Goal: Task Accomplishment & Management: Use online tool/utility

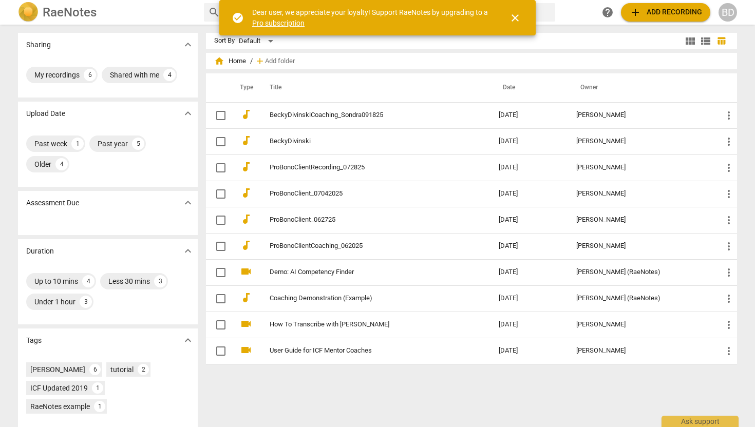
click at [639, 10] on span "add" at bounding box center [635, 12] width 12 height 12
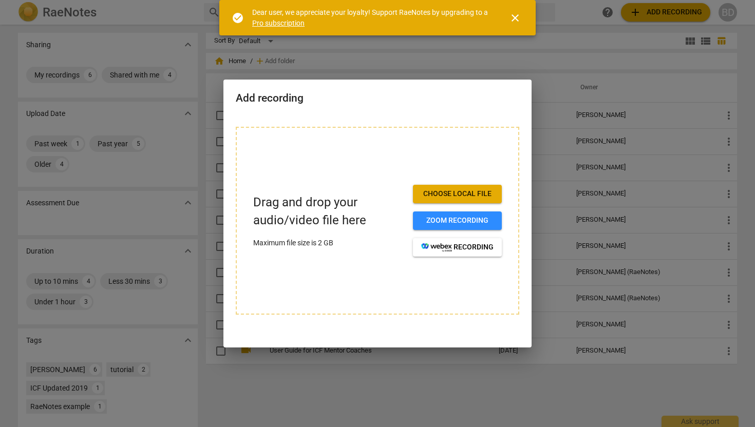
click at [435, 191] on span "Choose local file" at bounding box center [457, 194] width 72 height 10
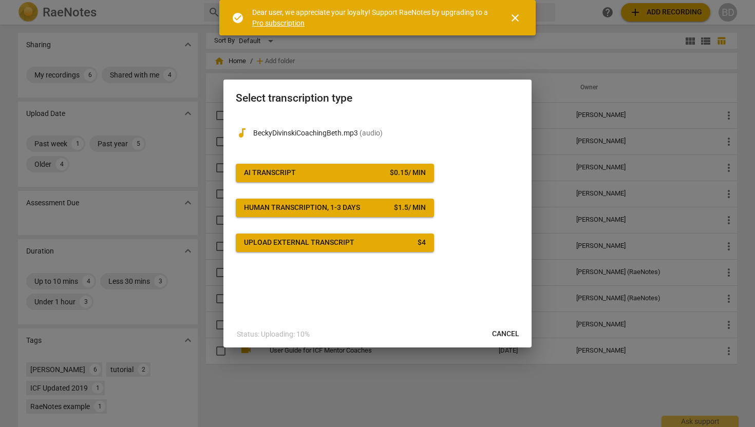
click at [394, 174] on div "$ 0.15 / min" at bounding box center [408, 173] width 36 height 10
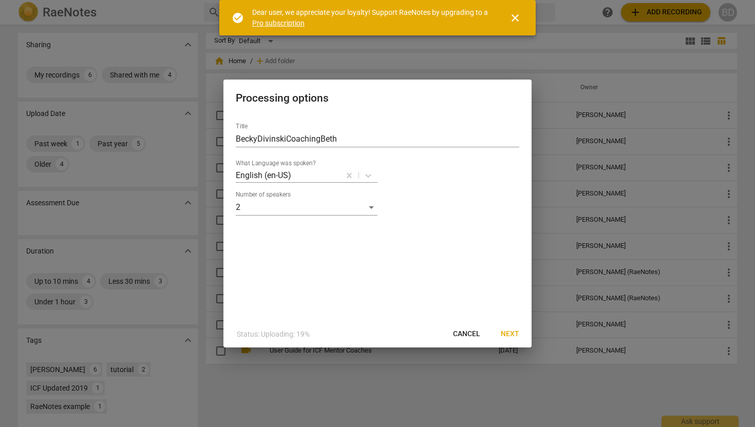
click at [507, 333] on span "Next" at bounding box center [510, 334] width 18 height 10
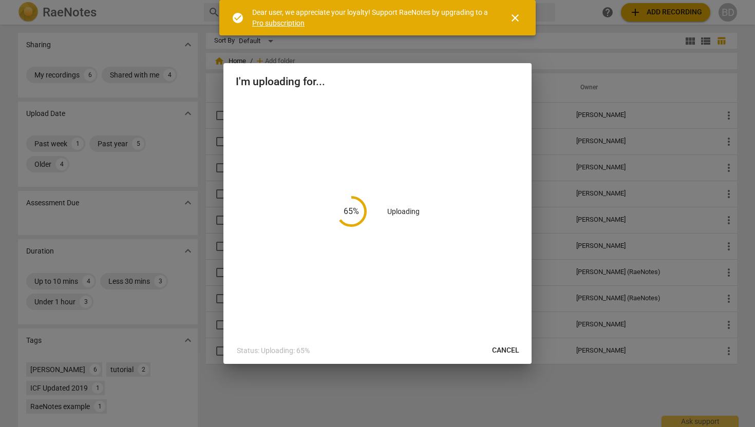
click at [516, 16] on span "close" at bounding box center [515, 18] width 12 height 12
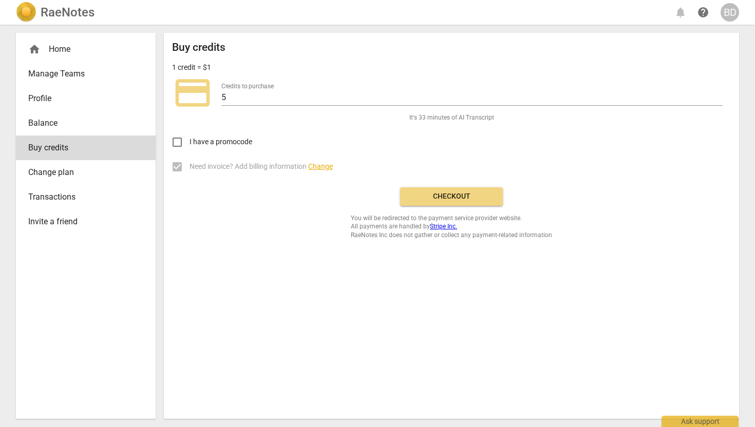
click at [451, 195] on span "Checkout" at bounding box center [451, 196] width 86 height 10
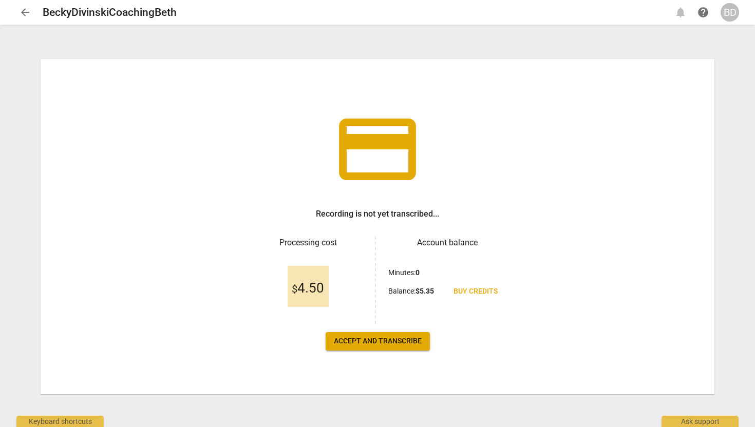
click at [396, 340] on span "Accept and transcribe" at bounding box center [378, 341] width 88 height 10
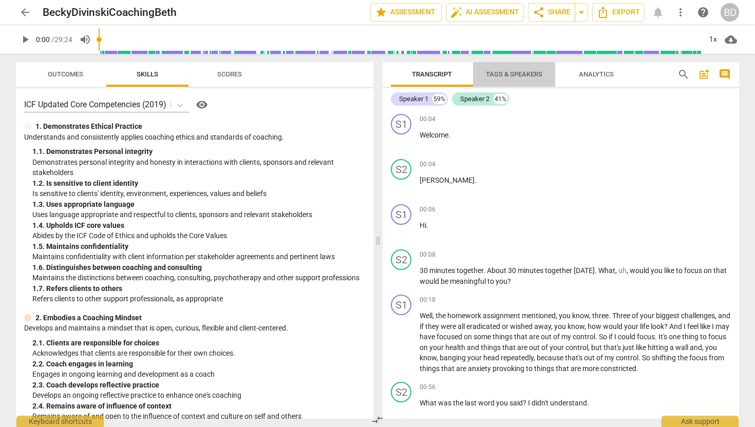
click at [533, 74] on span "Tags & Speakers" at bounding box center [514, 74] width 56 height 8
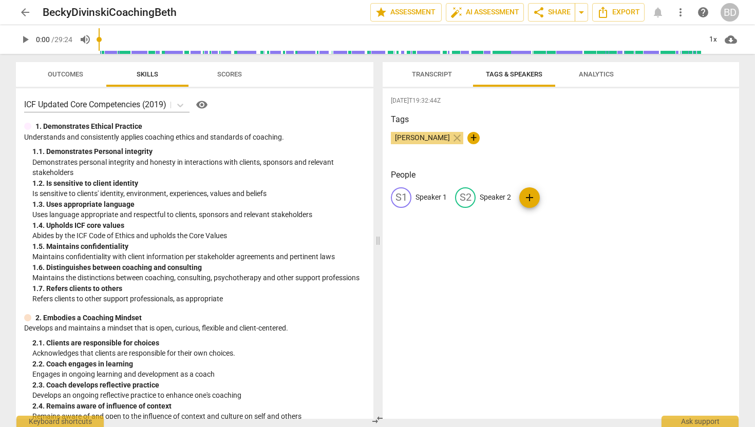
click at [420, 198] on p "Speaker 1" at bounding box center [430, 197] width 31 height 11
type input "Coach"
click at [557, 198] on p "Speaker 2" at bounding box center [561, 197] width 31 height 11
type input "Client"
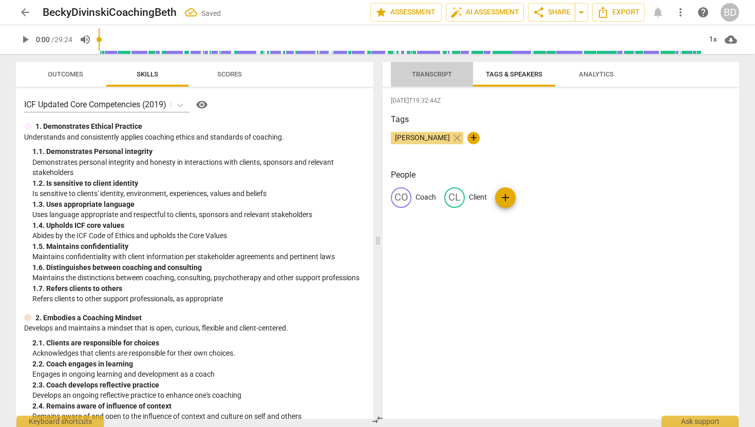
click at [437, 73] on span "Transcript" at bounding box center [432, 74] width 40 height 8
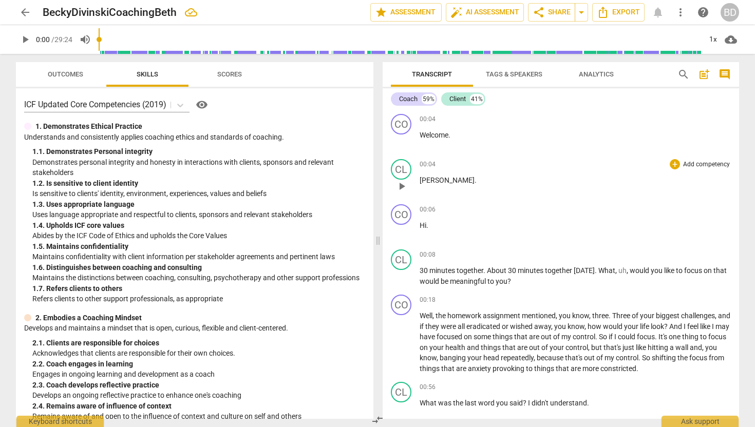
click at [419, 180] on span "[PERSON_NAME]" at bounding box center [446, 180] width 55 height 8
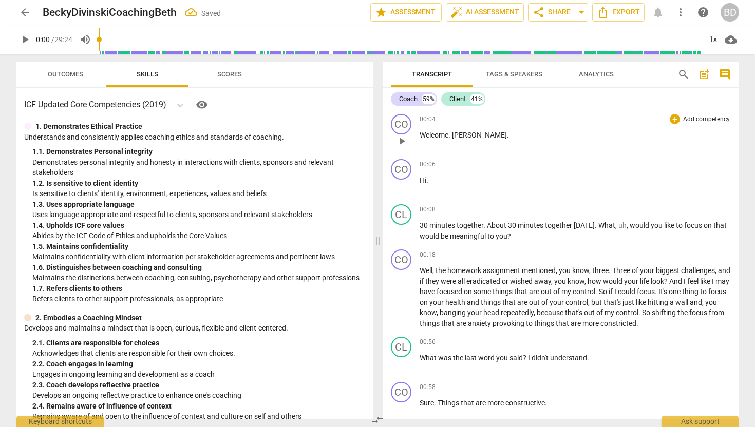
click at [450, 135] on span "." at bounding box center [450, 135] width 4 height 8
click at [419, 224] on span "30" at bounding box center [424, 225] width 10 height 8
click at [420, 181] on span "Hi" at bounding box center [422, 180] width 7 height 8
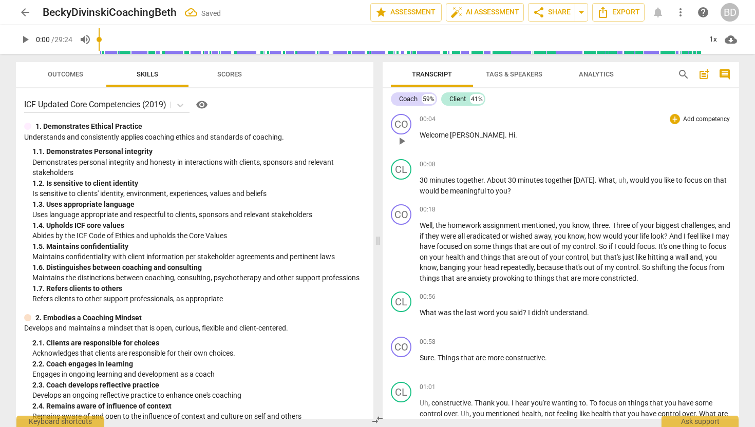
click at [508, 133] on span "Hi" at bounding box center [511, 135] width 7 height 8
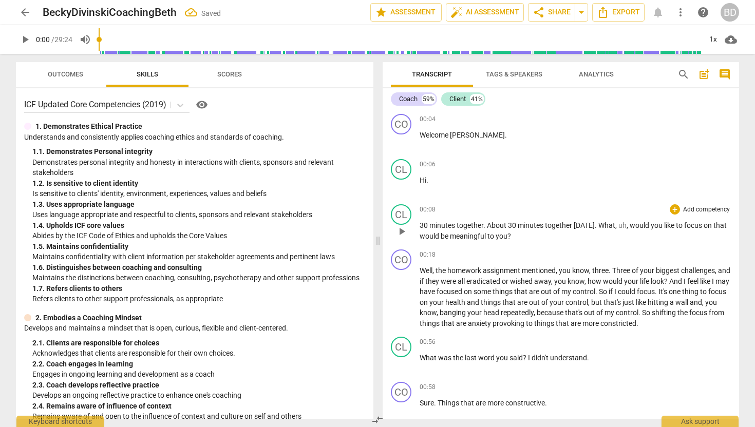
click at [420, 224] on span "30" at bounding box center [424, 225] width 10 height 8
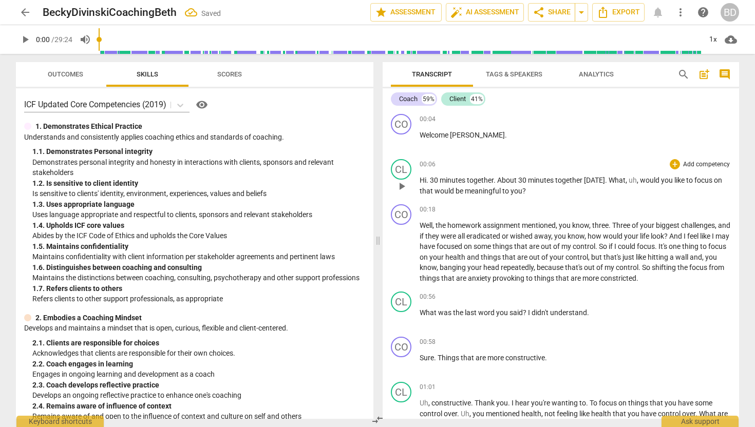
click at [430, 180] on span "30" at bounding box center [435, 180] width 10 height 8
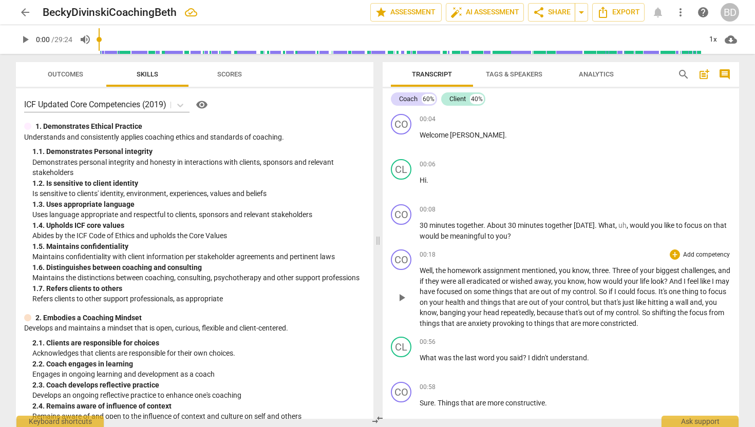
click at [420, 270] on span "Well" at bounding box center [425, 270] width 13 height 8
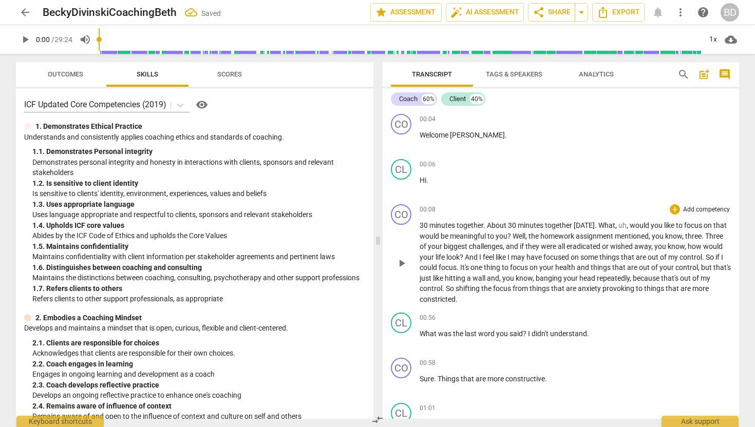
click at [514, 235] on span "Well" at bounding box center [518, 236] width 13 height 8
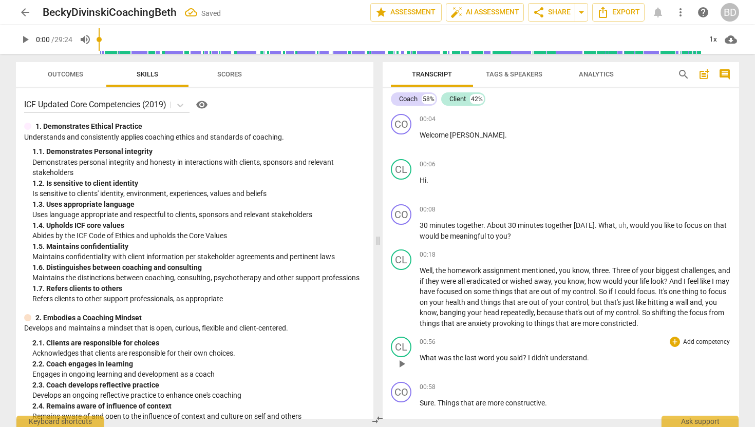
click at [419, 356] on span "What" at bounding box center [428, 358] width 18 height 8
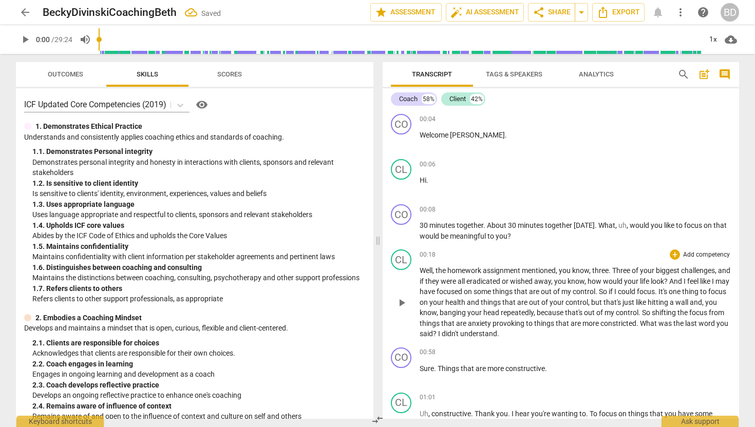
click at [658, 324] on span "What" at bounding box center [649, 323] width 18 height 8
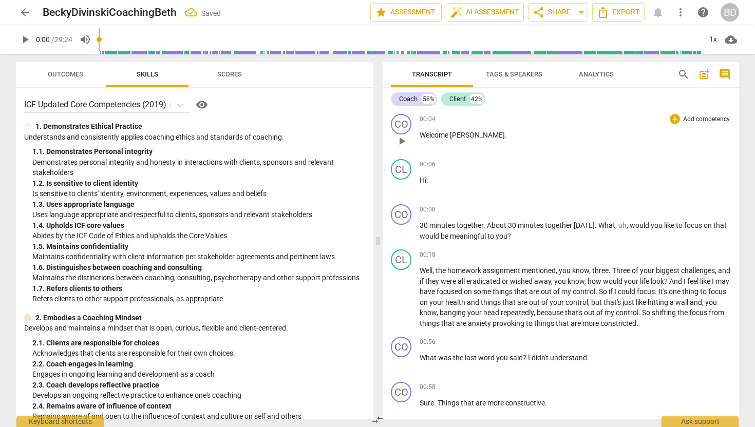
click at [403, 140] on span "play_arrow" at bounding box center [401, 141] width 12 height 12
click at [404, 231] on span "pause" at bounding box center [401, 231] width 12 height 12
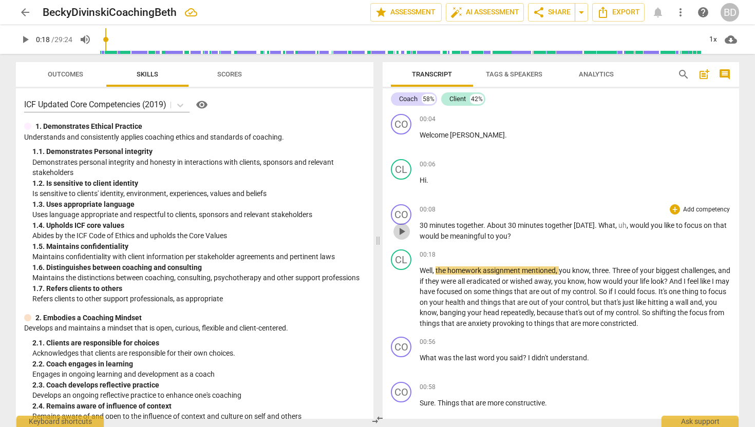
click at [404, 231] on span "play_arrow" at bounding box center [401, 231] width 12 height 12
click at [401, 231] on span "pause" at bounding box center [401, 231] width 12 height 12
click at [402, 231] on span "play_arrow" at bounding box center [401, 231] width 12 height 12
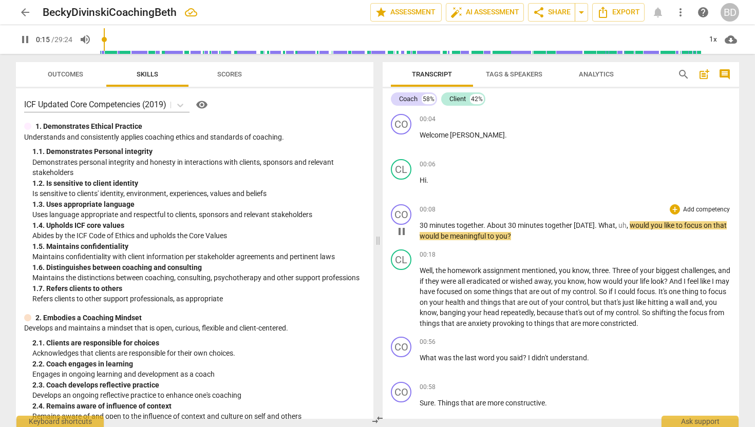
click at [629, 224] on span "would" at bounding box center [639, 225] width 21 height 8
type input "18"
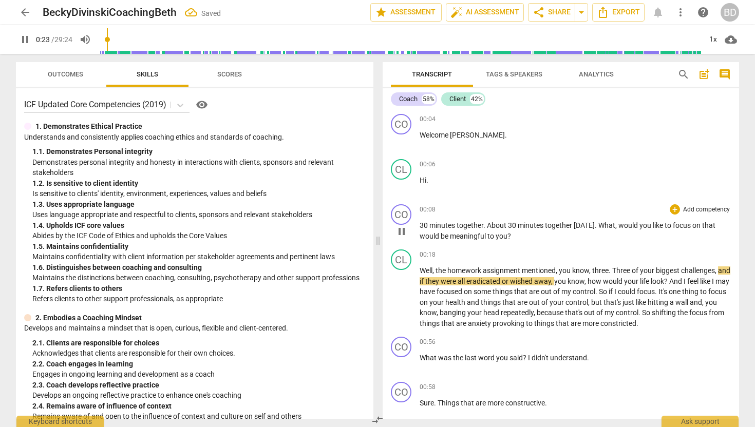
click at [618, 224] on span "would" at bounding box center [628, 225] width 21 height 8
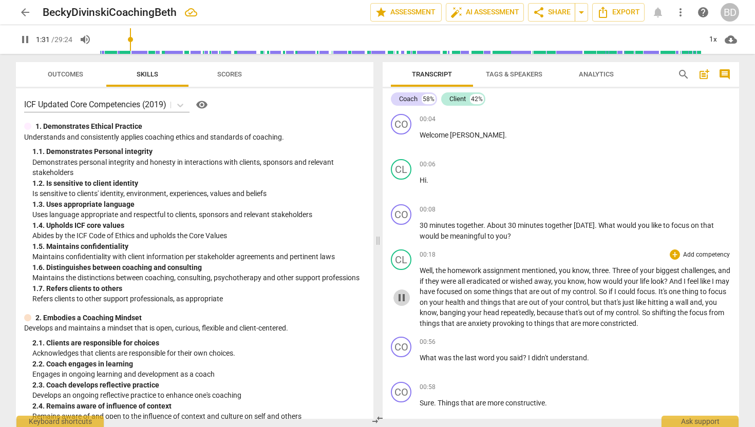
click at [402, 294] on span "pause" at bounding box center [401, 298] width 12 height 12
click at [401, 299] on span "play_arrow" at bounding box center [401, 298] width 12 height 12
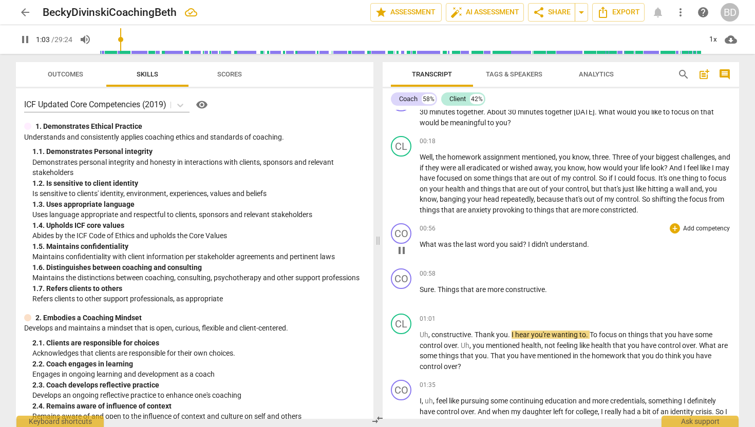
scroll to position [114, 0]
click at [400, 293] on span "pause" at bounding box center [401, 295] width 12 height 12
click at [401, 295] on span "play_arrow" at bounding box center [401, 295] width 12 height 12
click at [431, 334] on span "constructive" at bounding box center [451, 334] width 40 height 8
type input "66"
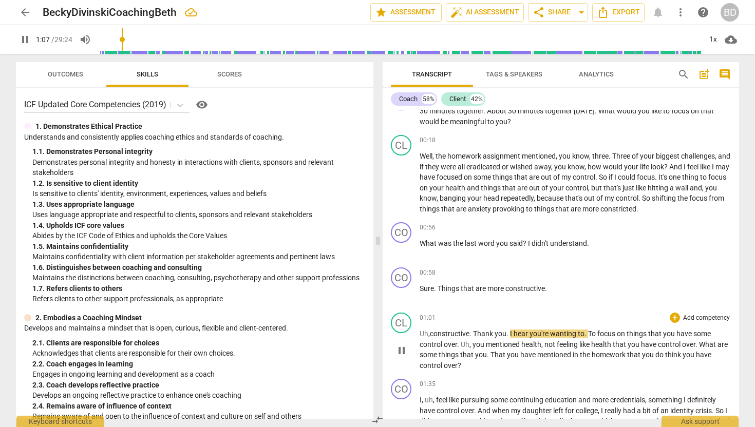
click at [432, 334] on span "constructive" at bounding box center [450, 334] width 40 height 8
click at [429, 334] on span "," at bounding box center [429, 334] width 2 height 8
click at [420, 288] on span "Sure" at bounding box center [426, 288] width 14 height 8
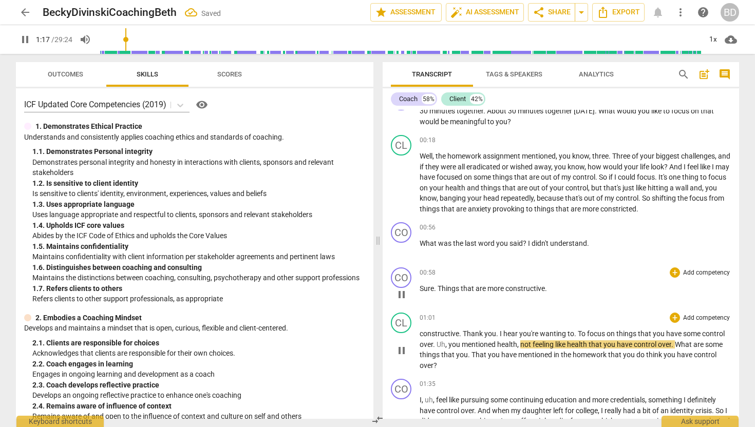
click at [420, 288] on span "Sure" at bounding box center [426, 288] width 14 height 8
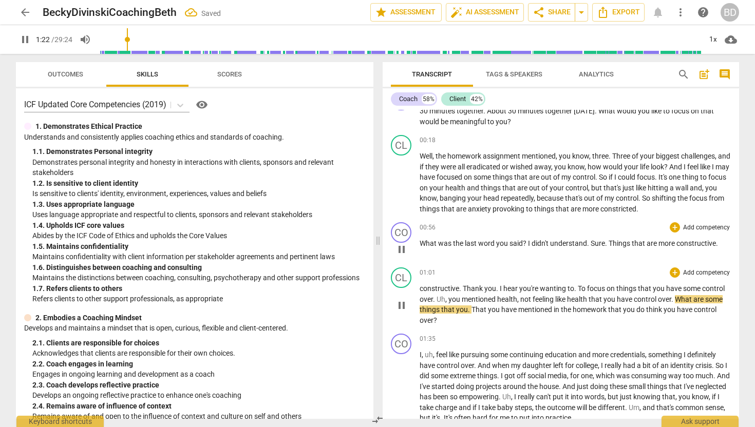
click at [591, 243] on span "Sure" at bounding box center [597, 243] width 14 height 8
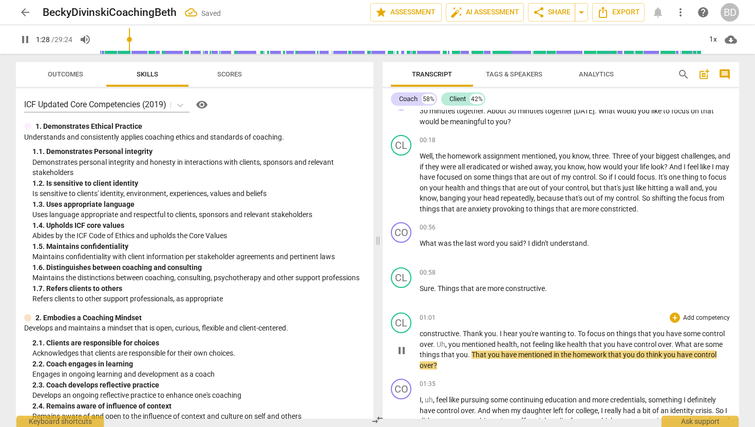
click at [419, 334] on span "constructive" at bounding box center [439, 334] width 40 height 8
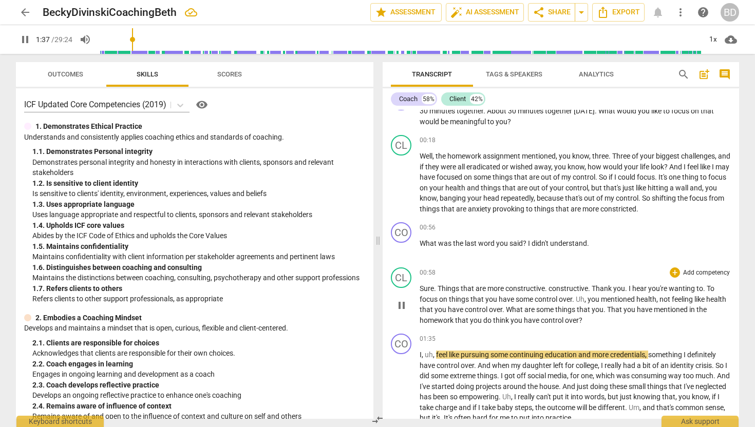
click at [592, 287] on span "Thank" at bounding box center [602, 288] width 22 height 8
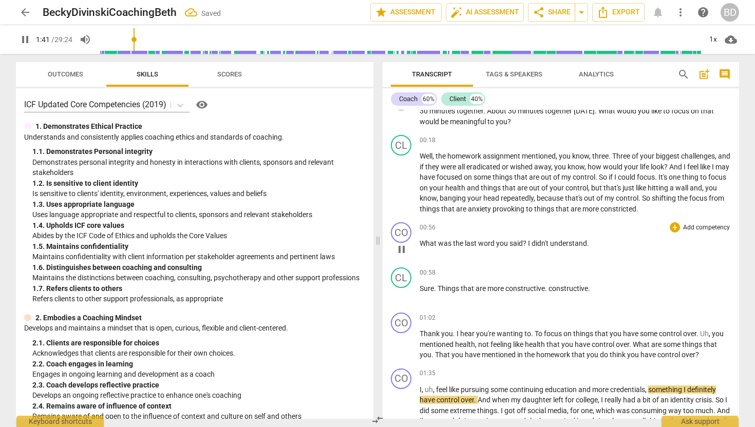
click at [401, 247] on span "pause" at bounding box center [401, 249] width 12 height 12
click at [401, 247] on span "play_arrow" at bounding box center [401, 249] width 12 height 12
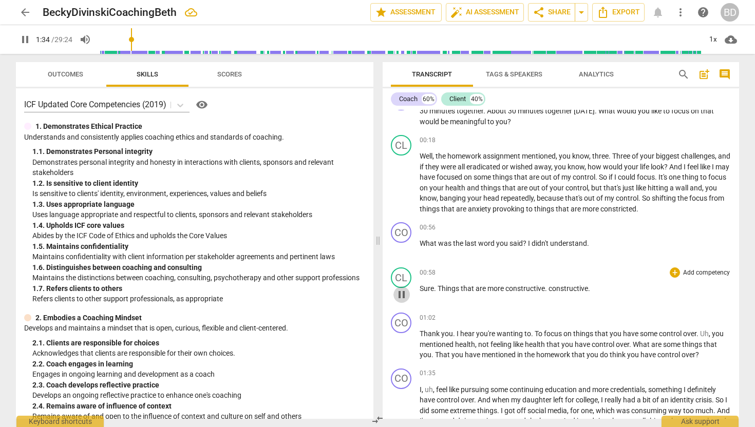
click at [401, 293] on span "pause" at bounding box center [401, 295] width 12 height 12
click at [401, 293] on span "play_arrow" at bounding box center [401, 295] width 12 height 12
click at [549, 287] on span "constructive" at bounding box center [568, 288] width 40 height 8
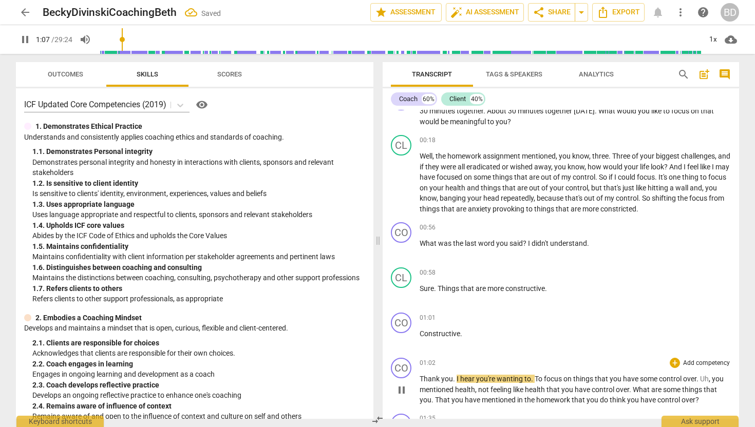
click at [419, 378] on span "Thank" at bounding box center [430, 379] width 22 height 8
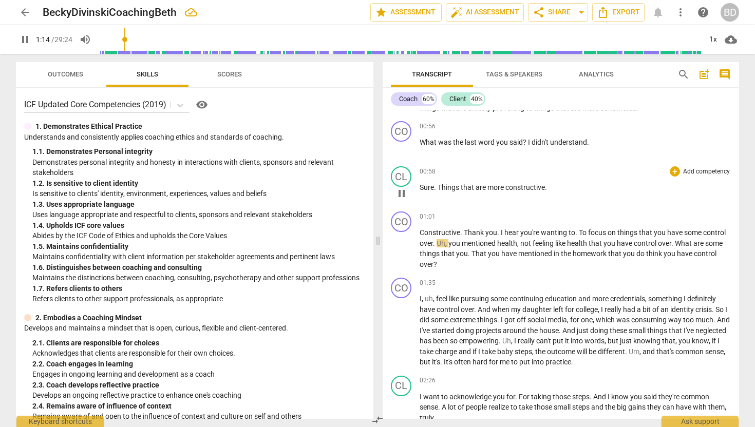
scroll to position [216, 0]
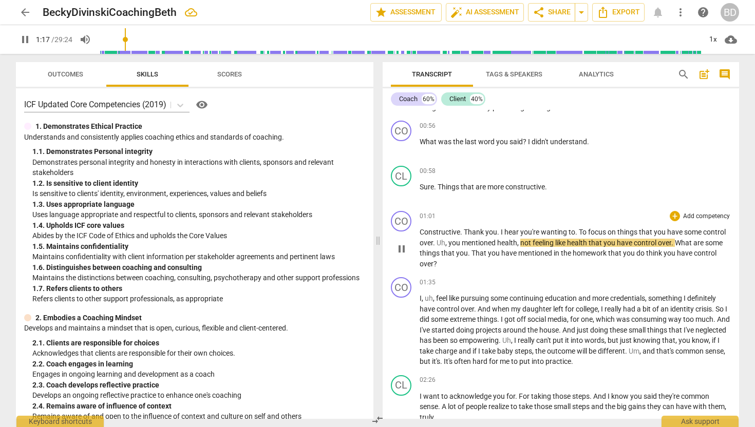
click at [448, 243] on span "," at bounding box center [446, 243] width 3 height 8
click at [450, 243] on span "you" at bounding box center [454, 243] width 13 height 8
type input "79"
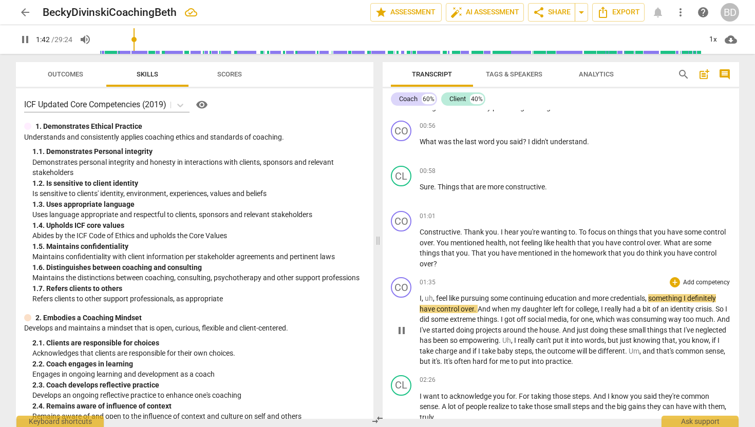
click at [418, 296] on div "CO play_arrow pause" at bounding box center [405, 322] width 29 height 90
click at [419, 296] on div "CO play_arrow pause" at bounding box center [405, 322] width 29 height 90
click at [419, 296] on span "I" at bounding box center [420, 298] width 2 height 8
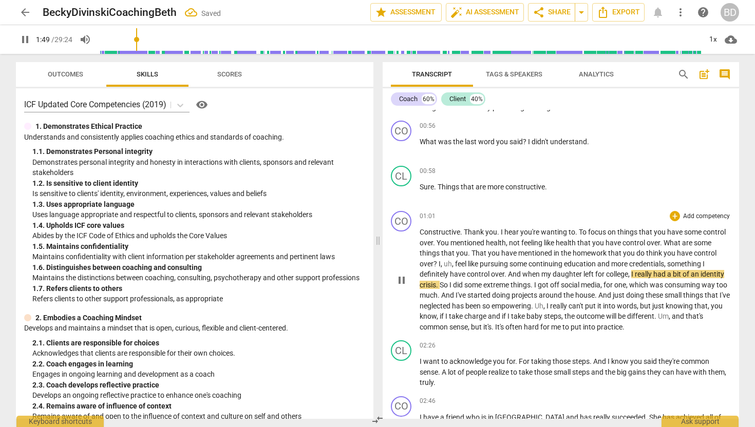
click at [438, 263] on span "I" at bounding box center [439, 264] width 2 height 8
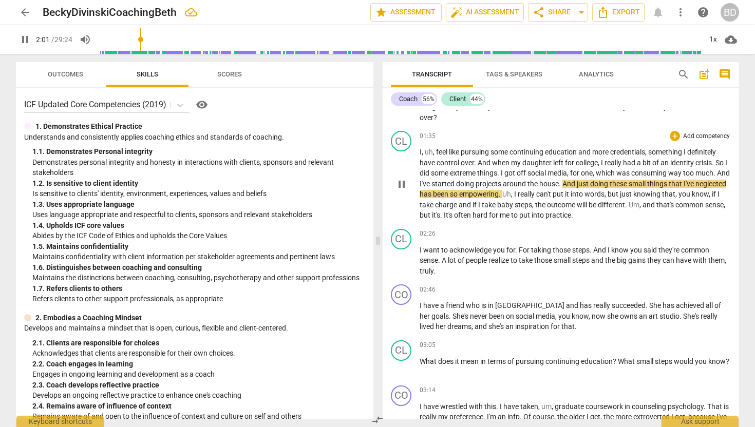
scroll to position [366, 0]
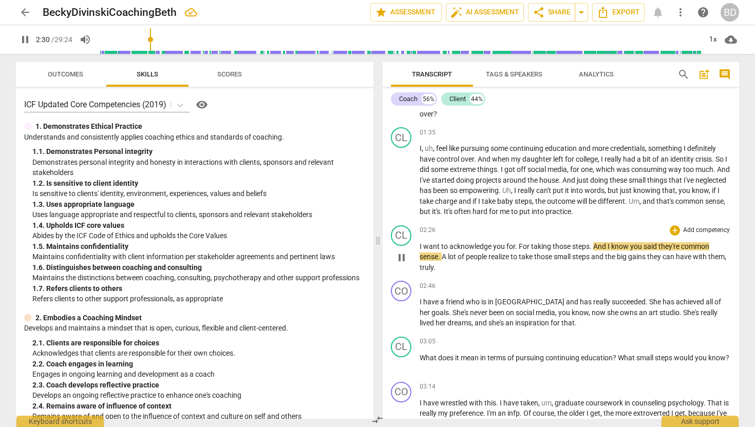
click at [420, 244] on span "I" at bounding box center [421, 246] width 4 height 8
click at [419, 244] on div "CL play_arrow pause" at bounding box center [405, 249] width 29 height 48
click at [419, 245] on div "CL play_arrow pause" at bounding box center [405, 249] width 29 height 48
click at [420, 245] on span "I" at bounding box center [421, 246] width 4 height 8
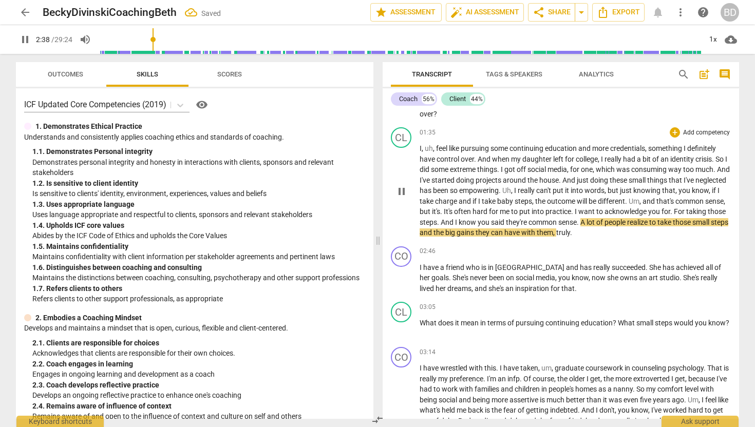
click at [578, 210] on span "I" at bounding box center [576, 211] width 4 height 8
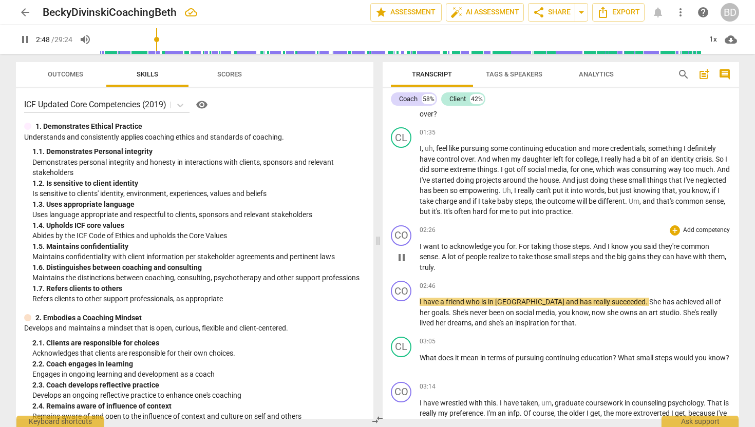
click at [404, 258] on span "pause" at bounding box center [401, 258] width 12 height 12
click at [404, 258] on span "play_arrow" at bounding box center [401, 258] width 12 height 12
click at [433, 266] on span "truly" at bounding box center [426, 267] width 14 height 8
type input "168"
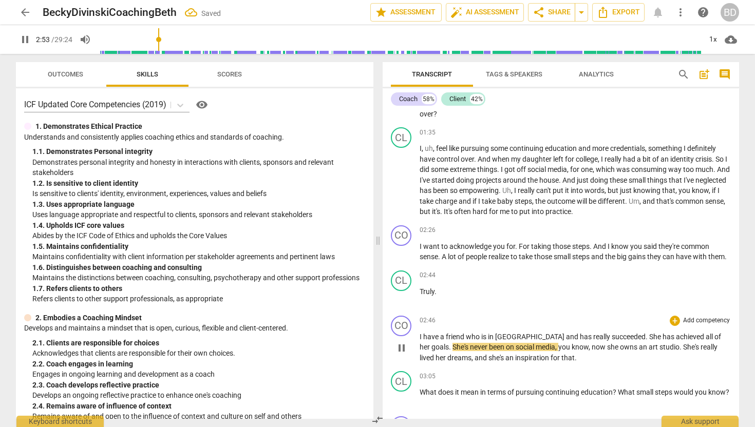
click at [420, 341] on span "I" at bounding box center [421, 337] width 4 height 8
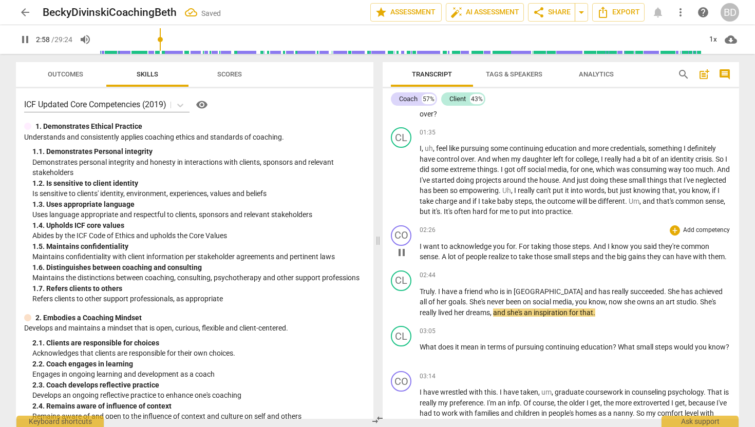
click at [490, 256] on span "realize" at bounding box center [499, 257] width 22 height 8
type input "181"
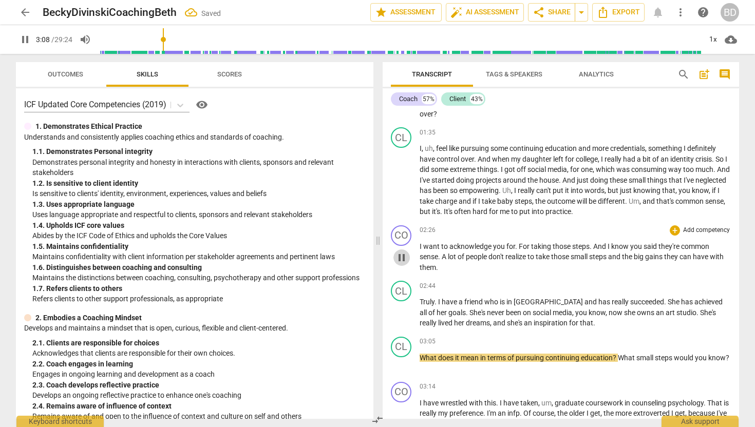
click at [404, 257] on span "pause" at bounding box center [401, 258] width 12 height 12
click at [401, 259] on span "play_arrow" at bounding box center [401, 258] width 12 height 12
click at [401, 259] on span "pause" at bounding box center [401, 258] width 12 height 12
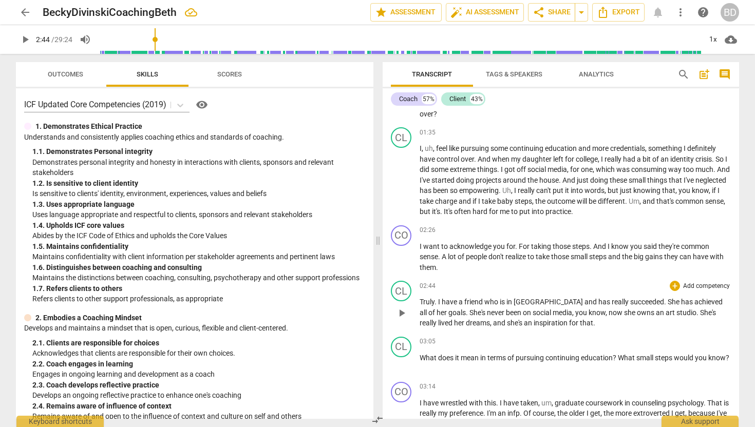
click at [403, 312] on span "play_arrow" at bounding box center [401, 313] width 12 height 12
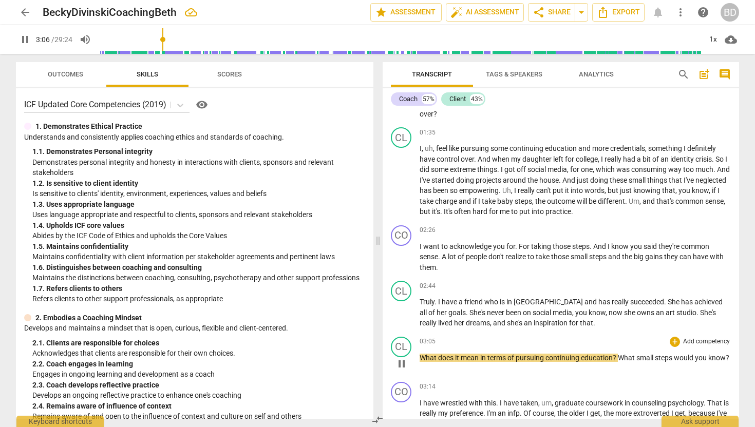
click at [420, 357] on span "What" at bounding box center [428, 358] width 18 height 8
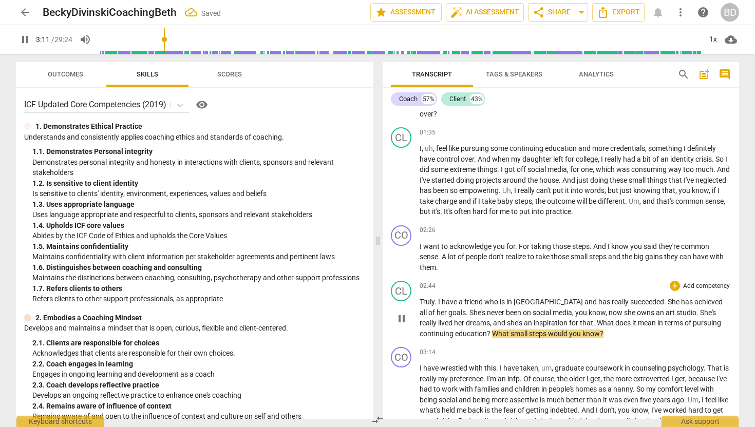
click at [597, 321] on span "What" at bounding box center [606, 323] width 18 height 8
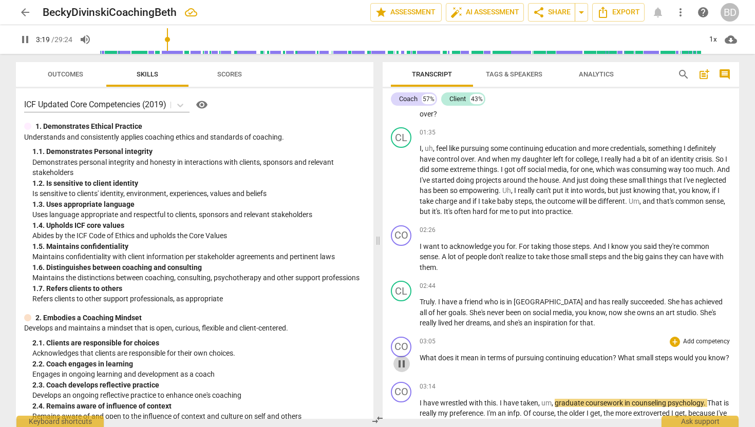
click at [404, 362] on span "pause" at bounding box center [401, 364] width 12 height 12
click at [404, 362] on span "play_arrow" at bounding box center [401, 364] width 12 height 12
click at [698, 358] on span "you" at bounding box center [701, 358] width 13 height 8
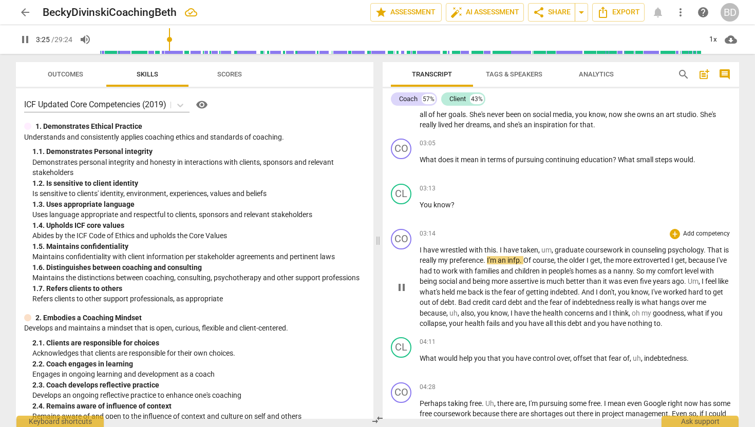
scroll to position [560, 0]
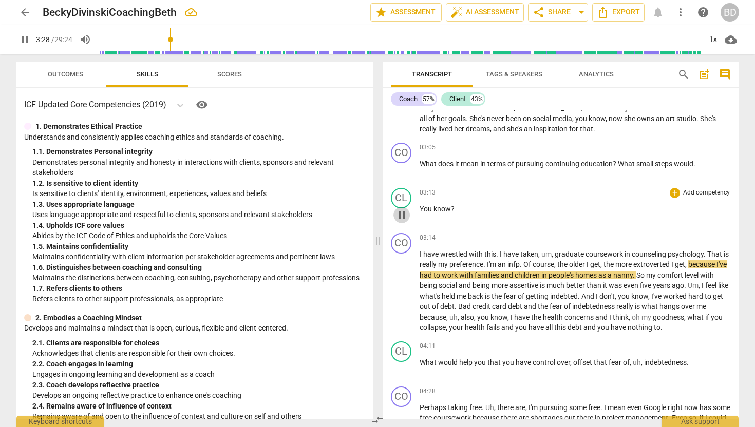
click at [402, 212] on span "pause" at bounding box center [401, 215] width 12 height 12
click at [402, 212] on span "play_arrow" at bounding box center [401, 215] width 12 height 12
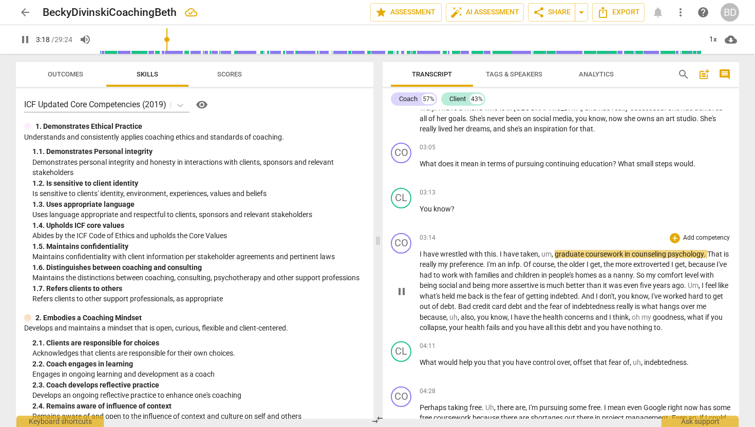
click at [418, 253] on div "CO play_arrow pause" at bounding box center [405, 283] width 29 height 100
click at [419, 252] on span "I" at bounding box center [421, 254] width 4 height 8
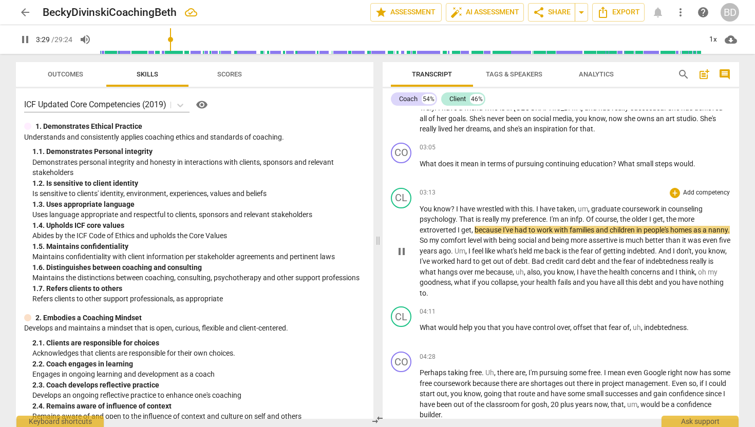
click at [453, 207] on span "?" at bounding box center [453, 209] width 5 height 8
type input "210"
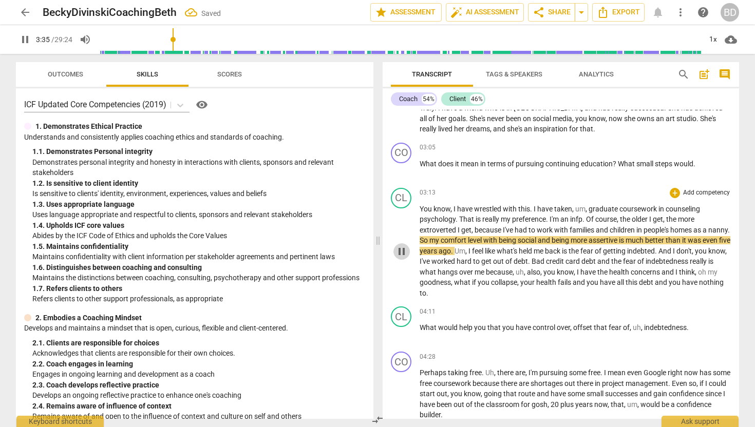
click at [403, 251] on span "pause" at bounding box center [401, 251] width 12 height 12
click at [404, 251] on span "play_arrow" at bounding box center [401, 251] width 12 height 12
click at [420, 208] on span "You" at bounding box center [426, 209] width 14 height 8
click at [404, 253] on span "pause" at bounding box center [401, 251] width 12 height 12
click at [404, 253] on span "play_arrow" at bounding box center [401, 251] width 12 height 12
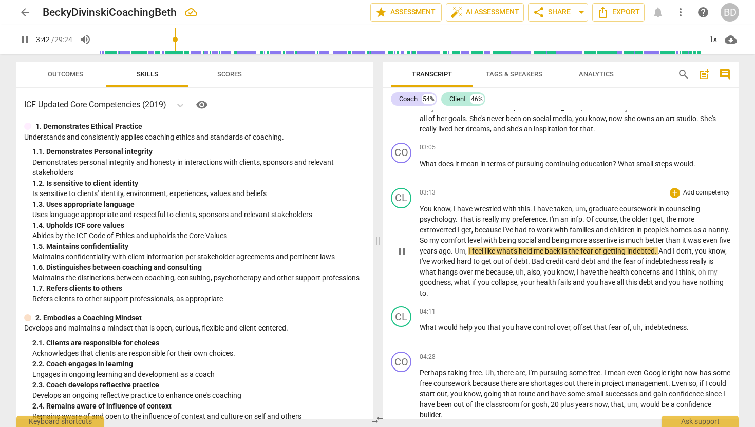
click at [421, 208] on span "You" at bounding box center [426, 209] width 14 height 8
click at [421, 207] on span "You" at bounding box center [426, 209] width 14 height 8
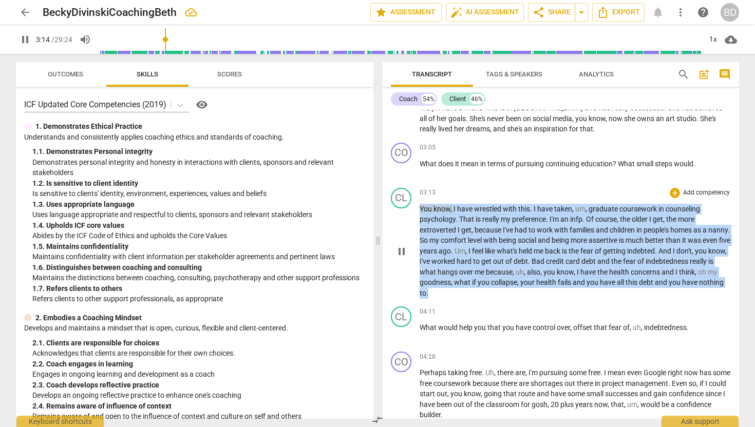
click at [421, 207] on span "You" at bounding box center [426, 209] width 14 height 8
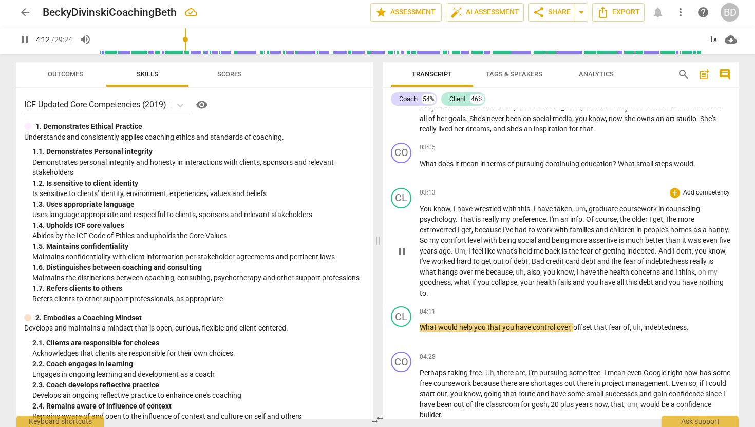
click at [536, 283] on span "your" at bounding box center [528, 282] width 16 height 8
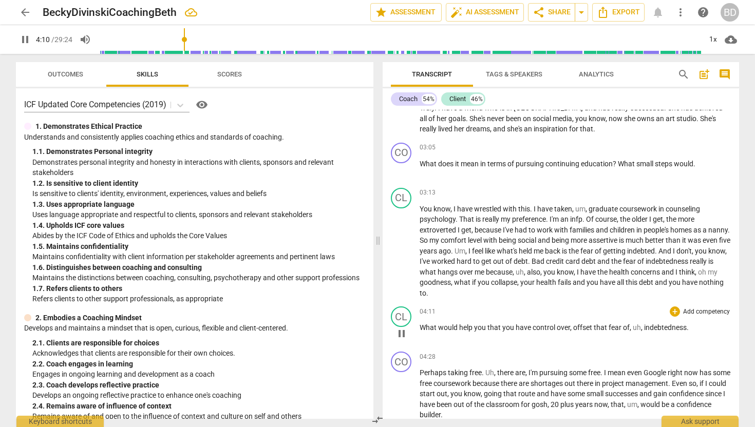
click at [420, 327] on span "What" at bounding box center [428, 327] width 18 height 8
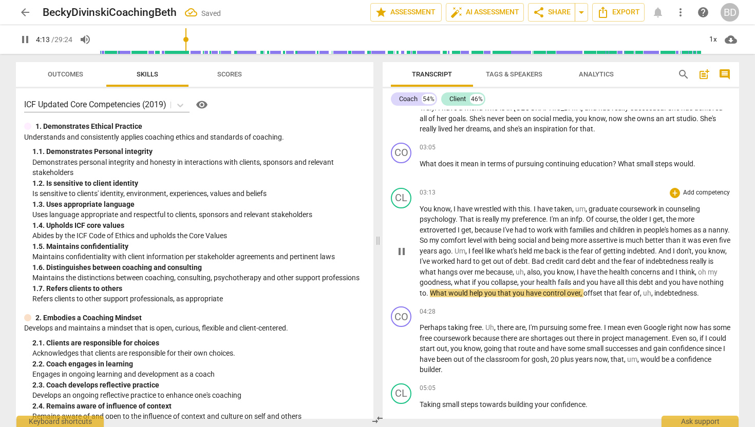
click at [448, 290] on span "What" at bounding box center [439, 293] width 18 height 8
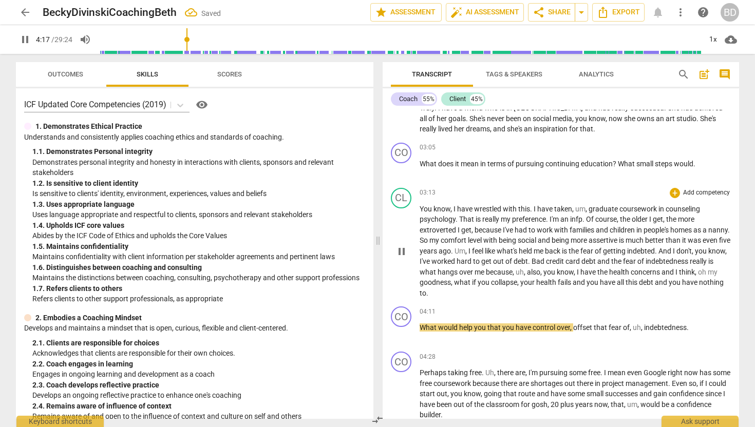
click at [426, 293] on span "to" at bounding box center [422, 293] width 7 height 8
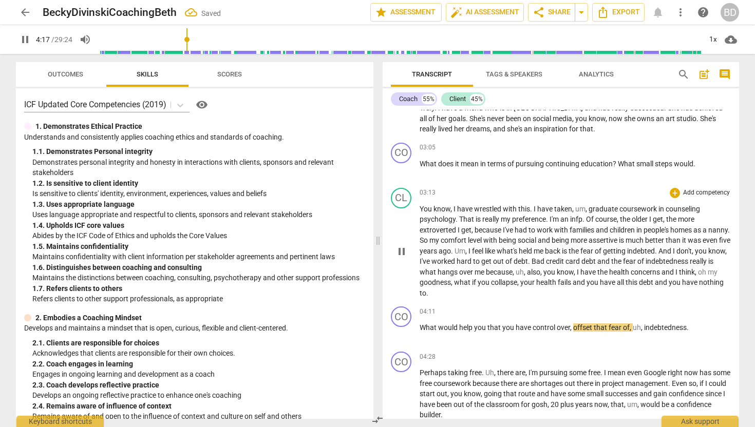
type input "258"
click at [688, 328] on p "What would help you that you have control over , offset that fear of , uh , ind…" at bounding box center [574, 327] width 311 height 11
type input "268"
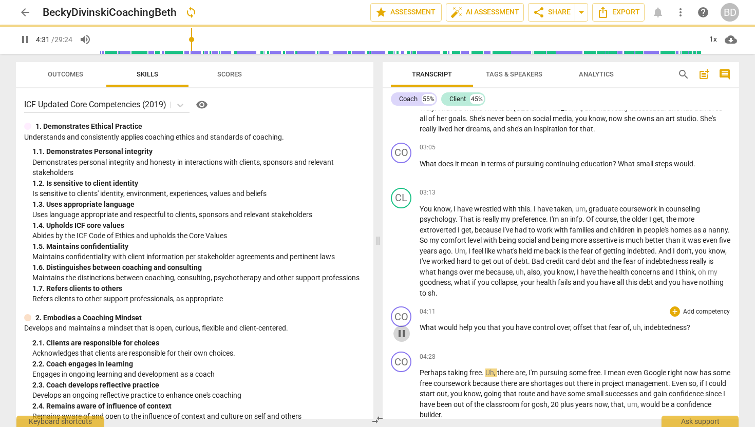
click at [404, 335] on span "pause" at bounding box center [401, 334] width 12 height 12
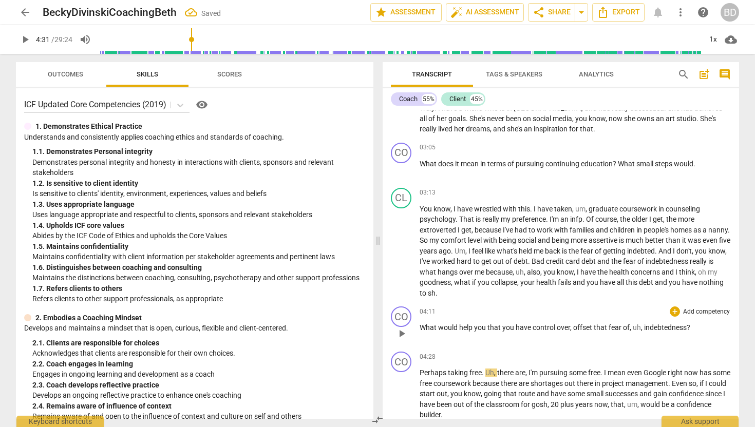
click at [404, 335] on span "play_arrow" at bounding box center [401, 334] width 12 height 12
click at [644, 327] on span "indebtedness" at bounding box center [665, 327] width 43 height 8
type input "268"
click at [420, 371] on span "Perhaps" at bounding box center [433, 373] width 28 height 8
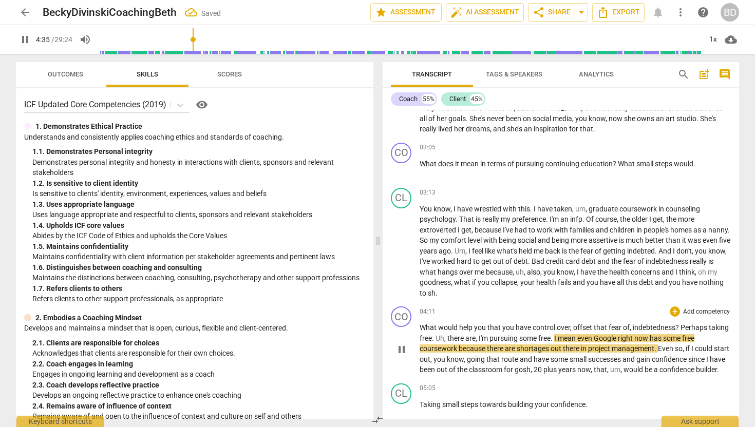
click at [680, 328] on span "Perhaps" at bounding box center [694, 327] width 28 height 8
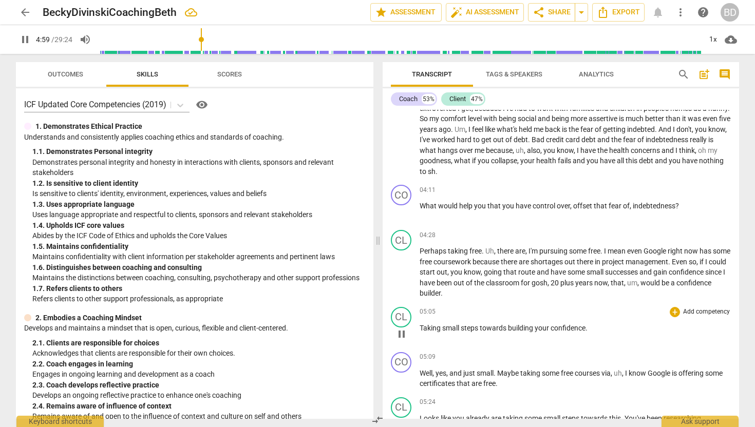
scroll to position [697, 0]
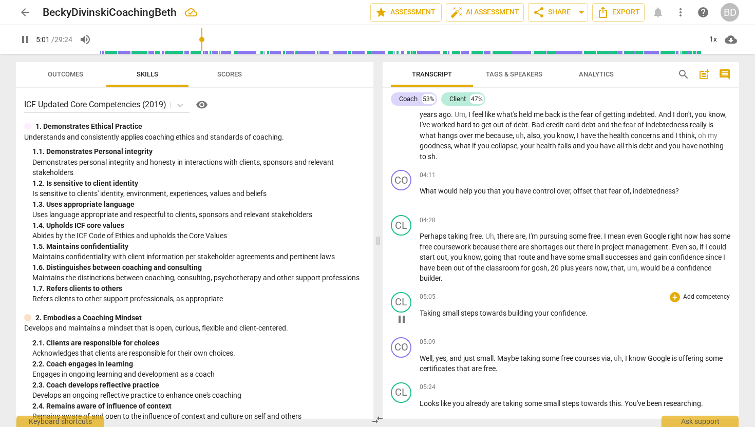
click at [420, 311] on span "Taking" at bounding box center [430, 313] width 23 height 8
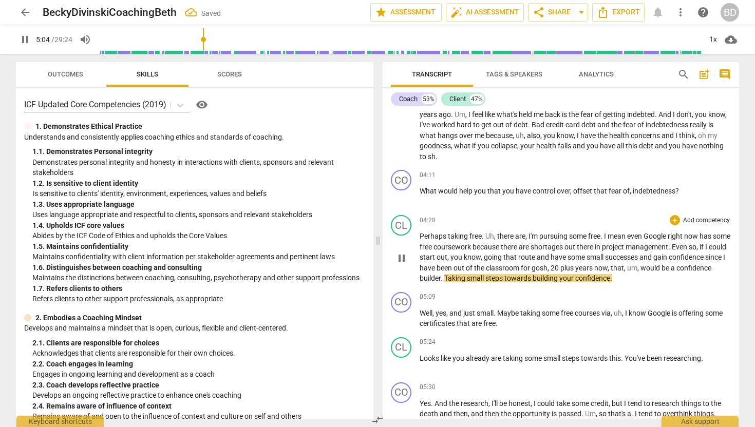
click at [467, 277] on span "Taking" at bounding box center [455, 278] width 23 height 8
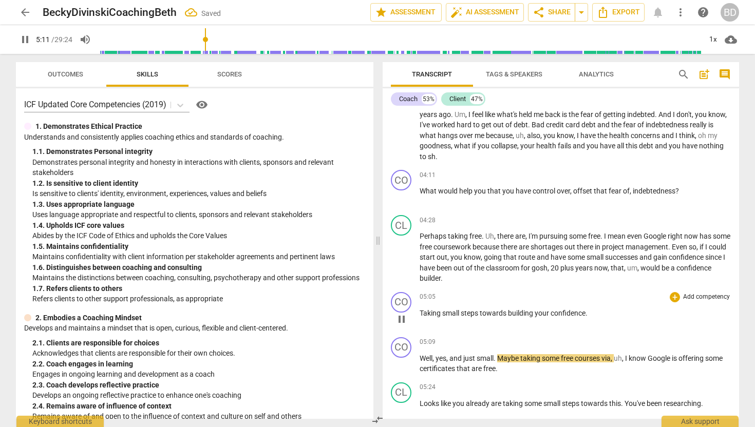
click at [587, 312] on span "." at bounding box center [586, 313] width 2 height 8
type input "312"
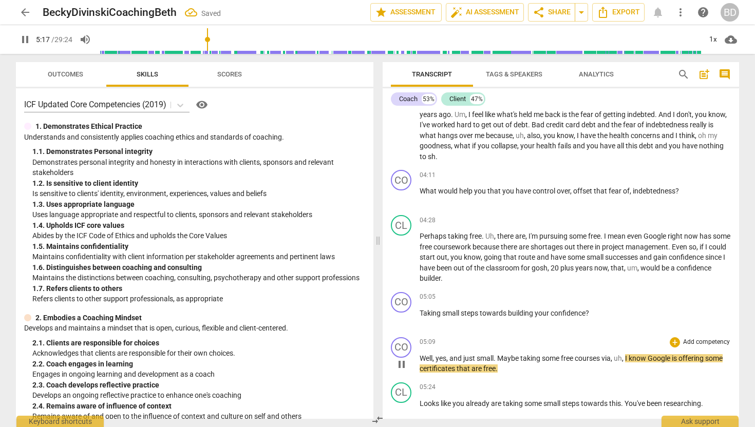
click at [420, 355] on span "Well" at bounding box center [425, 358] width 13 height 8
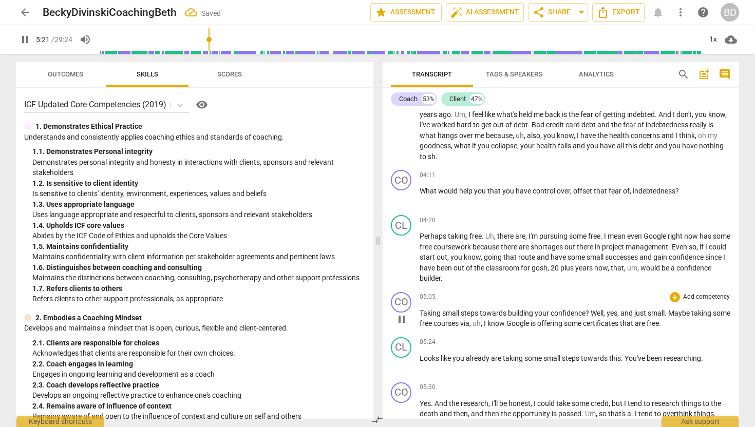
click at [592, 310] on span "Well" at bounding box center [596, 313] width 13 height 8
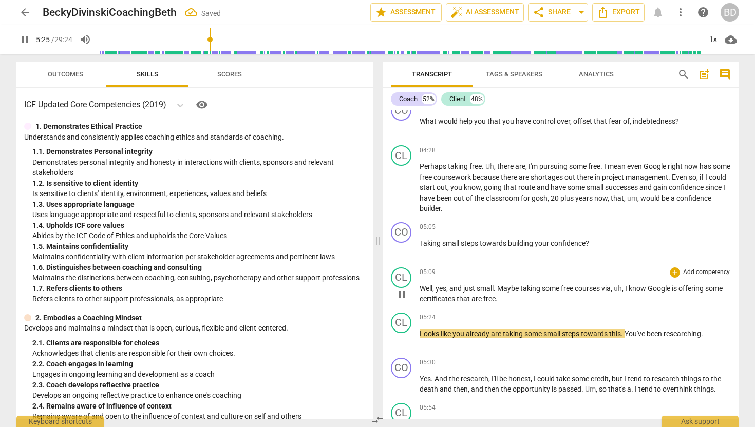
scroll to position [767, 0]
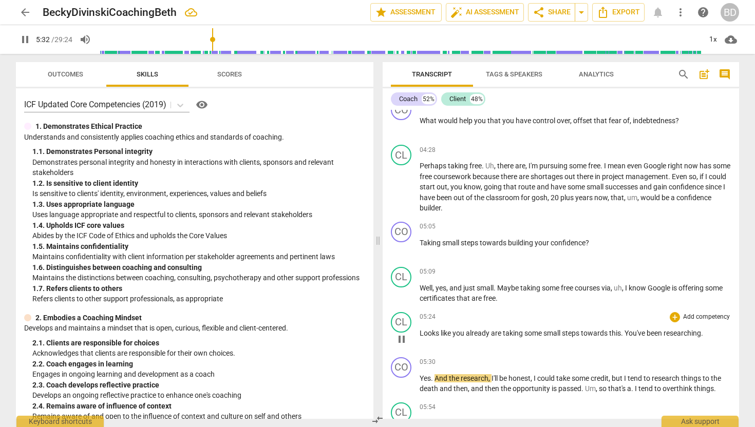
click at [419, 332] on span "Looks" at bounding box center [429, 333] width 21 height 8
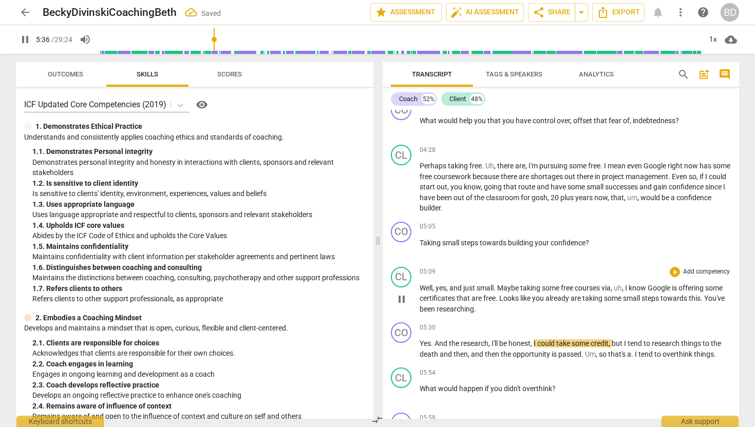
click at [520, 299] on span "Looks" at bounding box center [509, 298] width 21 height 8
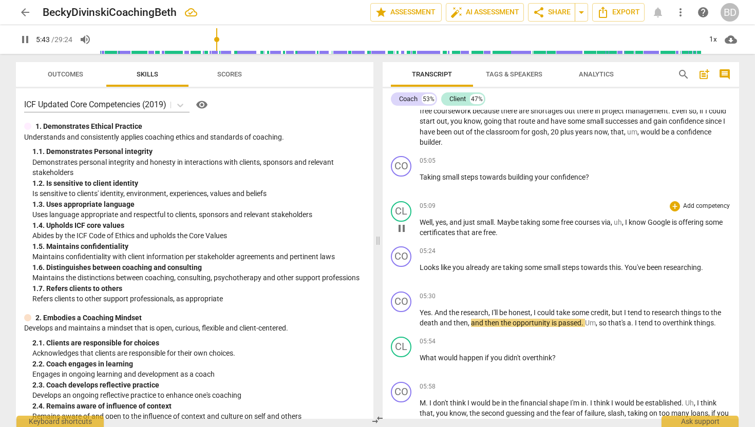
scroll to position [835, 0]
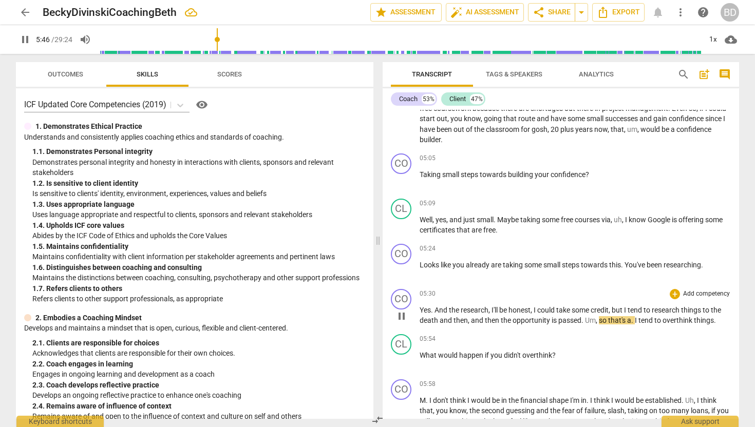
click at [420, 310] on span "Yes" at bounding box center [424, 310] width 11 height 8
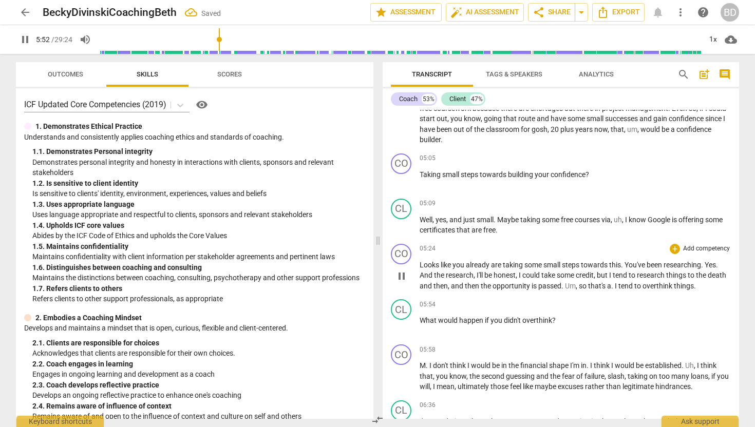
click at [707, 263] on span "Yes" at bounding box center [709, 265] width 11 height 8
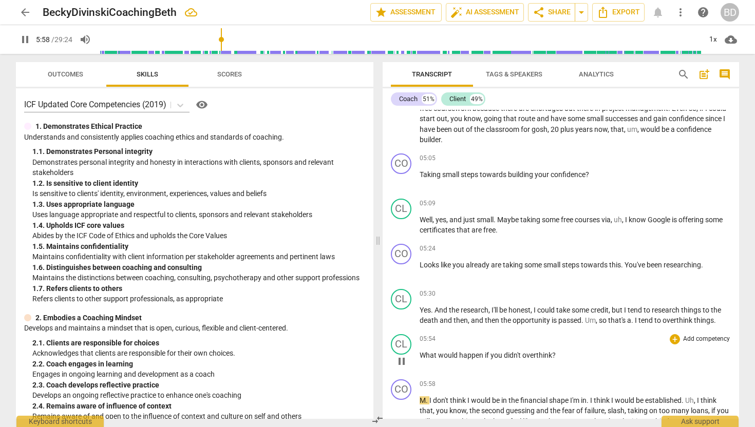
click at [420, 353] on span "What" at bounding box center [428, 355] width 18 height 8
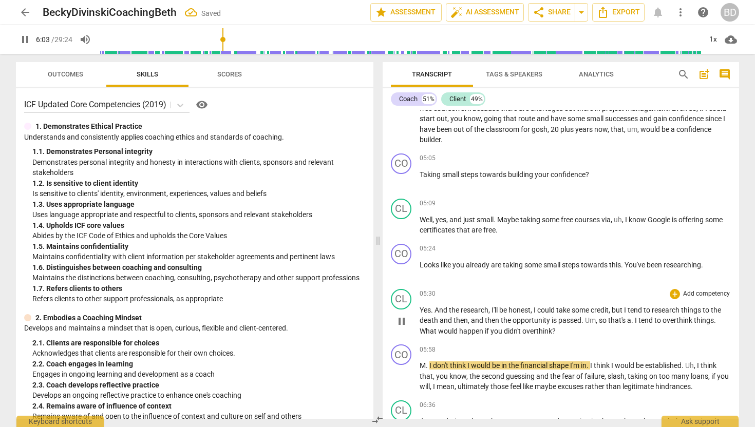
click at [421, 330] on span "What" at bounding box center [428, 331] width 18 height 8
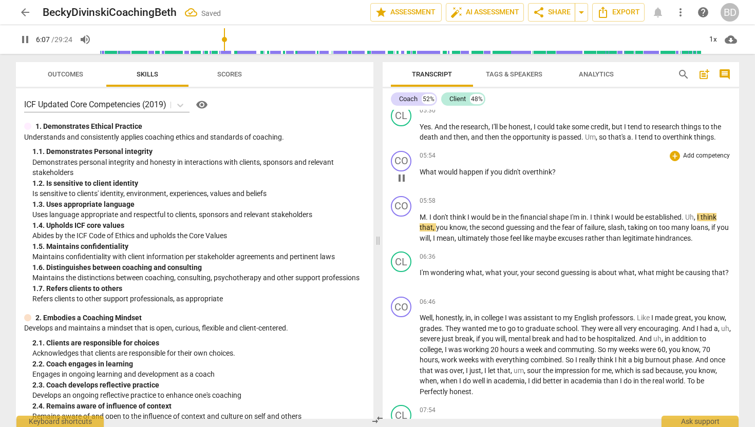
scroll to position [1024, 0]
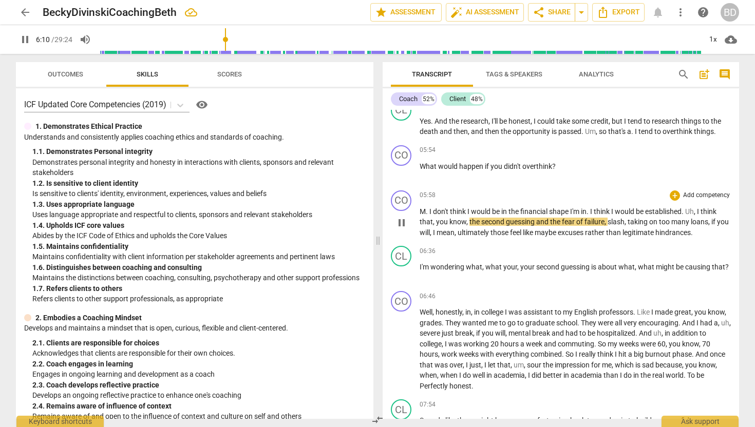
click at [420, 208] on span "M" at bounding box center [422, 211] width 6 height 8
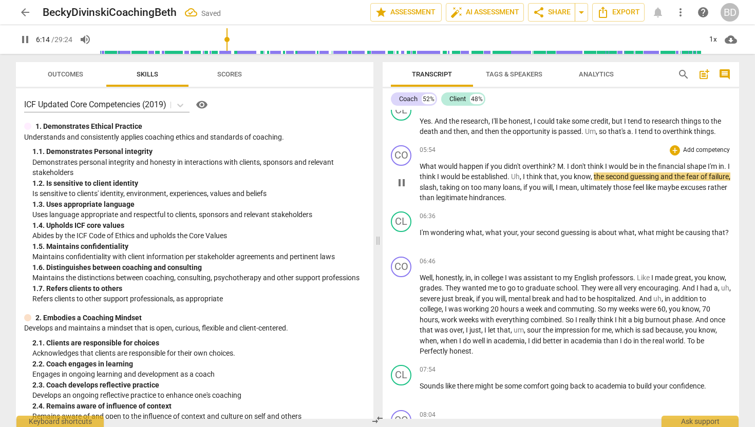
click at [557, 163] on span "M" at bounding box center [560, 166] width 6 height 8
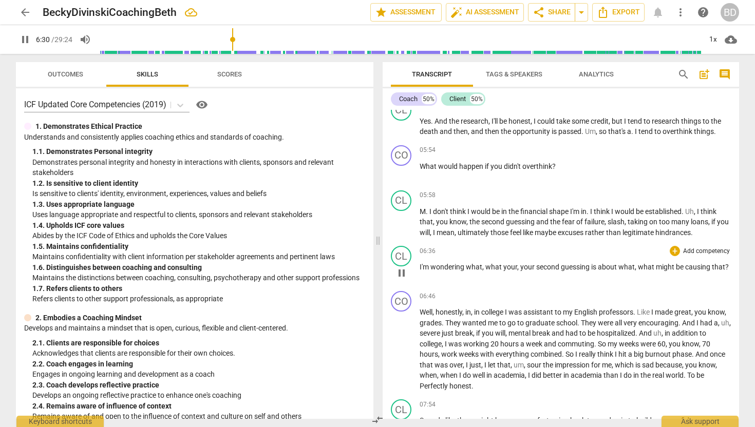
click at [420, 265] on span "I'm" at bounding box center [424, 267] width 11 height 8
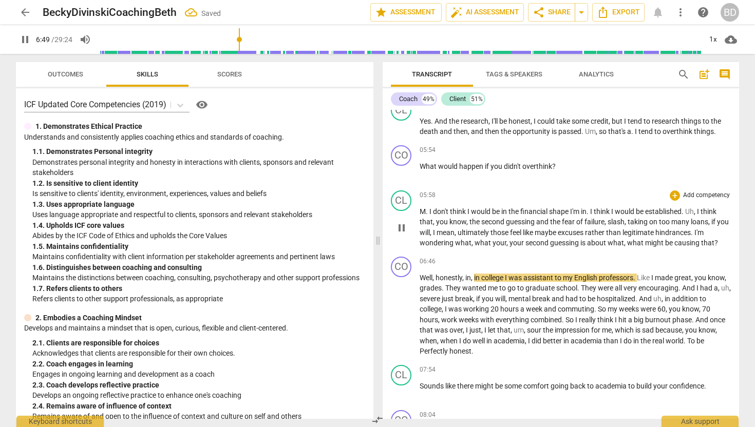
click at [703, 230] on span "I'm" at bounding box center [698, 232] width 9 height 8
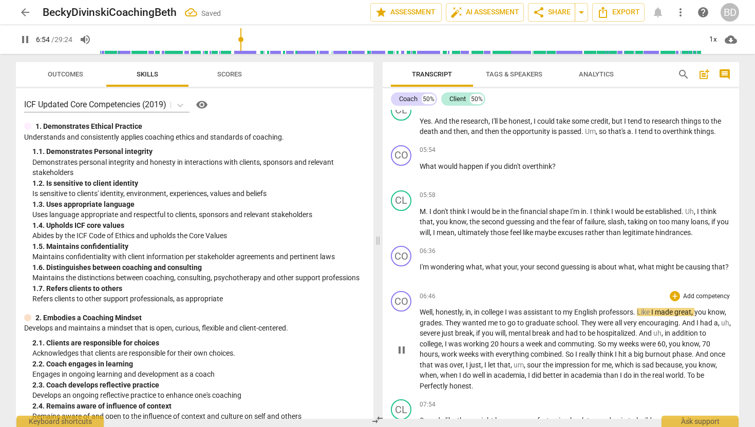
click at [419, 311] on span "Well" at bounding box center [425, 312] width 13 height 8
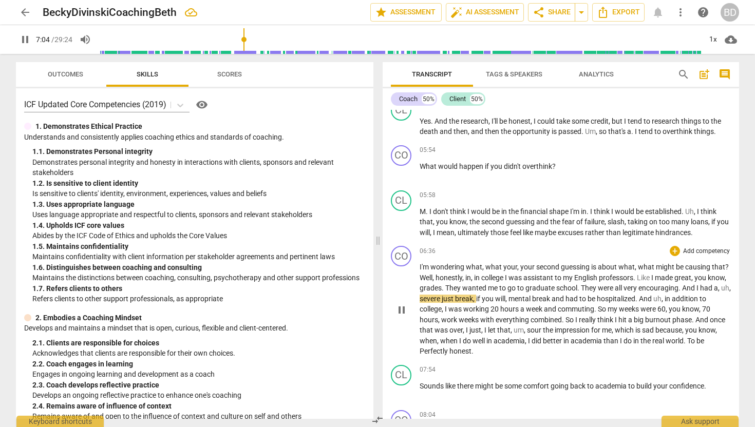
click at [726, 264] on p "I'm wondering what , what your , your second guessing is about what , what migh…" at bounding box center [574, 309] width 311 height 95
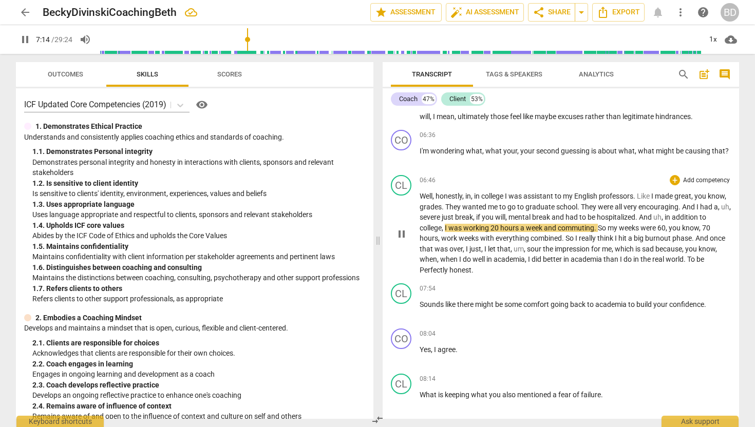
scroll to position [1143, 0]
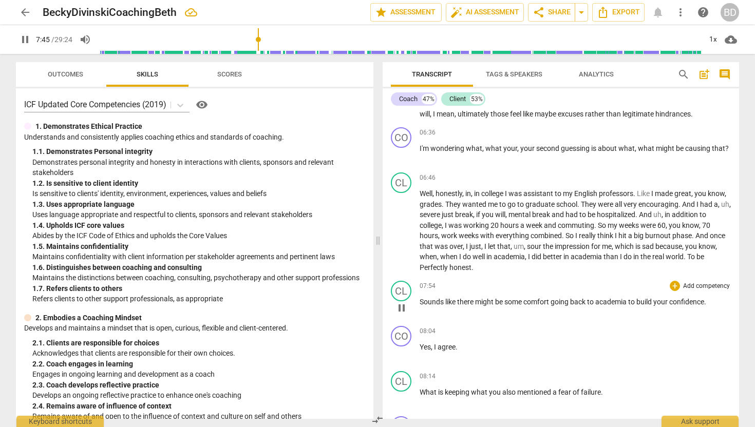
click at [419, 300] on span "Sounds" at bounding box center [432, 302] width 26 height 8
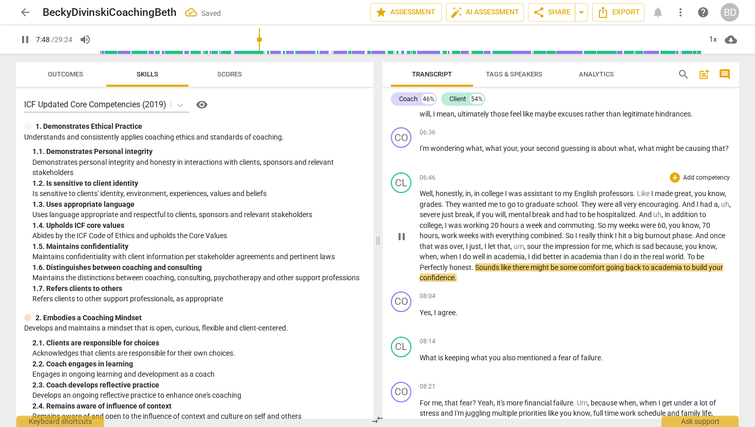
click at [495, 265] on span "Sounds" at bounding box center [488, 267] width 26 height 8
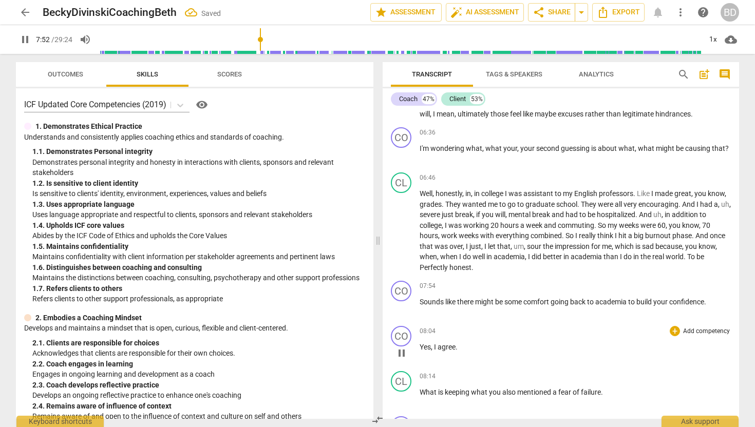
click at [420, 346] on span "Yes" at bounding box center [424, 347] width 11 height 8
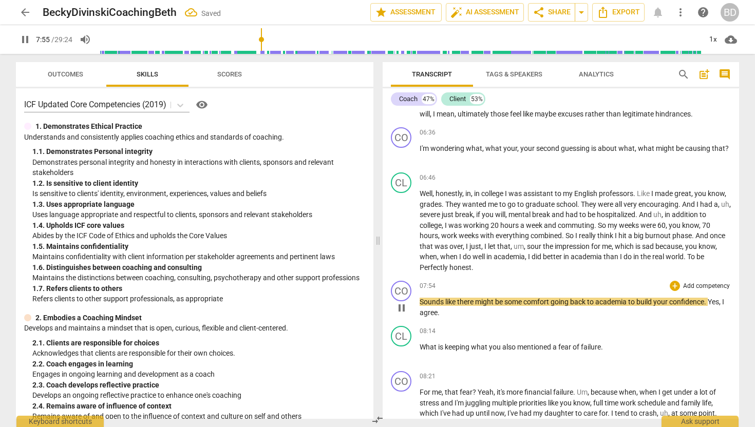
click at [713, 300] on span "Yes" at bounding box center [712, 302] width 11 height 8
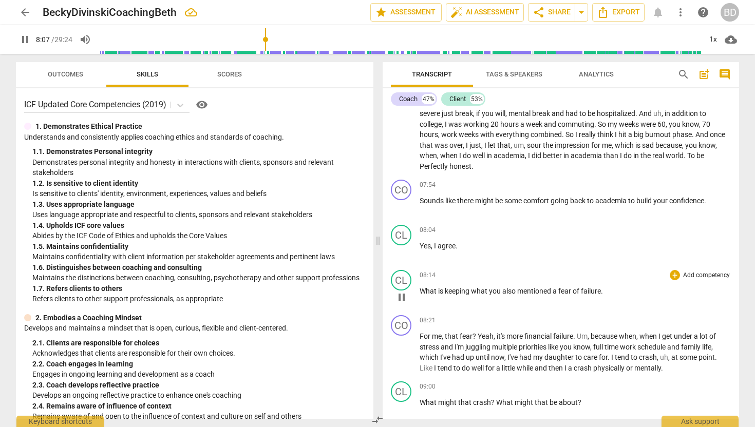
scroll to position [1248, 0]
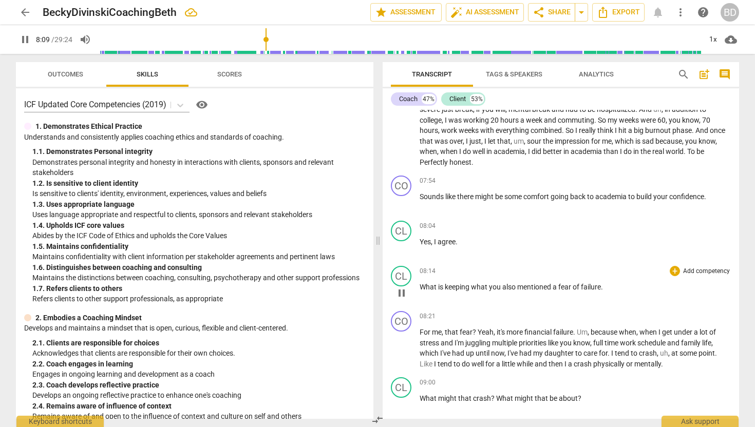
click at [420, 285] on span "What" at bounding box center [428, 287] width 18 height 8
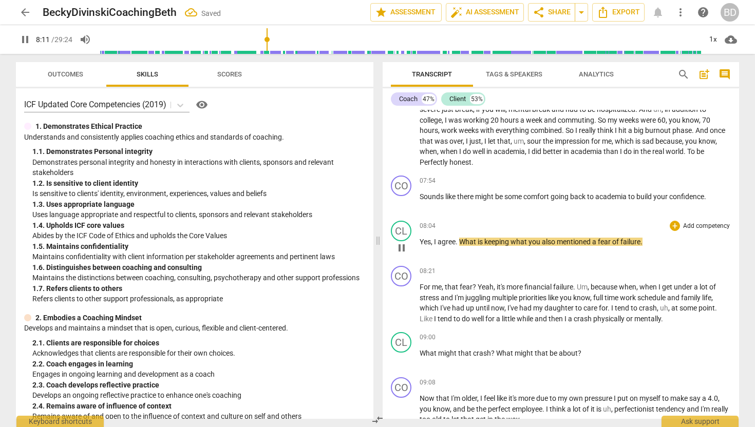
click at [461, 239] on span "What" at bounding box center [468, 242] width 18 height 8
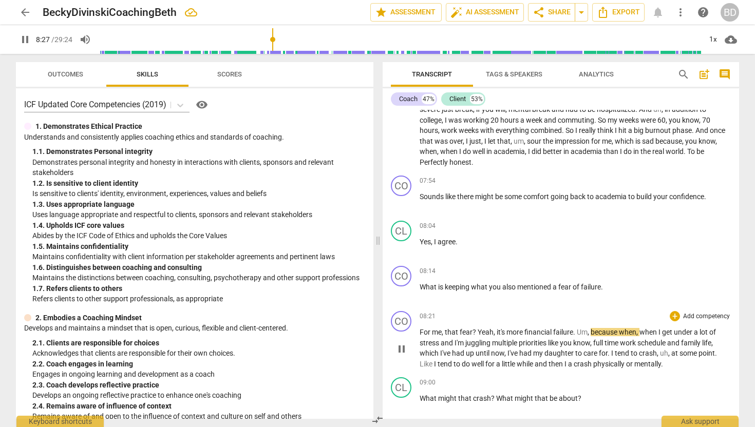
click at [401, 349] on span "pause" at bounding box center [401, 349] width 12 height 12
click at [401, 348] on span "play_arrow" at bounding box center [401, 349] width 12 height 12
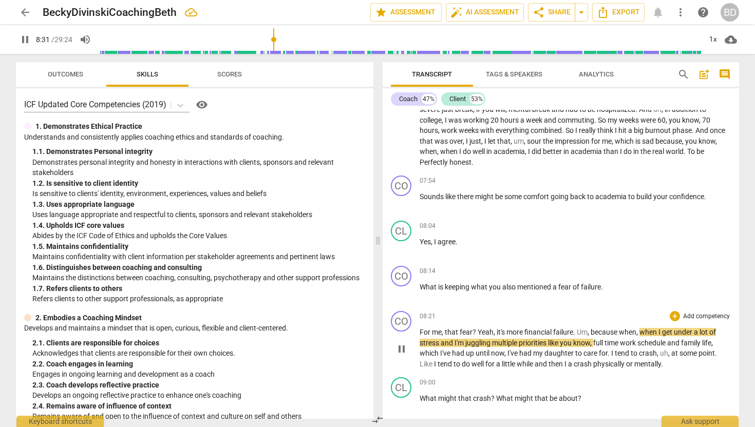
click at [419, 329] on span "For" at bounding box center [425, 332] width 12 height 8
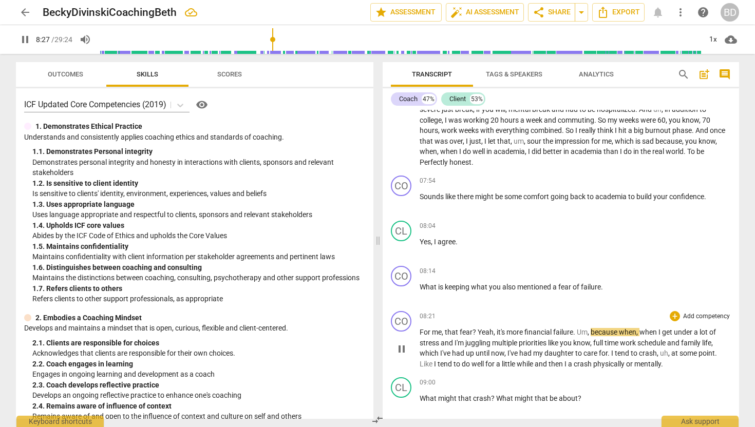
click at [419, 329] on span "For" at bounding box center [425, 332] width 12 height 8
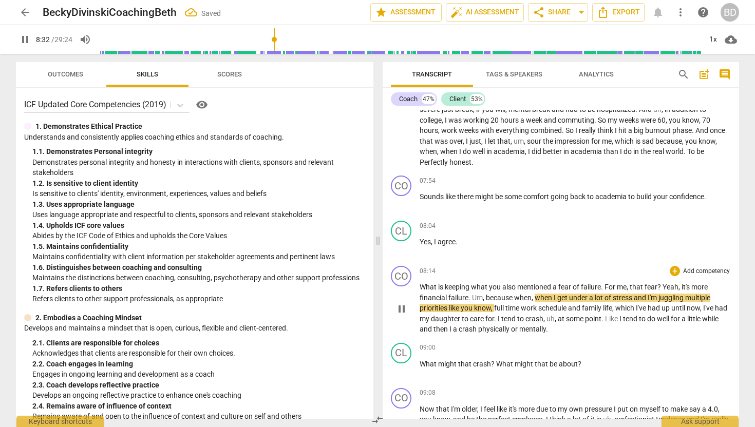
click at [605, 284] on span "For" at bounding box center [610, 287] width 12 height 8
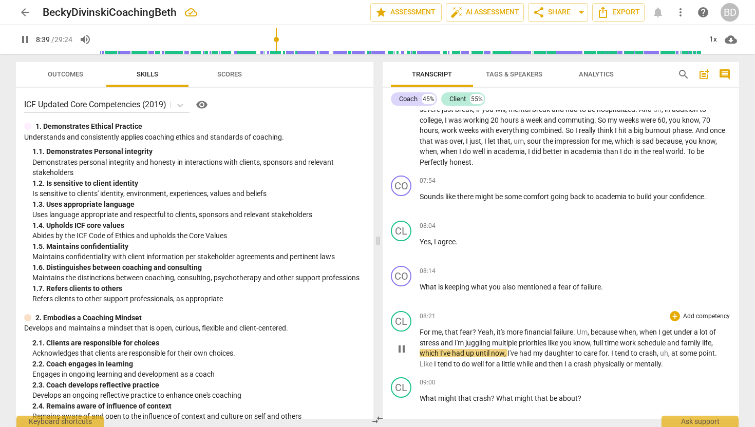
click at [578, 331] on span "Um" at bounding box center [582, 332] width 11 height 8
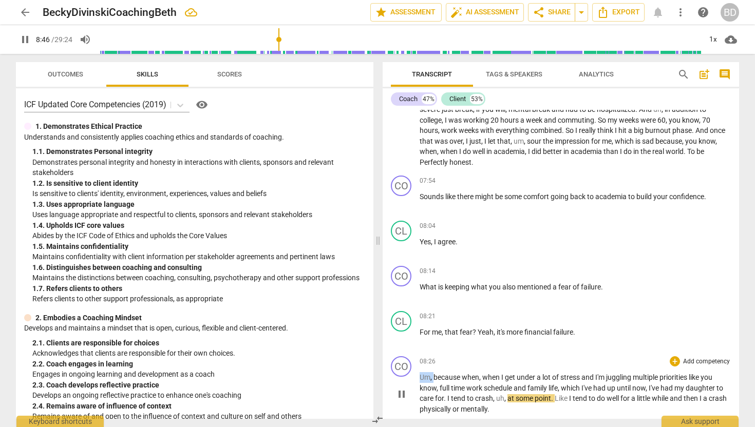
drag, startPoint x: 420, startPoint y: 376, endPoint x: 432, endPoint y: 377, distance: 11.9
click at [433, 377] on p "Um , because when , when I get under a lot of stress and I'm juggling multiple …" at bounding box center [574, 393] width 311 height 42
type input "527"
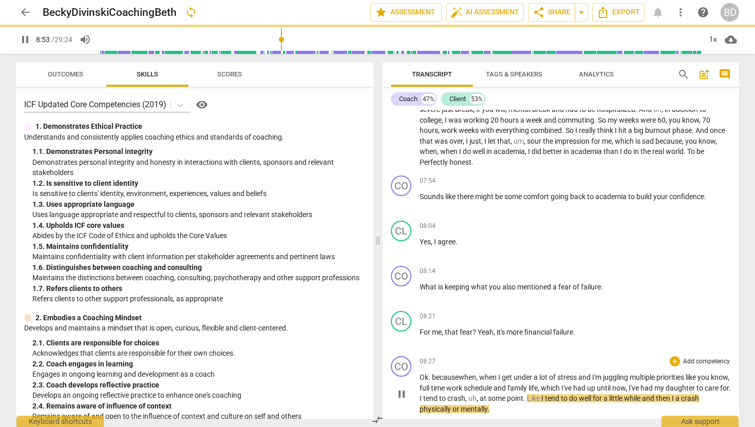
click at [432, 376] on span "Ok. because" at bounding box center [438, 377] width 39 height 8
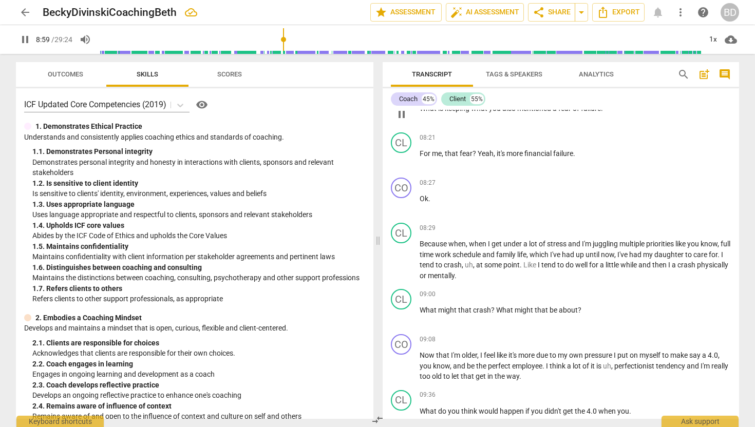
scroll to position [1427, 0]
click at [420, 309] on span "What" at bounding box center [428, 309] width 18 height 8
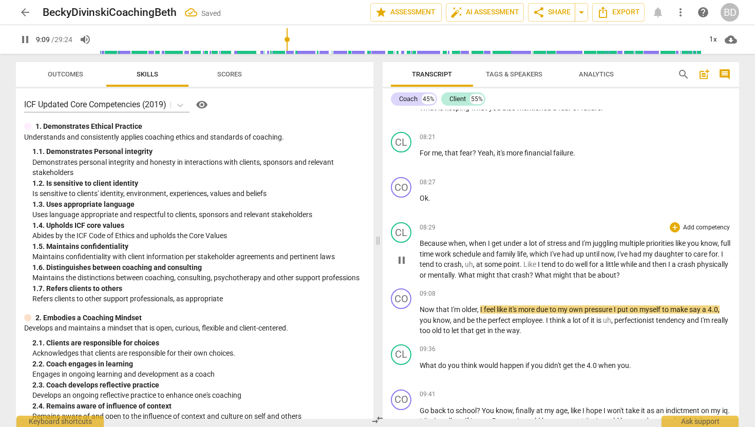
click at [476, 275] on span "What" at bounding box center [467, 275] width 18 height 8
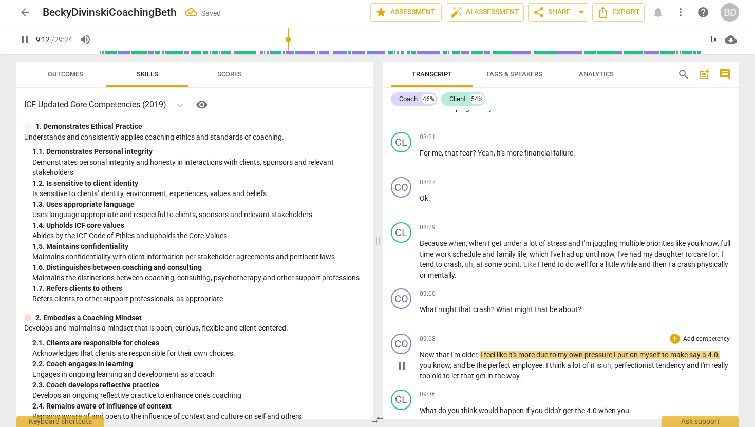
click at [420, 353] on span "Now" at bounding box center [427, 355] width 16 height 8
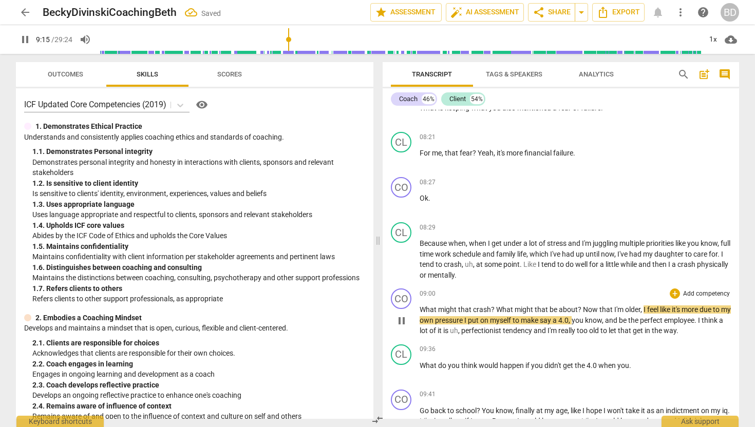
click at [583, 309] on span "Now" at bounding box center [591, 309] width 16 height 8
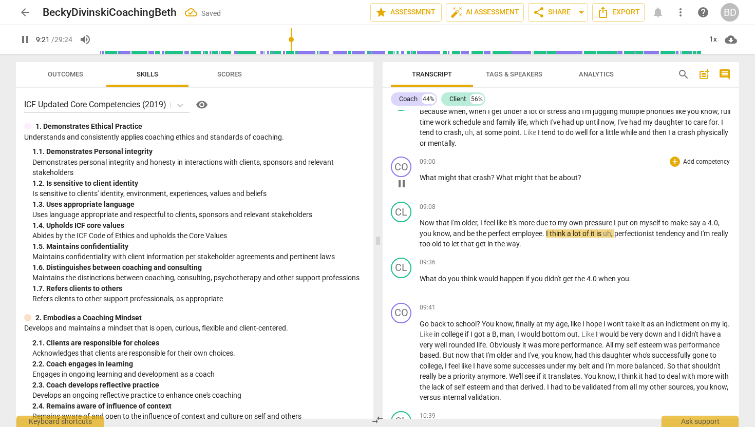
scroll to position [1561, 0]
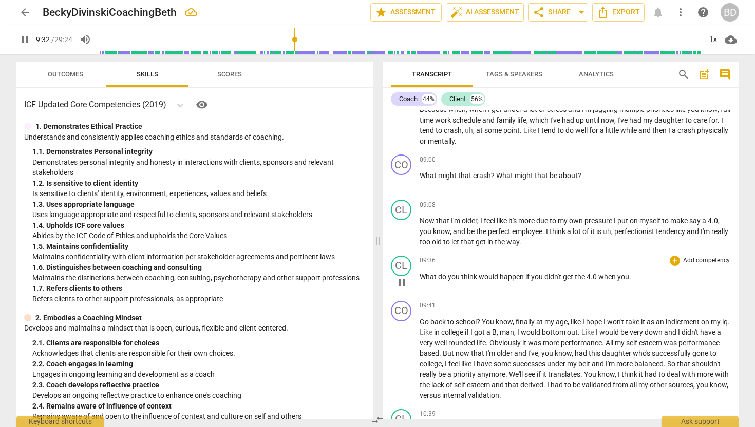
click at [420, 275] on span "What" at bounding box center [428, 277] width 18 height 8
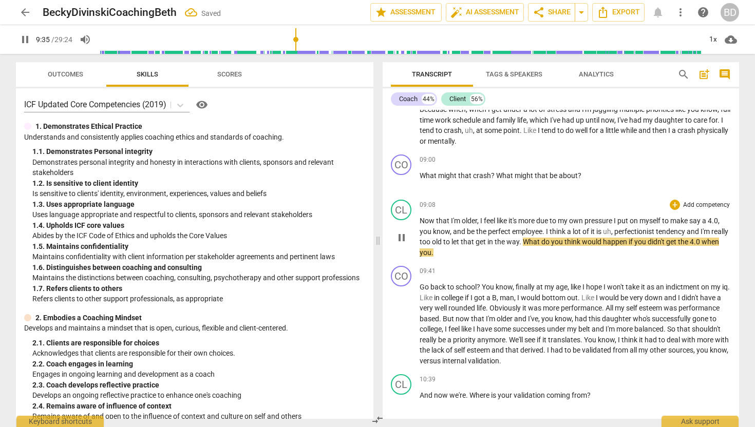
click at [541, 240] on span "What" at bounding box center [532, 242] width 18 height 8
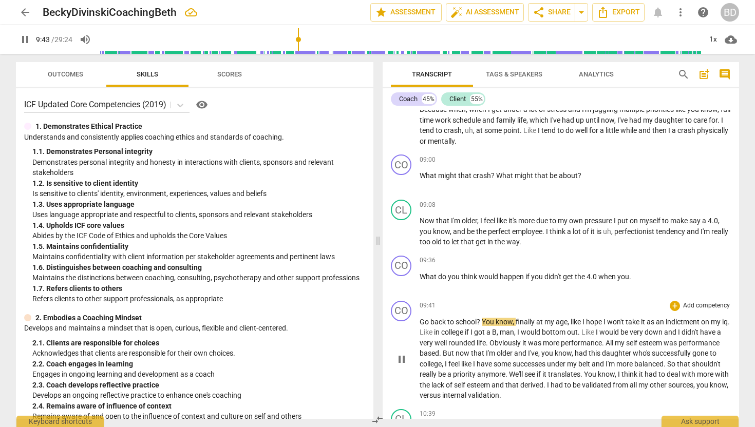
click at [420, 320] on span "Go" at bounding box center [424, 322] width 11 height 8
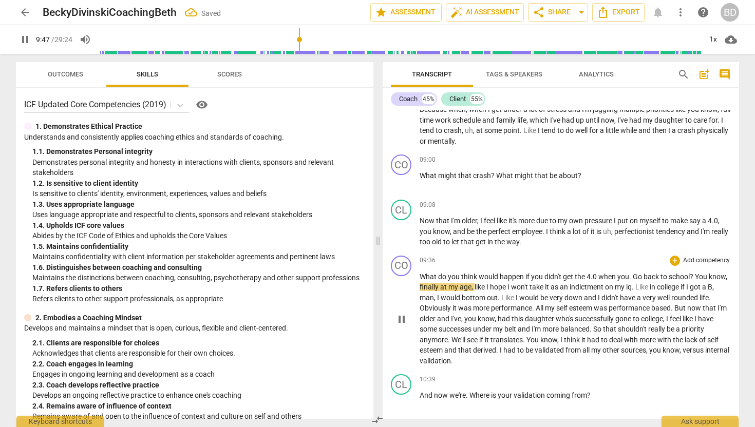
click at [635, 276] on span "Go" at bounding box center [637, 277] width 11 height 8
type input "588"
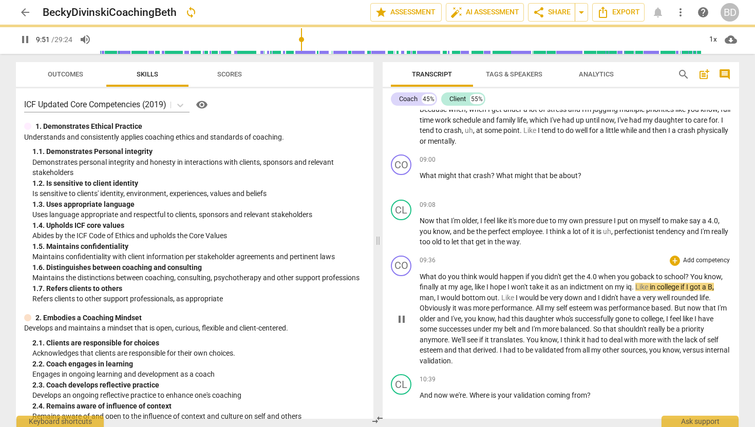
click at [694, 274] on span "You" at bounding box center [697, 277] width 14 height 8
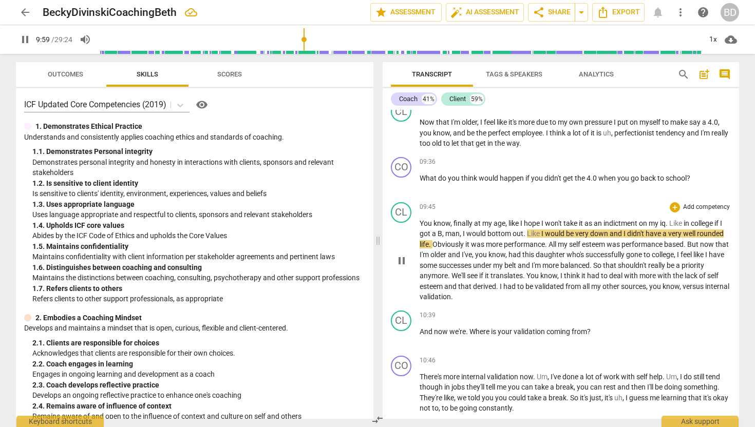
scroll to position [1661, 0]
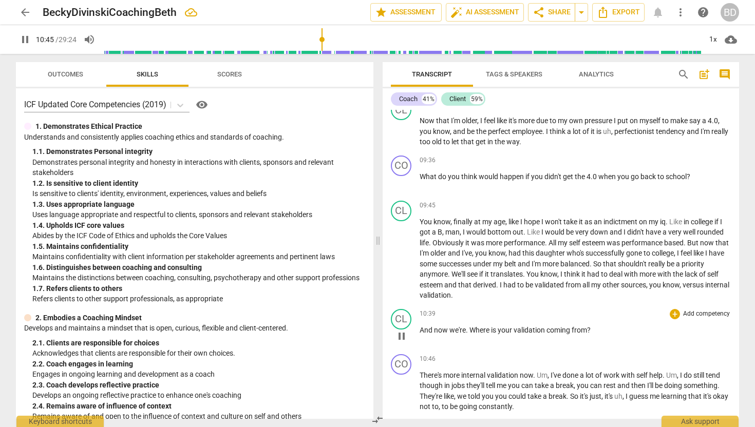
click at [400, 336] on span "pause" at bounding box center [401, 336] width 12 height 12
click at [400, 336] on span "play_arrow" at bounding box center [401, 336] width 12 height 12
click at [404, 335] on span "pause" at bounding box center [401, 336] width 12 height 12
type input "644"
drag, startPoint x: 449, startPoint y: 329, endPoint x: 467, endPoint y: 329, distance: 18.5
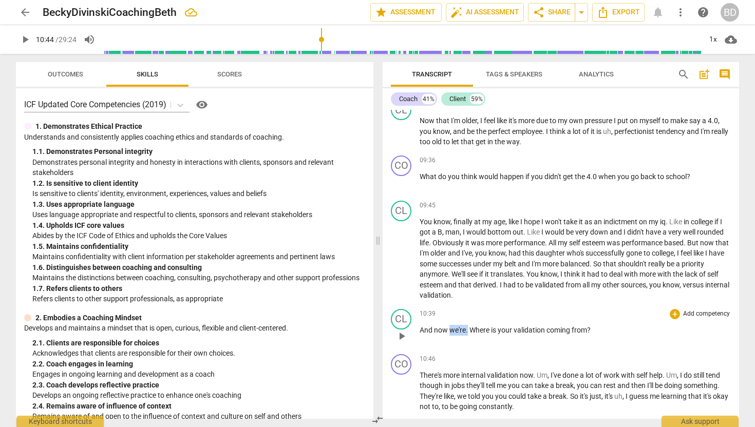
click at [467, 329] on p "And now we're . Where is your validation coming from ?" at bounding box center [574, 330] width 311 height 11
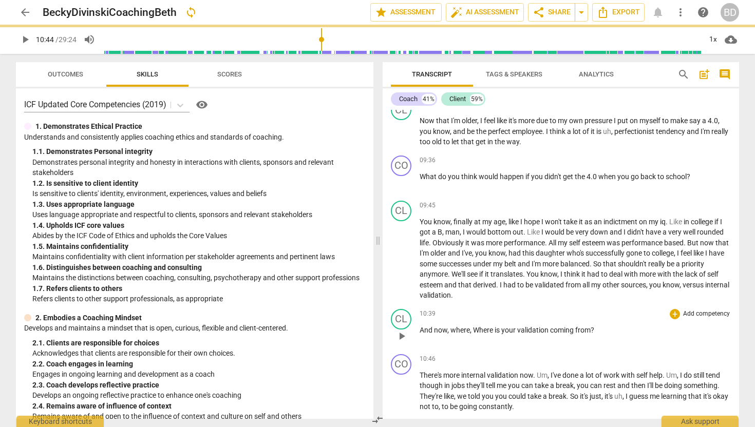
click at [480, 330] on span "Where" at bounding box center [484, 330] width 22 height 8
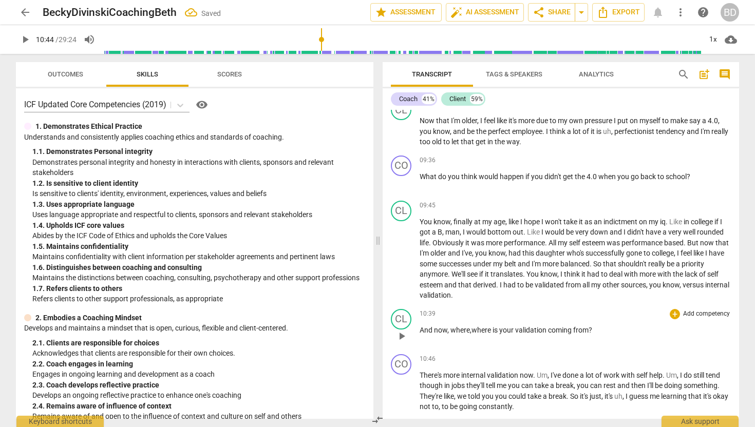
click at [420, 327] on span "And" at bounding box center [426, 330] width 14 height 8
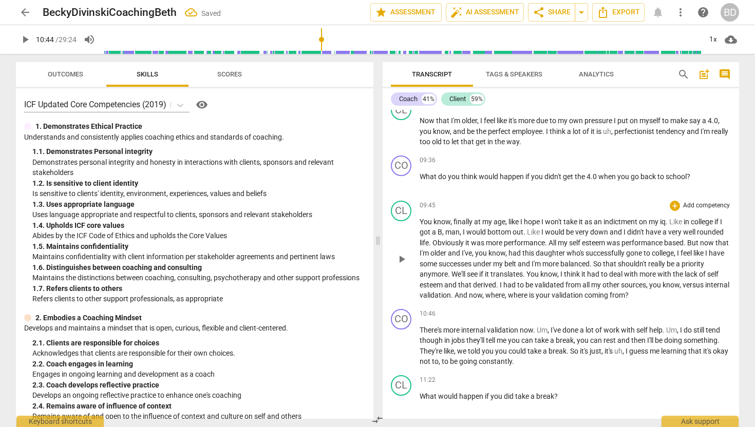
click at [469, 295] on span "And" at bounding box center [461, 295] width 14 height 8
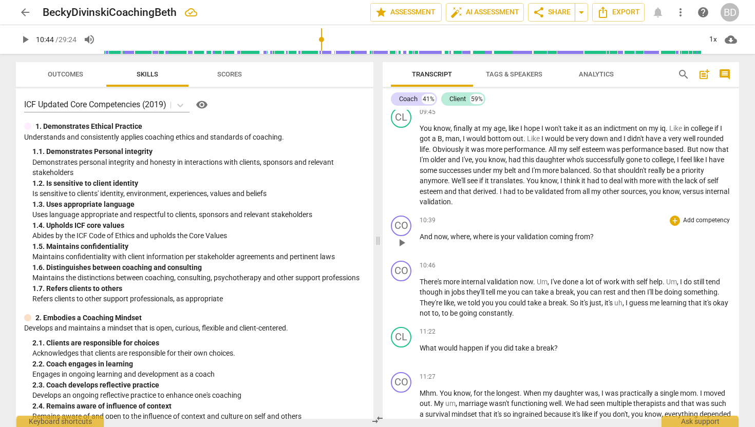
scroll to position [1768, 0]
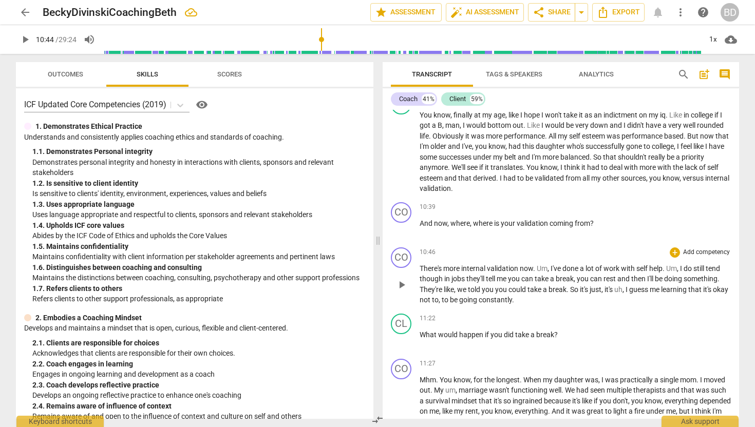
click at [420, 267] on span "There's" at bounding box center [431, 268] width 24 height 8
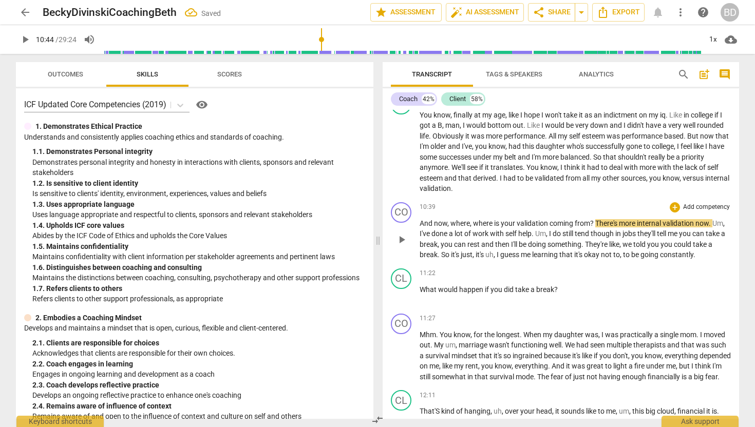
click at [596, 220] on span "There's" at bounding box center [607, 223] width 24 height 8
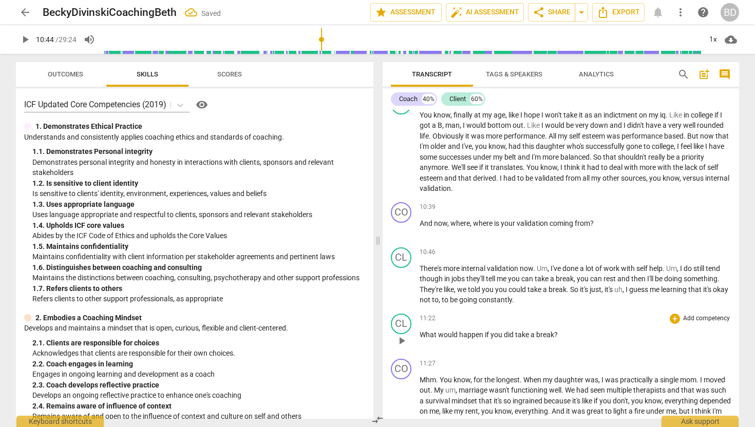
click at [420, 333] on span "What" at bounding box center [428, 335] width 18 height 8
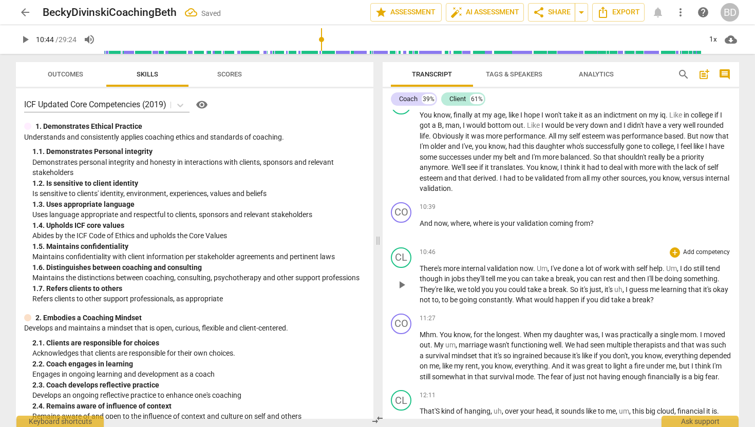
click at [532, 299] on span "What" at bounding box center [524, 300] width 18 height 8
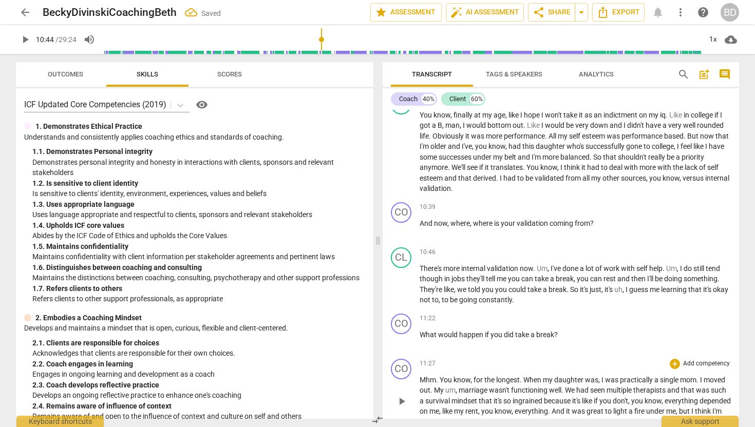
click at [419, 379] on span "Mhm" at bounding box center [427, 380] width 16 height 8
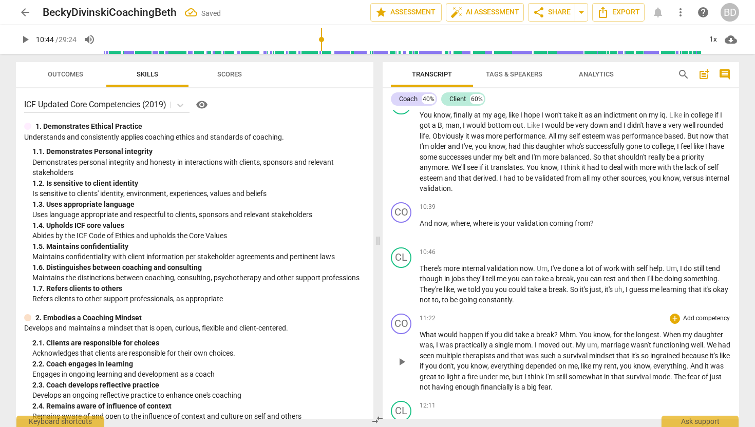
click at [561, 332] on span "Mhm" at bounding box center [567, 335] width 16 height 8
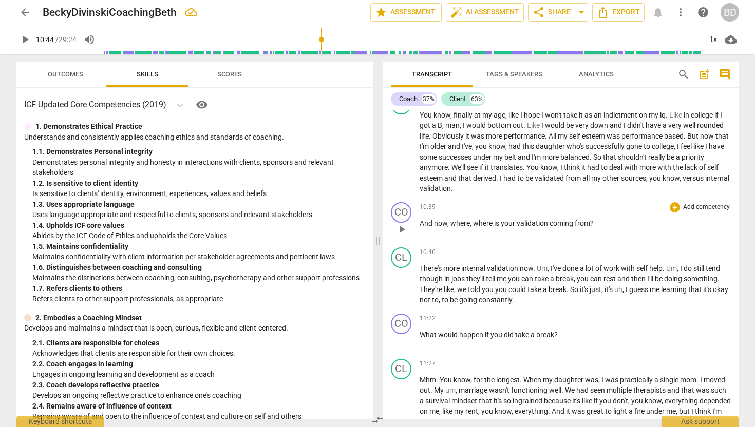
click at [402, 228] on span "play_arrow" at bounding box center [401, 229] width 12 height 12
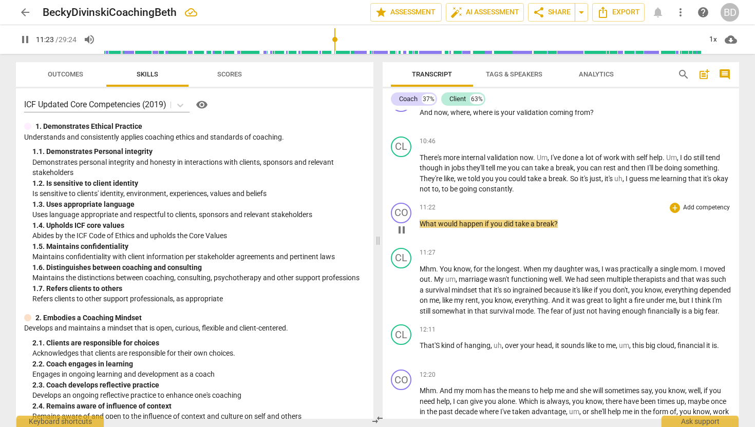
scroll to position [1880, 0]
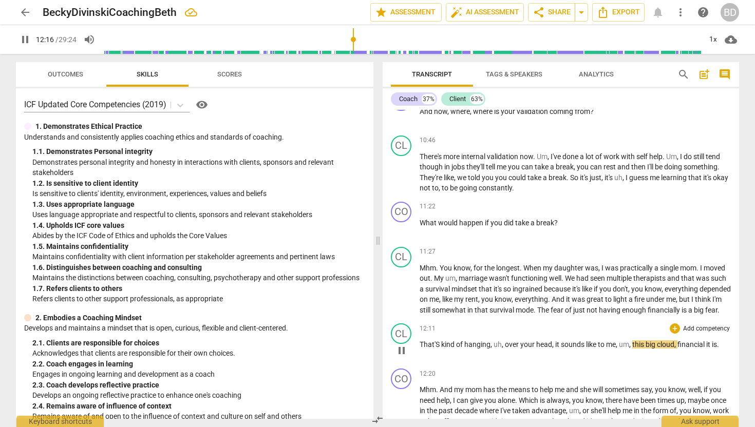
click at [438, 349] on span "That'S" at bounding box center [430, 344] width 22 height 8
type input "738"
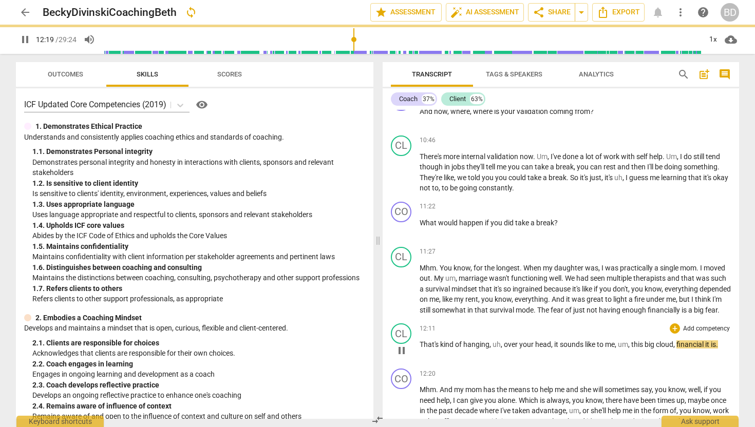
click at [420, 349] on span "That's" at bounding box center [429, 344] width 21 height 8
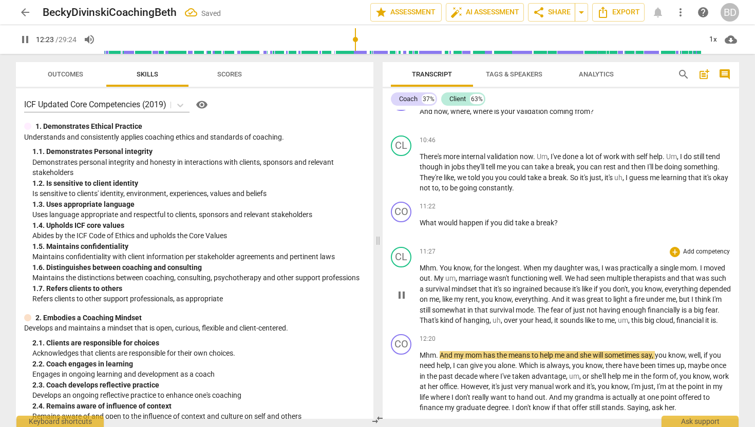
click at [440, 318] on span "That's" at bounding box center [429, 320] width 21 height 8
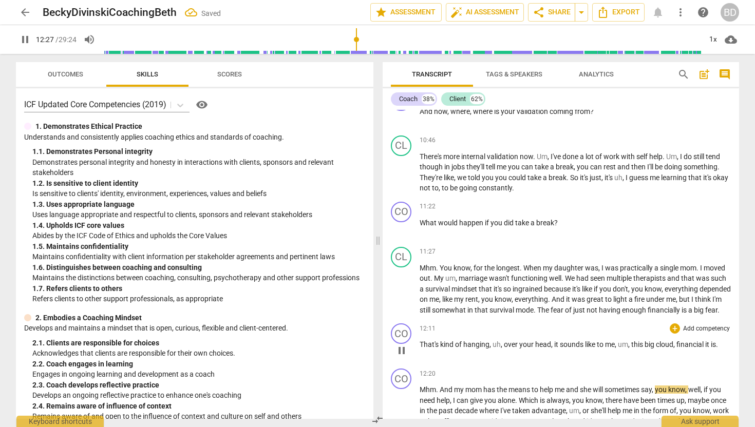
click at [404, 357] on span "pause" at bounding box center [401, 350] width 12 height 12
click at [403, 357] on span "play_arrow" at bounding box center [401, 350] width 12 height 12
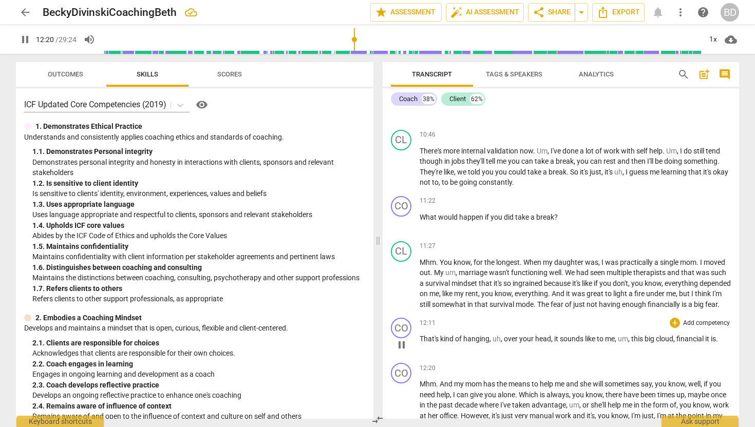
scroll to position [1887, 0]
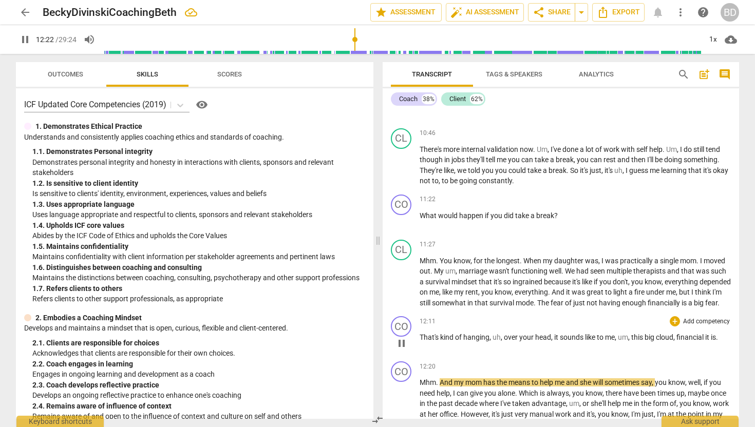
click at [707, 341] on span "it" at bounding box center [708, 337] width 6 height 8
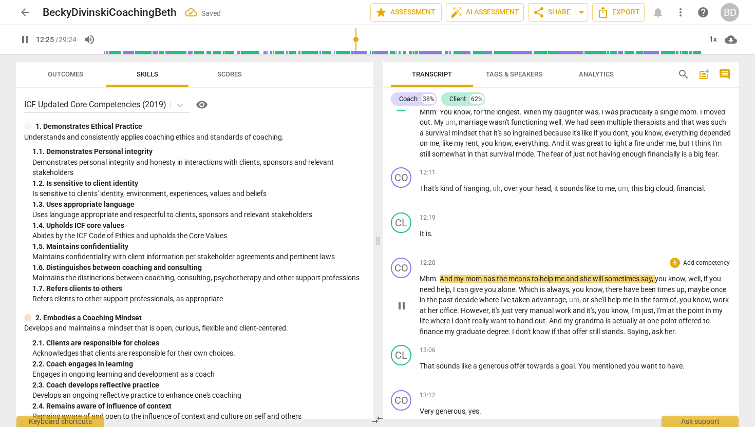
scroll to position [2074, 0]
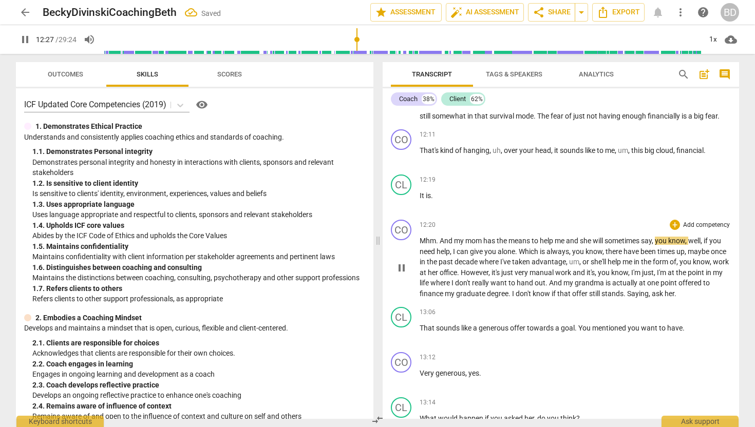
click at [420, 245] on span "Mhm" at bounding box center [427, 241] width 16 height 8
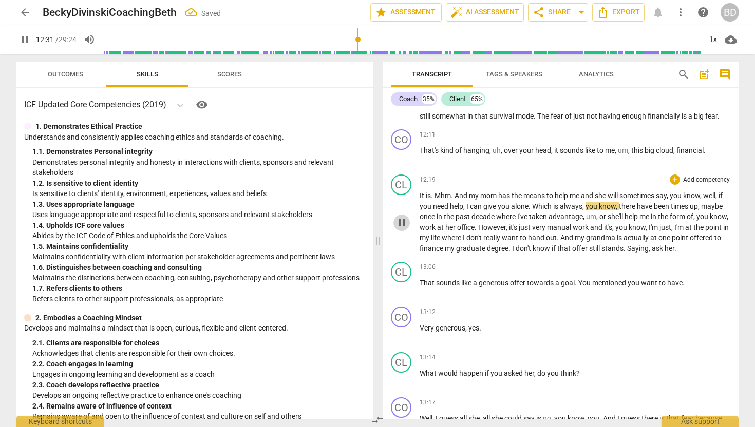
click at [401, 229] on span "pause" at bounding box center [401, 223] width 12 height 12
click at [402, 229] on span "play_arrow" at bounding box center [401, 223] width 12 height 12
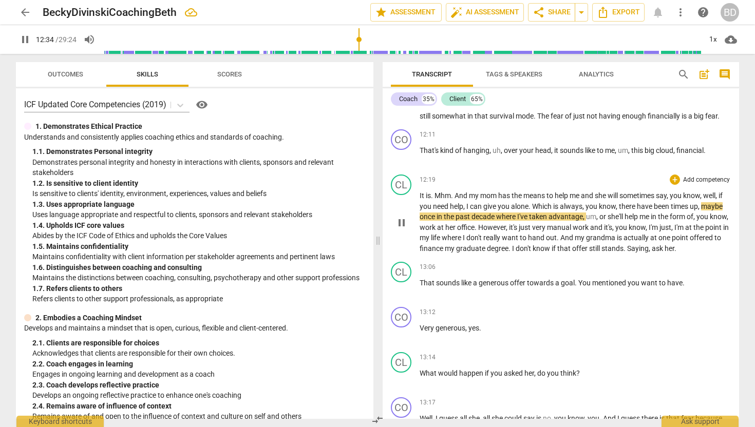
click at [419, 200] on span "It" at bounding box center [422, 195] width 6 height 8
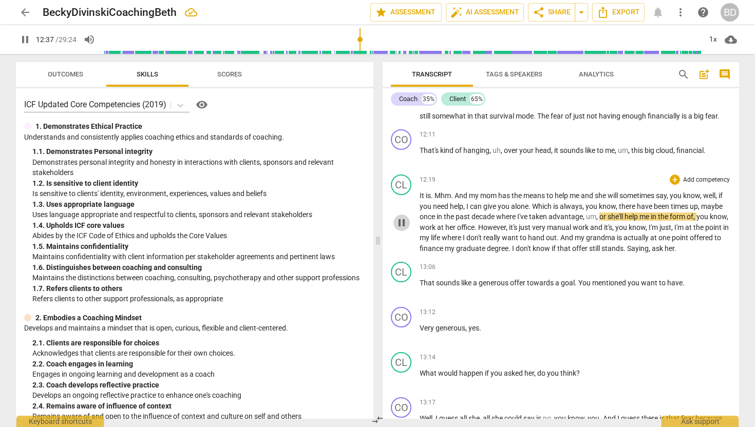
click at [403, 229] on span "pause" at bounding box center [401, 223] width 12 height 12
click at [402, 229] on span "play_arrow" at bounding box center [401, 223] width 12 height 12
click at [420, 200] on span "It" at bounding box center [422, 195] width 6 height 8
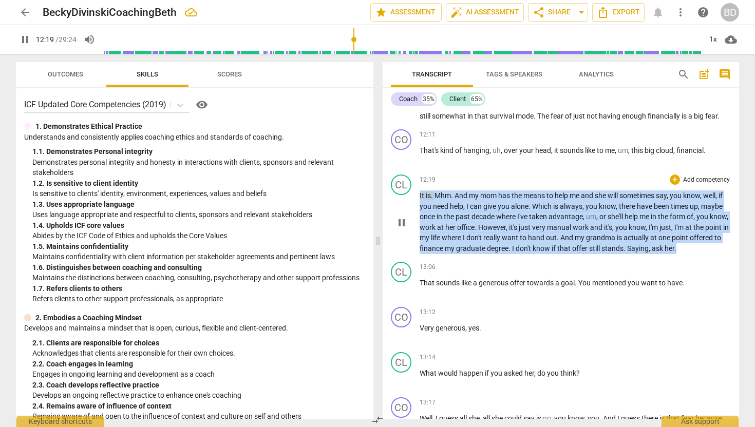
click at [420, 200] on span "It" at bounding box center [422, 195] width 6 height 8
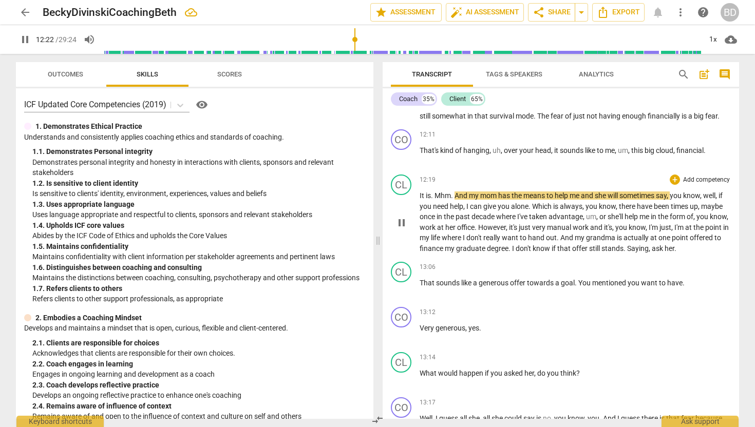
click at [418, 206] on div "play_arrow pause" at bounding box center [406, 222] width 26 height 55
click at [420, 200] on span "It" at bounding box center [422, 195] width 6 height 8
click at [404, 229] on span "pause" at bounding box center [401, 223] width 12 height 12
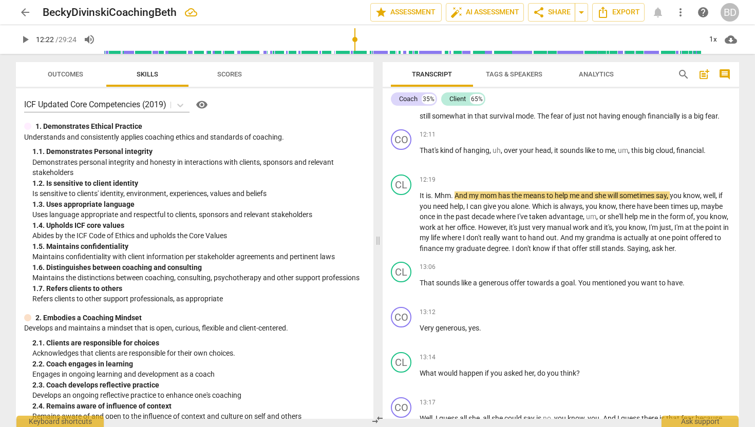
click at [435, 200] on span "Mhm" at bounding box center [442, 195] width 16 height 8
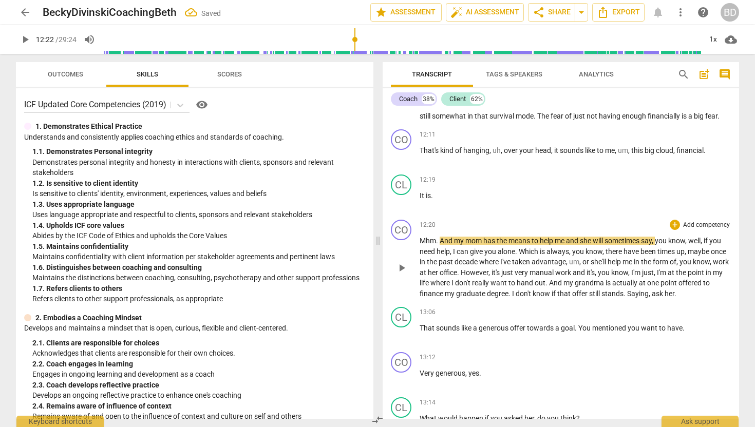
click at [439, 245] on span "And" at bounding box center [446, 241] width 14 height 8
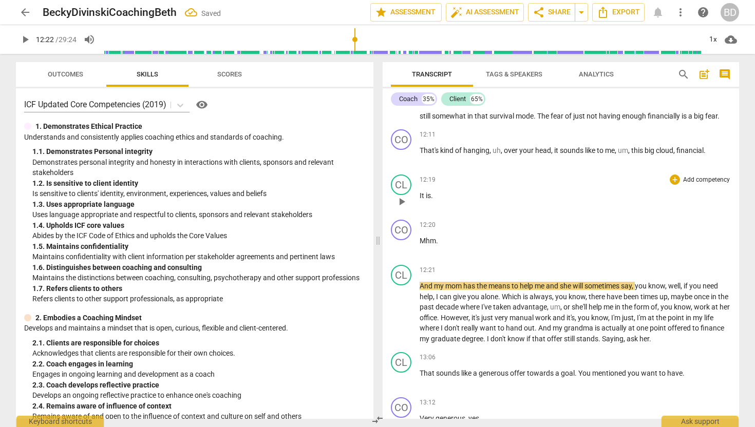
click at [405, 208] on span "play_arrow" at bounding box center [401, 202] width 12 height 12
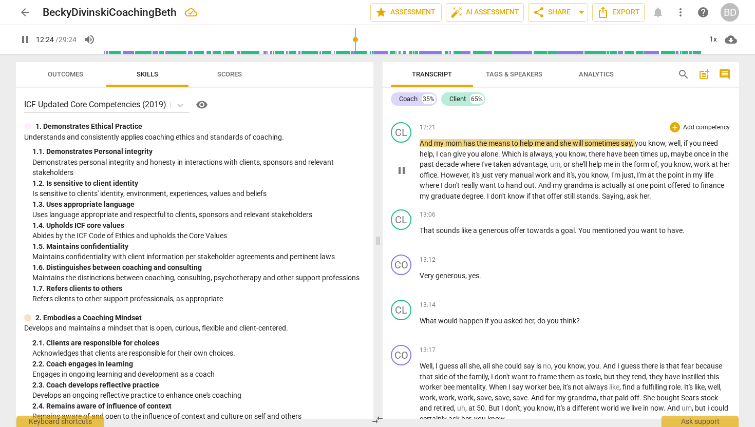
scroll to position [2220, 0]
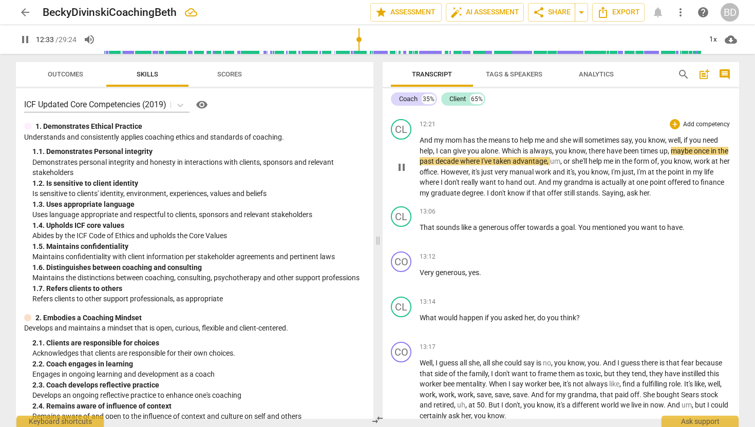
click at [485, 155] on span "alone" at bounding box center [489, 151] width 17 height 8
type input "755"
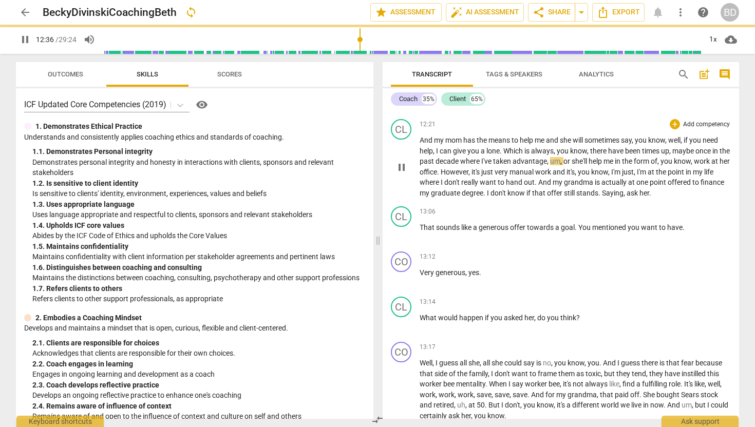
click at [500, 155] on span "a lone" at bounding box center [490, 151] width 19 height 8
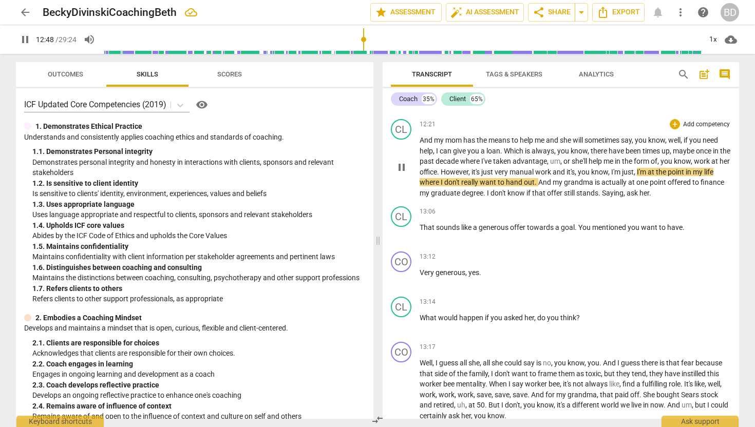
click at [535, 176] on span "manual" at bounding box center [522, 172] width 26 height 8
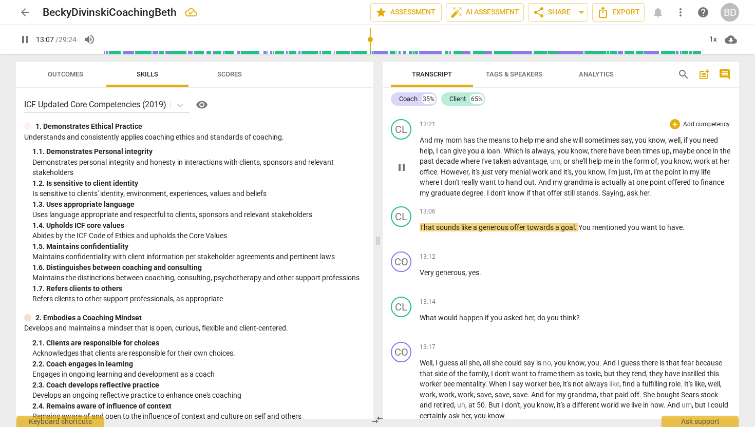
click at [506, 186] on span "to" at bounding box center [501, 182] width 8 height 8
click at [602, 197] on span "." at bounding box center [600, 193] width 4 height 8
click at [623, 197] on span "Saying" at bounding box center [613, 193] width 22 height 8
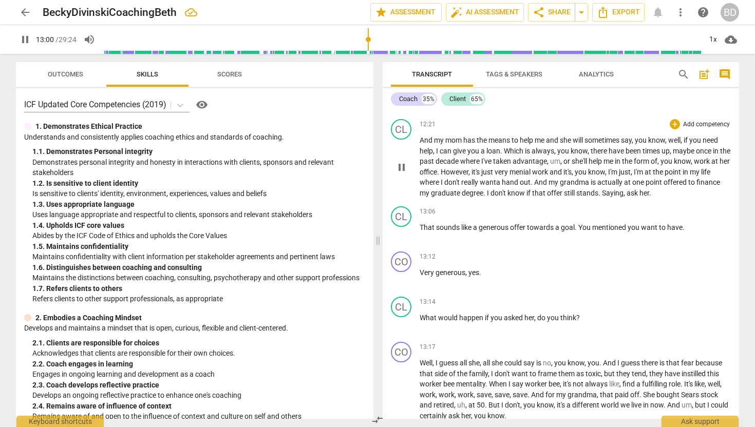
click at [487, 197] on span "." at bounding box center [485, 193] width 4 height 8
click at [639, 197] on span "ask" at bounding box center [632, 193] width 13 height 8
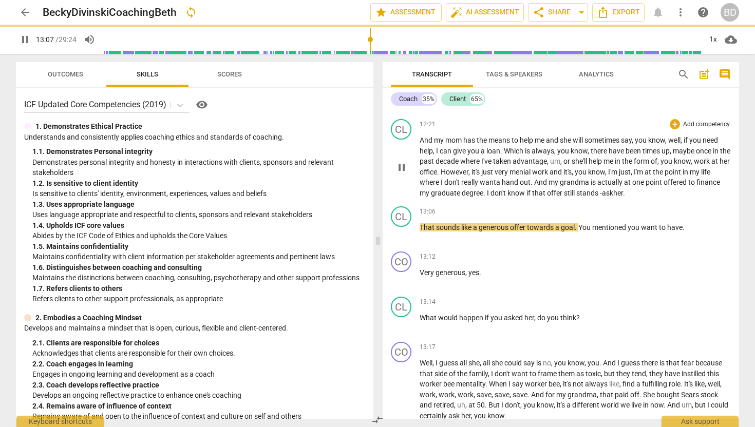
click at [487, 197] on span "." at bounding box center [485, 193] width 4 height 8
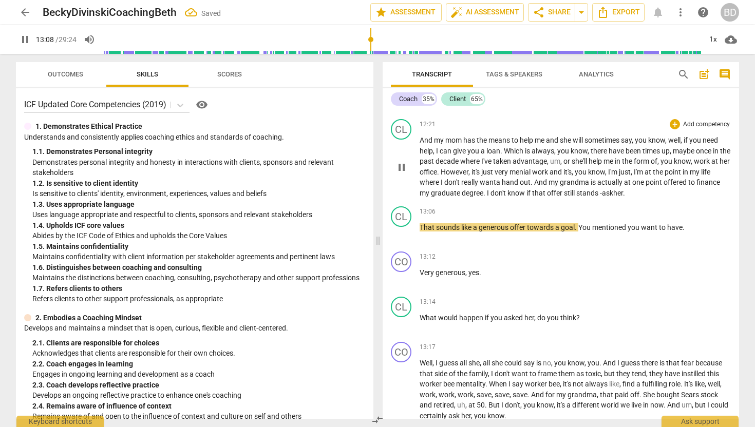
click at [487, 197] on span "." at bounding box center [485, 193] width 4 height 8
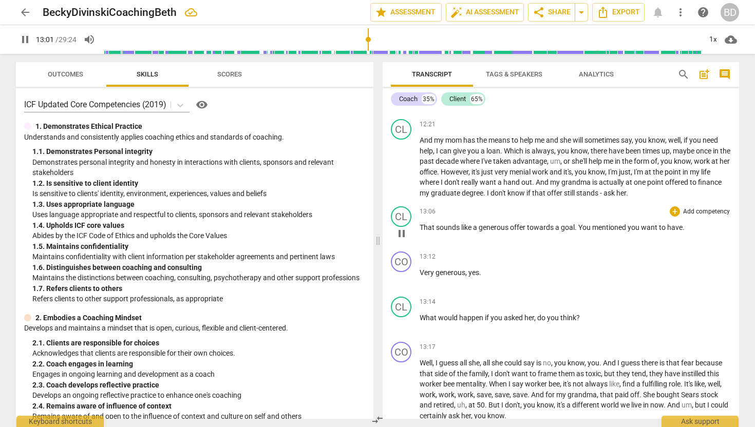
click at [419, 232] on span "That" at bounding box center [427, 227] width 16 height 8
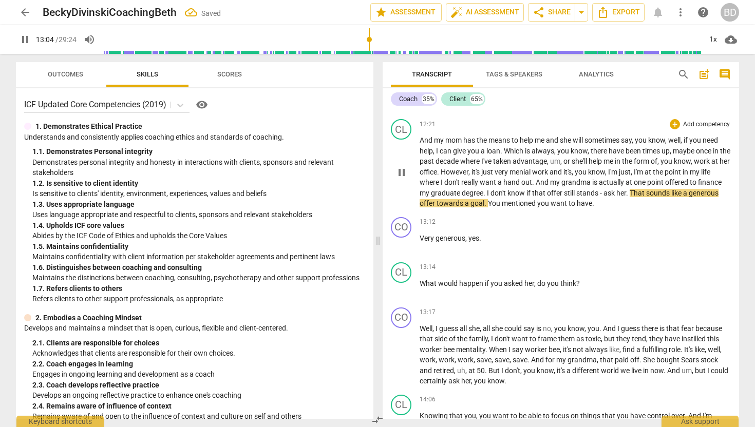
click at [646, 197] on span "That" at bounding box center [637, 193] width 16 height 8
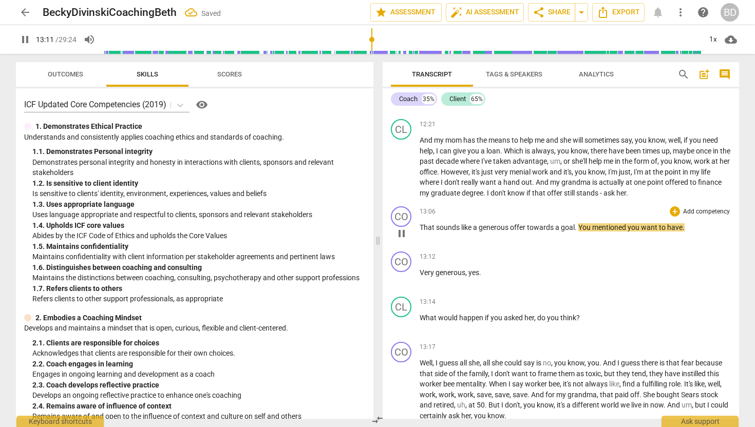
click at [528, 232] on span "towards" at bounding box center [541, 227] width 28 height 8
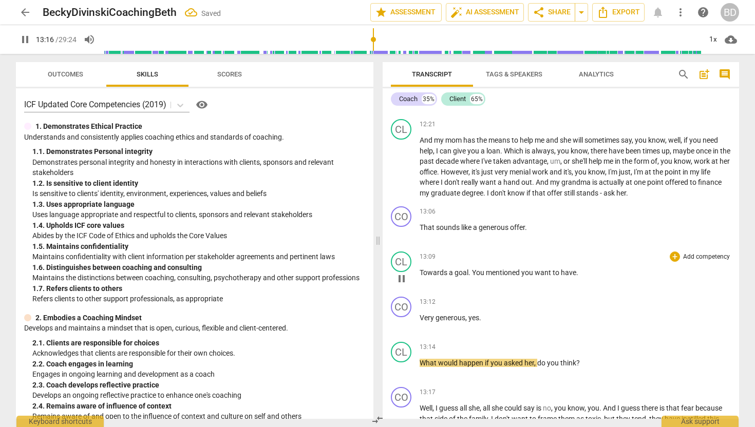
click at [420, 277] on span "Towards" at bounding box center [433, 273] width 29 height 8
type input "797"
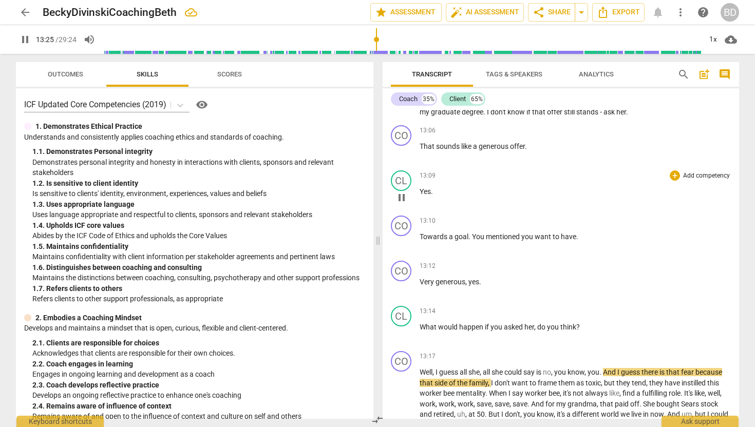
scroll to position [2298, 0]
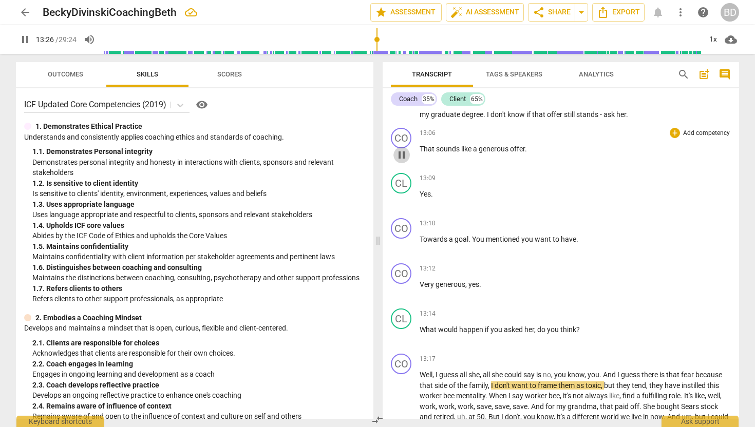
click at [401, 161] on span "pause" at bounding box center [401, 155] width 12 height 12
click at [402, 161] on span "play_arrow" at bounding box center [401, 155] width 12 height 12
click at [530, 155] on p "That sounds like a generous offer ." at bounding box center [574, 149] width 311 height 11
type input "793"
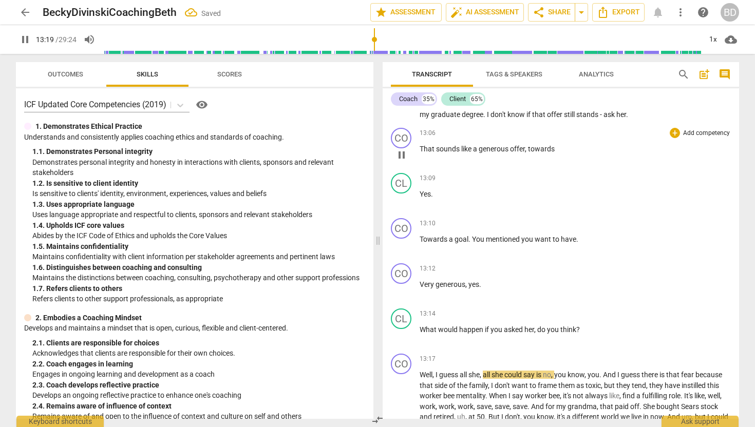
click at [401, 161] on span "pause" at bounding box center [401, 155] width 12 height 12
click at [401, 161] on span "play_arrow" at bounding box center [401, 155] width 12 height 12
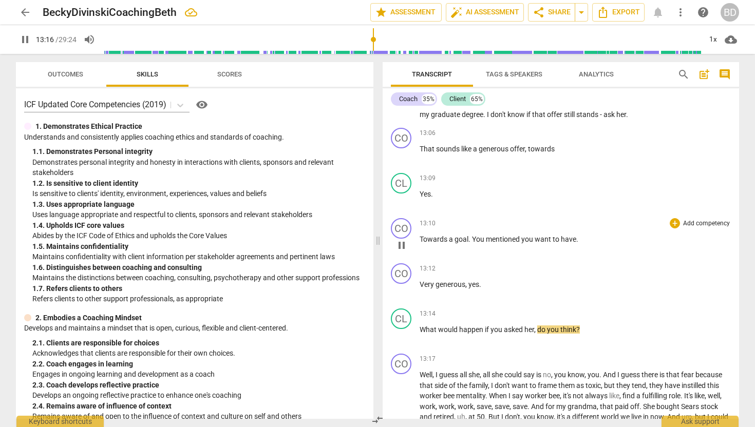
click at [423, 243] on span "Towards" at bounding box center [433, 239] width 29 height 8
type input "798"
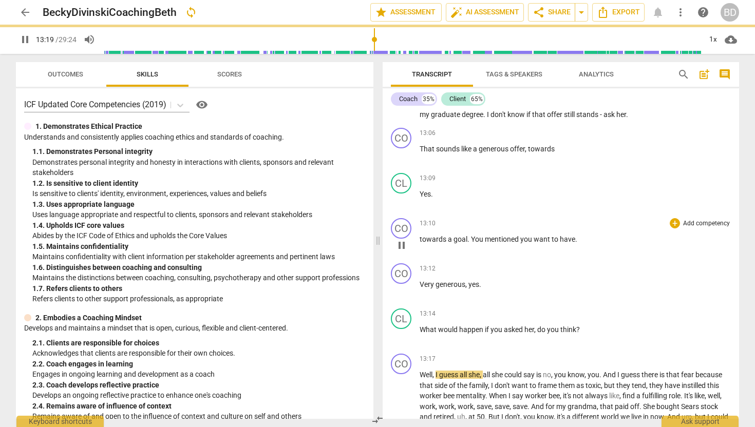
click at [474, 243] on span "You" at bounding box center [478, 239] width 14 height 8
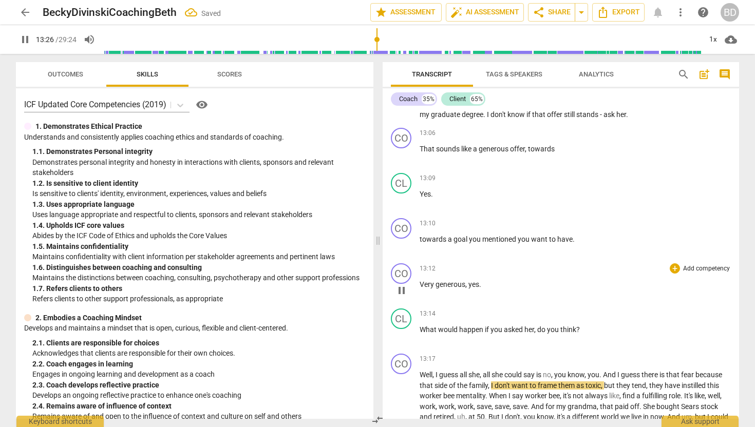
click at [420, 289] on span "Very" at bounding box center [427, 284] width 16 height 8
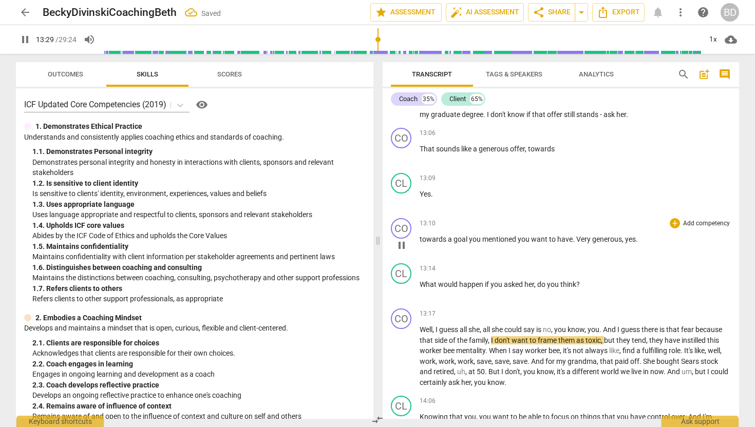
click at [576, 243] on span "Very" at bounding box center [584, 239] width 16 height 8
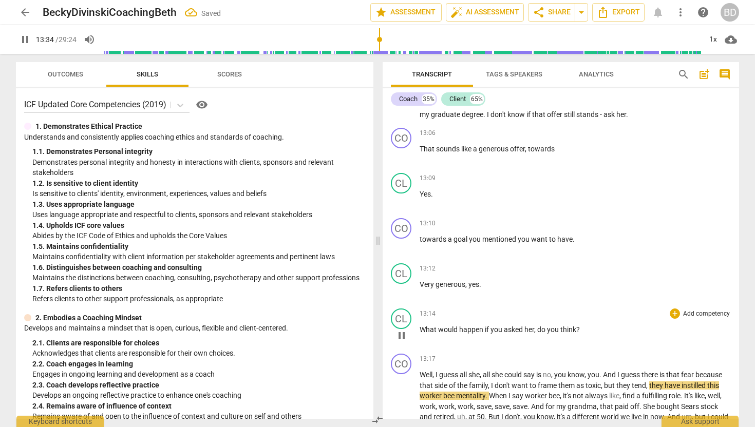
click at [419, 334] on span "What" at bounding box center [428, 329] width 18 height 8
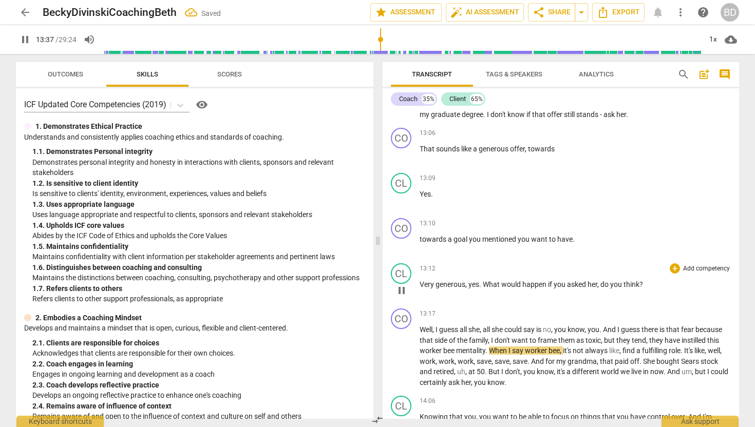
click at [484, 289] on span "What" at bounding box center [492, 284] width 18 height 8
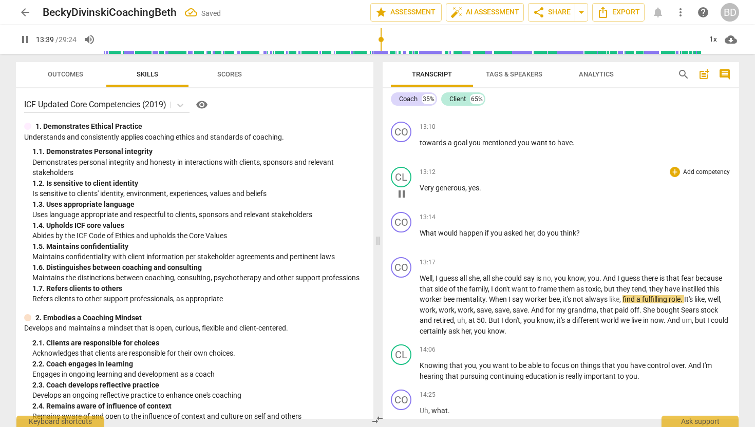
scroll to position [2400, 0]
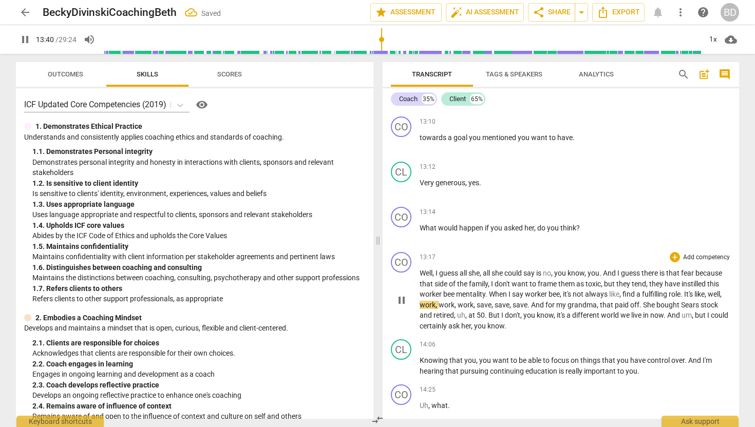
click at [420, 277] on span "Well" at bounding box center [425, 273] width 13 height 8
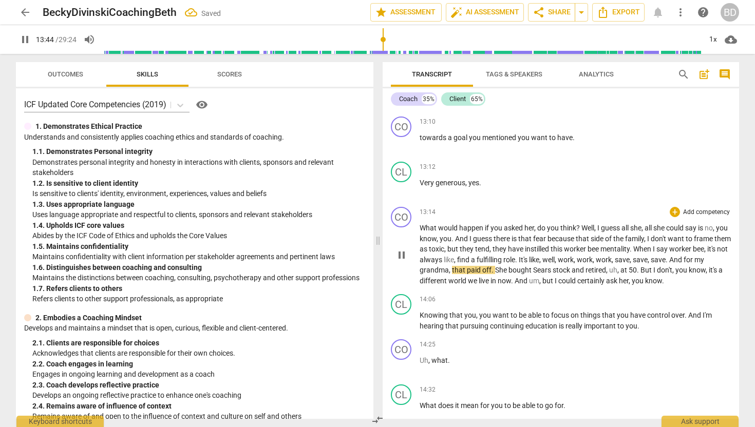
click at [582, 232] on span "Well" at bounding box center [587, 228] width 13 height 8
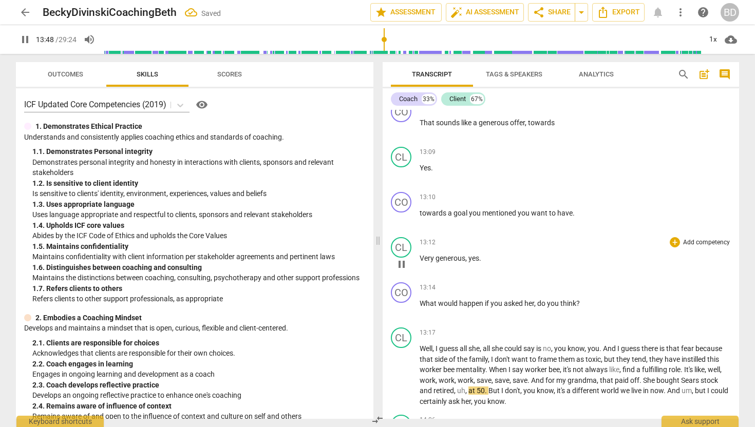
scroll to position [2318, 0]
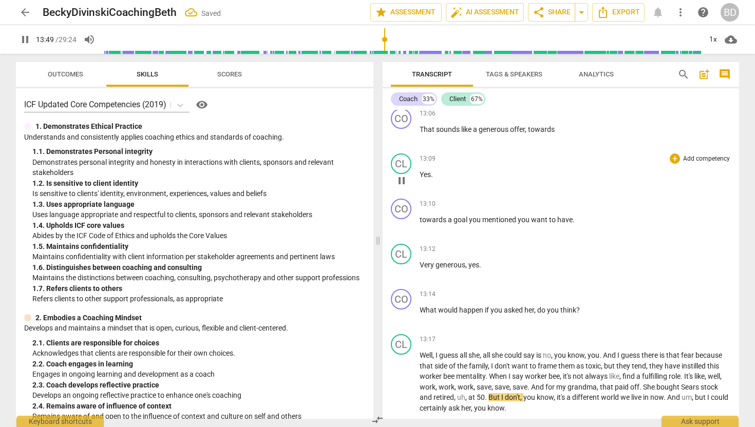
click at [401, 187] on span "pause" at bounding box center [401, 181] width 12 height 12
click at [401, 187] on span "play_arrow" at bounding box center [401, 181] width 12 height 12
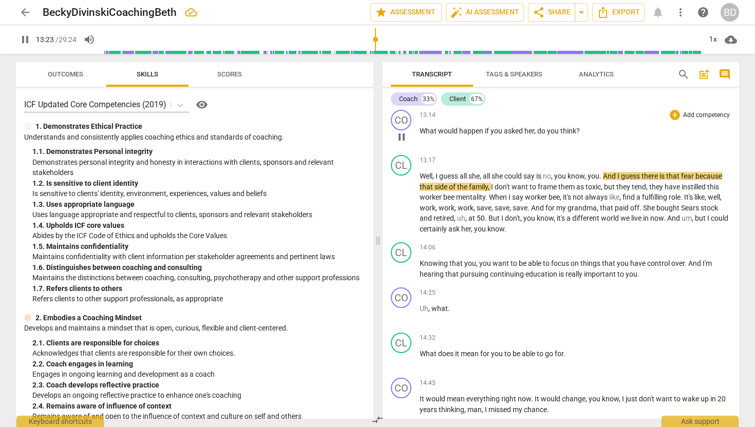
scroll to position [2499, 0]
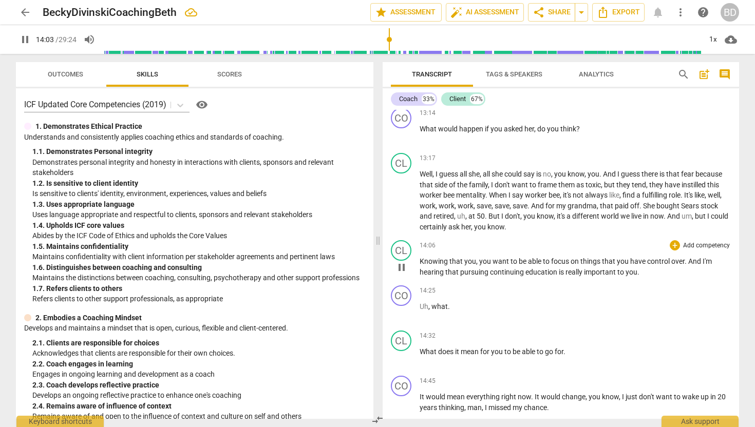
click at [420, 265] on span "Knowing" at bounding box center [434, 261] width 30 height 8
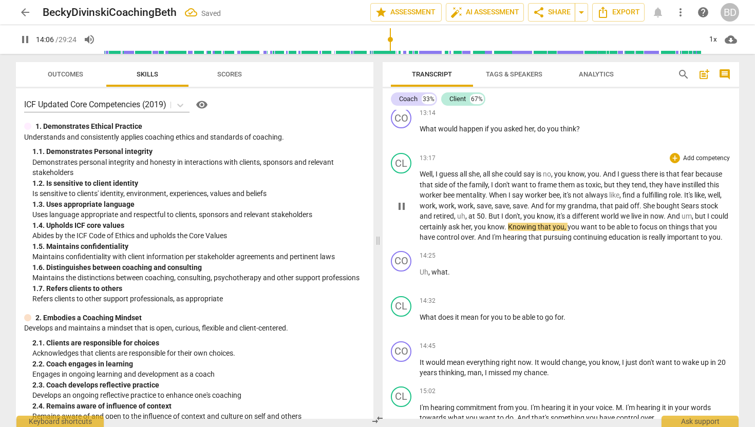
click at [508, 231] on span "." at bounding box center [506, 227] width 4 height 8
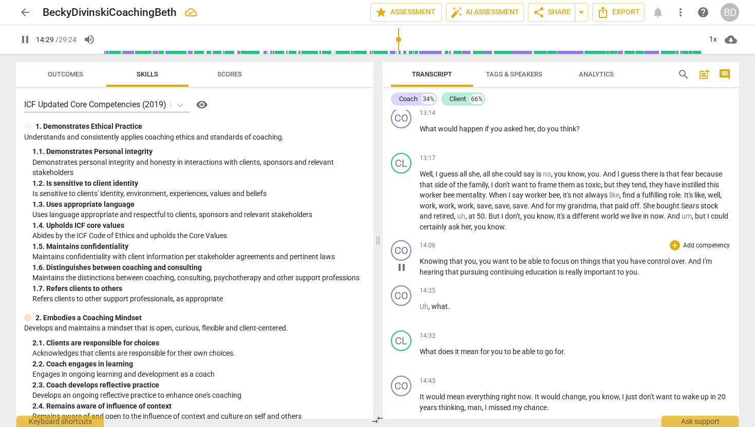
click at [639, 277] on p "Knowing that you , you want to be able to focus on things that you have control…" at bounding box center [574, 266] width 311 height 21
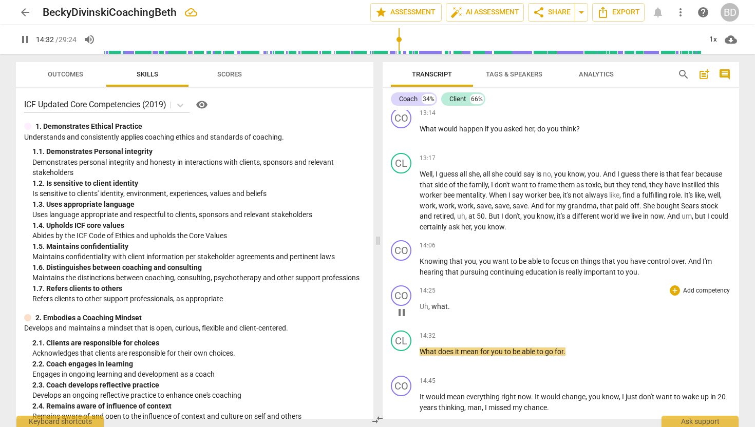
click at [420, 311] on span "Uh" at bounding box center [423, 306] width 9 height 8
type input "874"
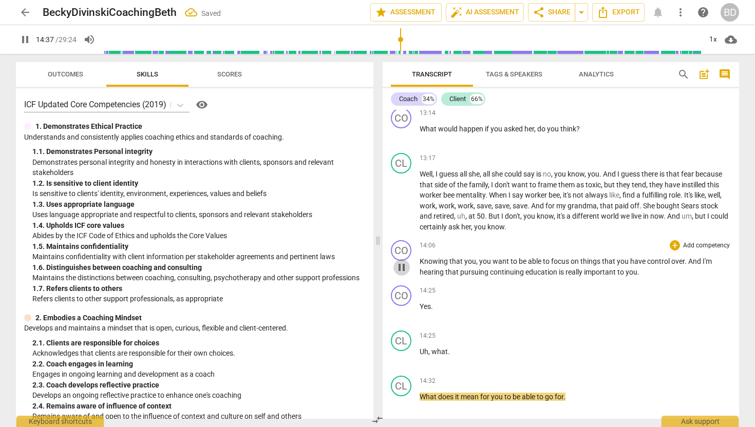
click at [404, 274] on span "pause" at bounding box center [401, 267] width 12 height 12
click at [402, 274] on span "play_arrow" at bounding box center [401, 267] width 12 height 12
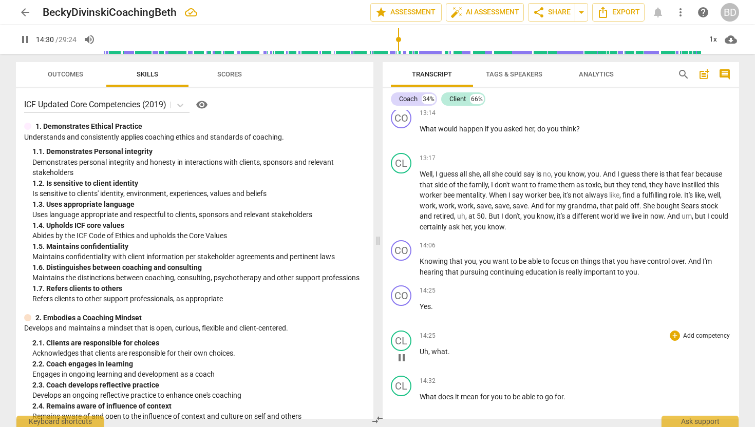
click at [435, 356] on span "what" at bounding box center [439, 352] width 16 height 8
type input "871"
click at [438, 357] on p "What ." at bounding box center [574, 352] width 311 height 11
click at [420, 311] on span "Yes" at bounding box center [424, 306] width 11 height 8
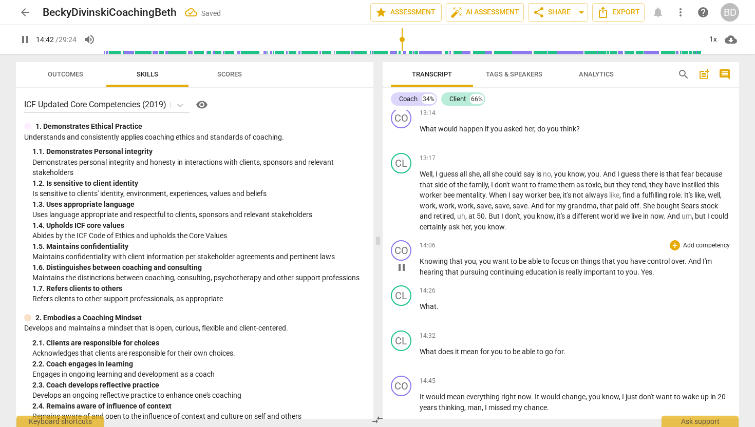
click at [641, 276] on span "Yes" at bounding box center [646, 272] width 11 height 8
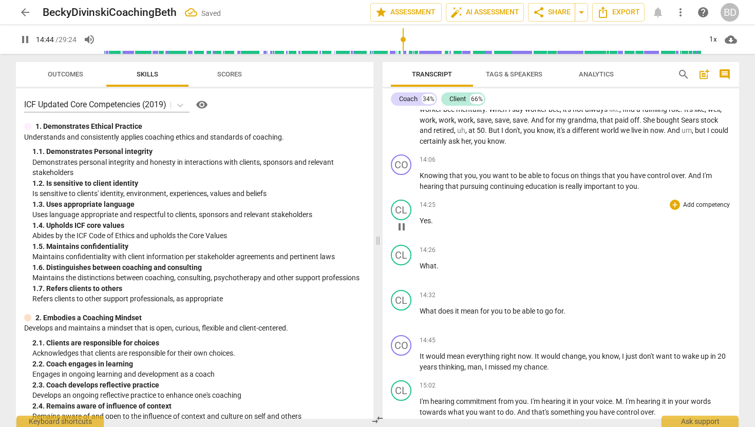
scroll to position [2588, 0]
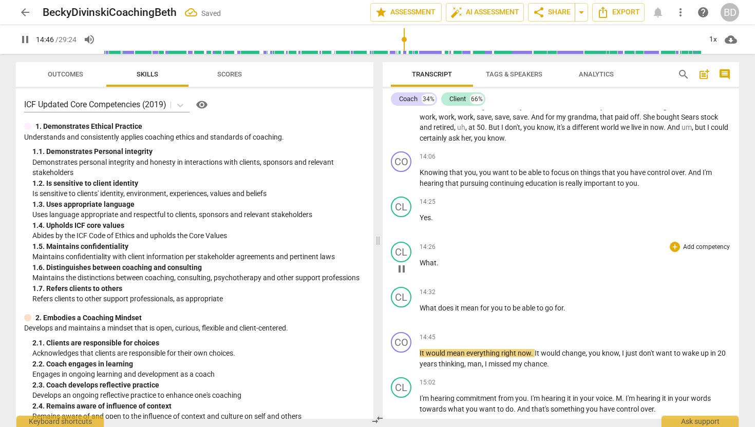
click at [420, 267] on span "What" at bounding box center [427, 263] width 17 height 8
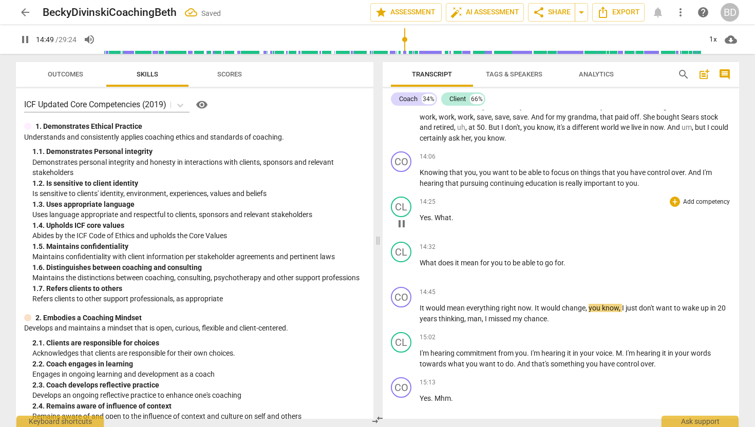
click at [436, 222] on span "What" at bounding box center [442, 218] width 17 height 8
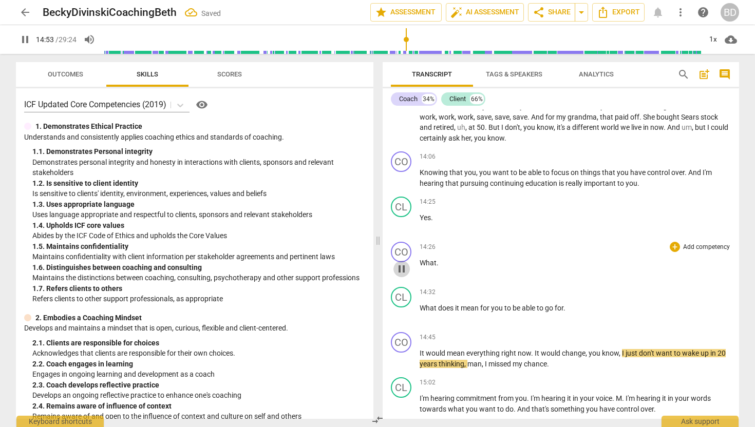
click at [402, 275] on span "pause" at bounding box center [401, 269] width 12 height 12
click at [403, 275] on span "play_arrow" at bounding box center [401, 269] width 12 height 12
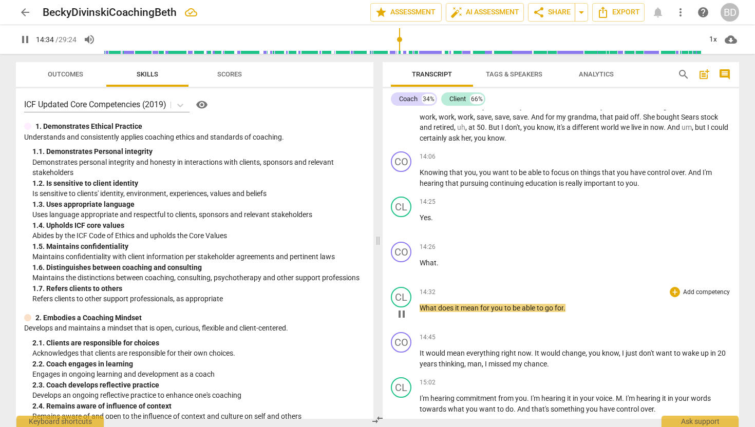
click at [420, 312] on span "What" at bounding box center [428, 308] width 18 height 8
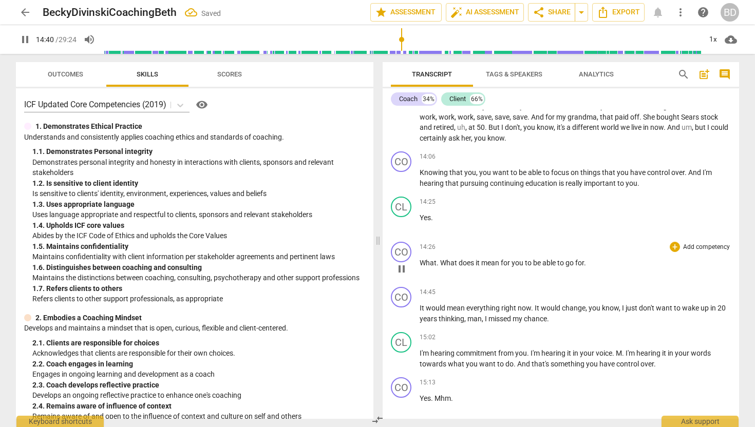
click at [445, 267] on span "What" at bounding box center [449, 263] width 18 height 8
type input "881"
click at [400, 275] on span "pause" at bounding box center [401, 269] width 12 height 12
click at [402, 275] on span "play_arrow" at bounding box center [401, 269] width 12 height 12
click at [586, 269] on p "What , what does it mean for you to be able to go for ." at bounding box center [574, 263] width 311 height 11
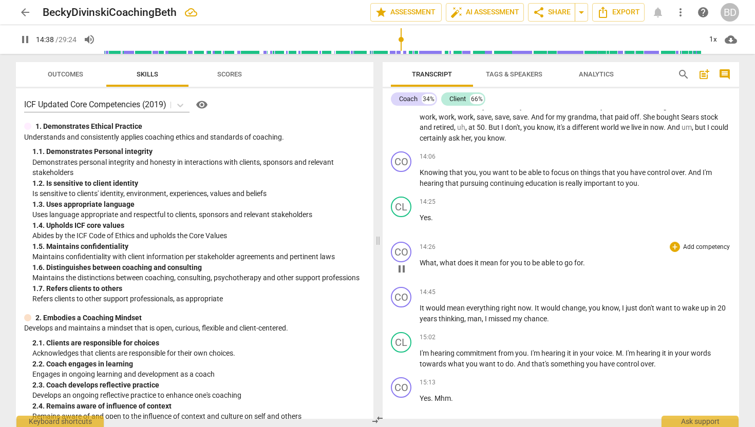
type input "879"
click at [586, 267] on span "for it" at bounding box center [581, 263] width 15 height 8
click at [595, 267] on span "for ? It" at bounding box center [584, 263] width 21 height 8
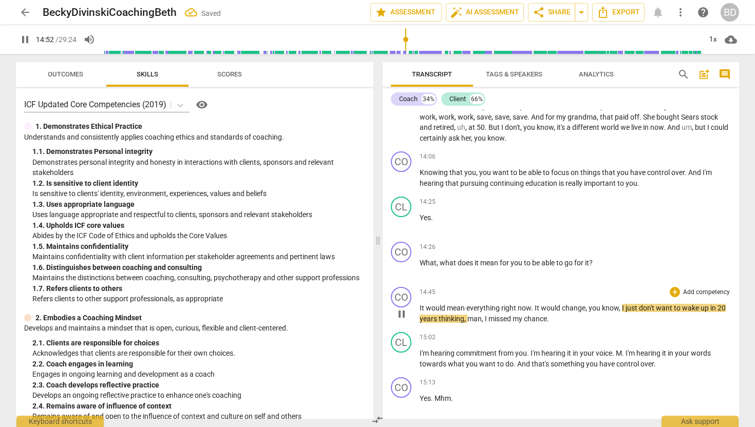
click at [419, 312] on span "It" at bounding box center [422, 308] width 6 height 8
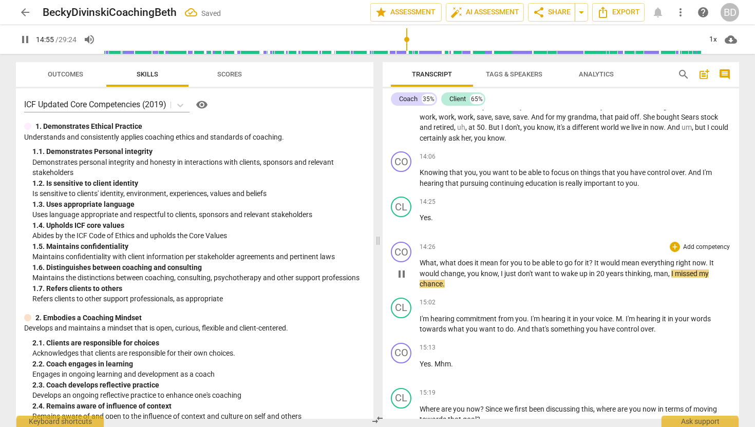
click at [595, 267] on span "It" at bounding box center [597, 263] width 6 height 8
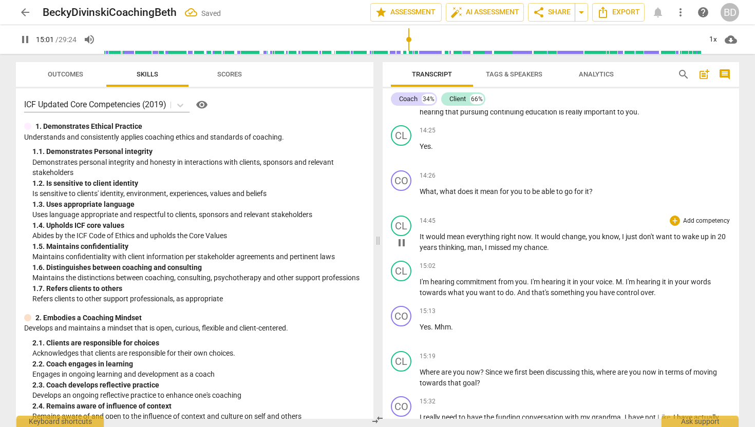
scroll to position [2663, 0]
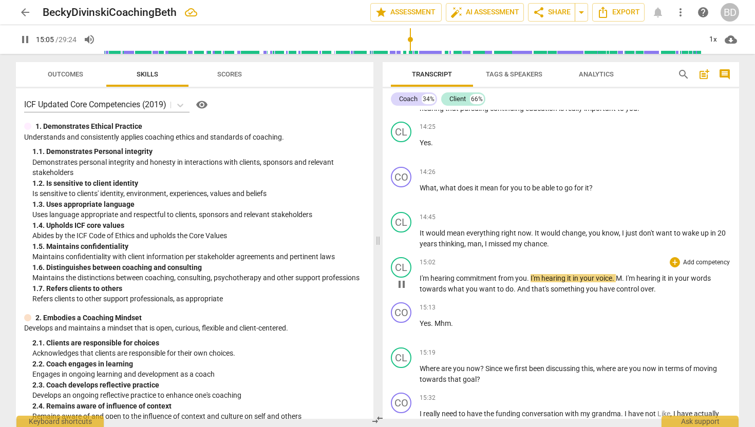
click at [419, 288] on div "play_arrow pause" at bounding box center [406, 284] width 26 height 13
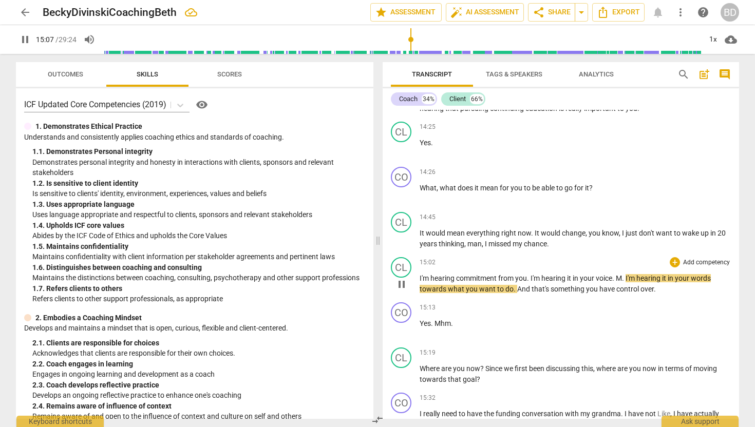
click at [420, 282] on span "I'm" at bounding box center [424, 278] width 11 height 8
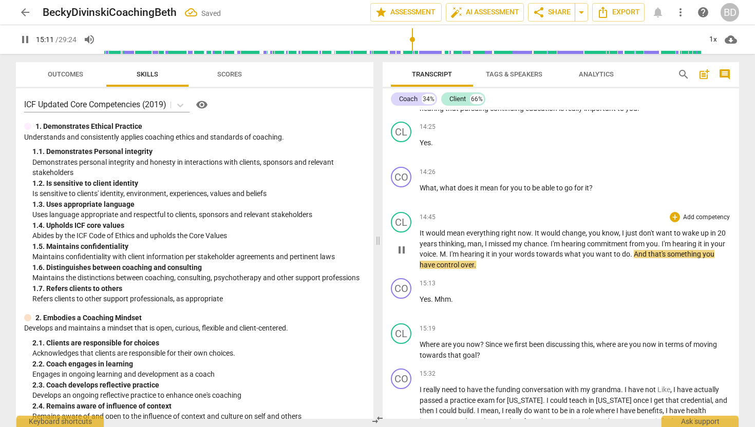
click at [550, 248] on span "." at bounding box center [549, 244] width 4 height 8
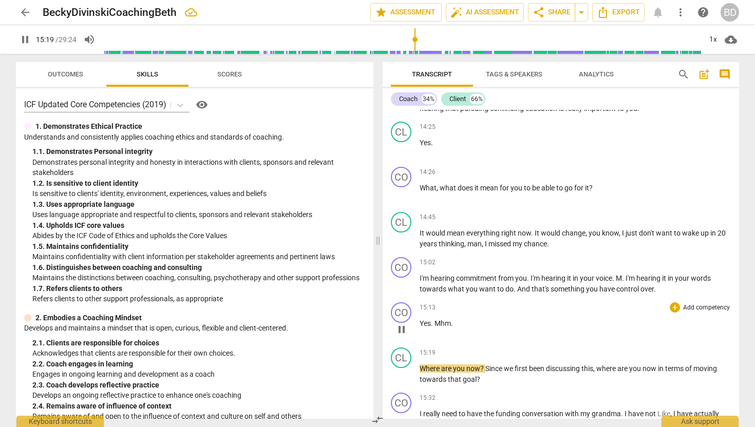
click at [420, 328] on span "Yes" at bounding box center [424, 323] width 11 height 8
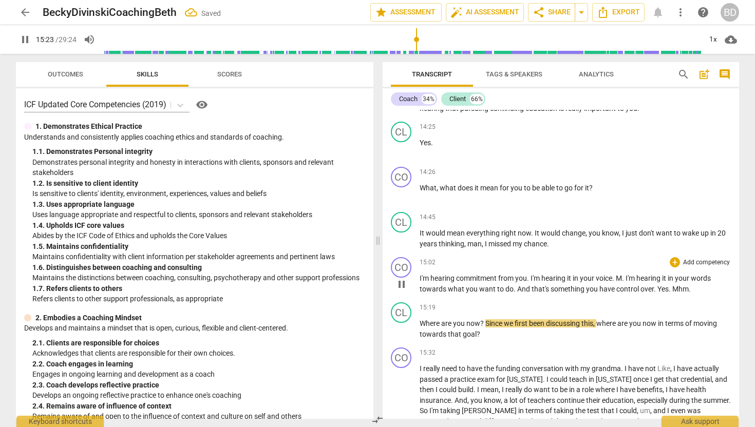
click at [657, 293] on span "Yes" at bounding box center [662, 289] width 11 height 8
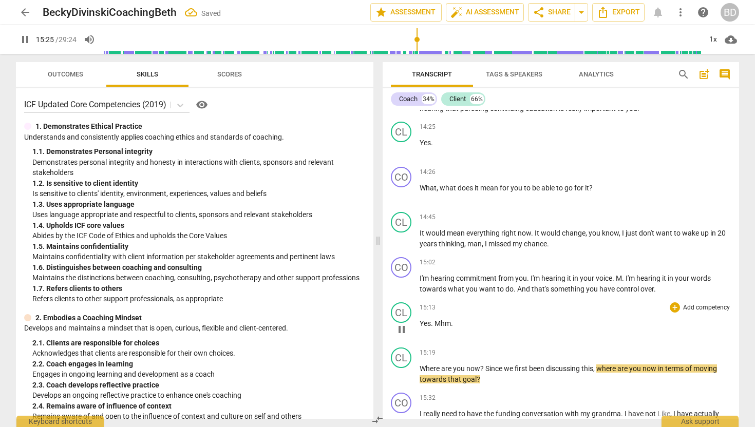
click at [434, 328] on span "Mhm" at bounding box center [442, 323] width 16 height 8
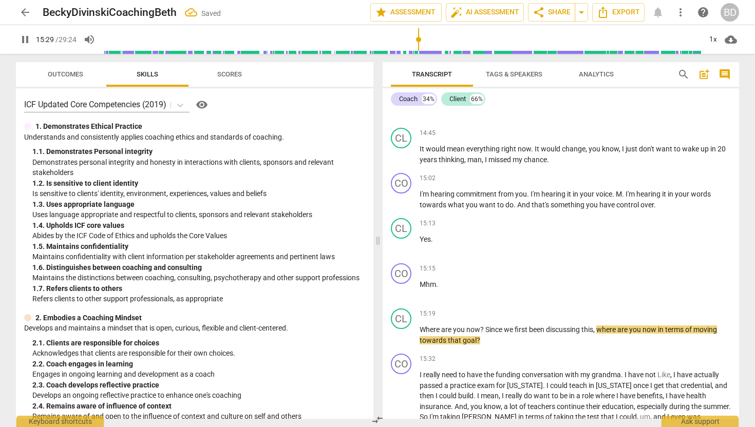
scroll to position [2729, 0]
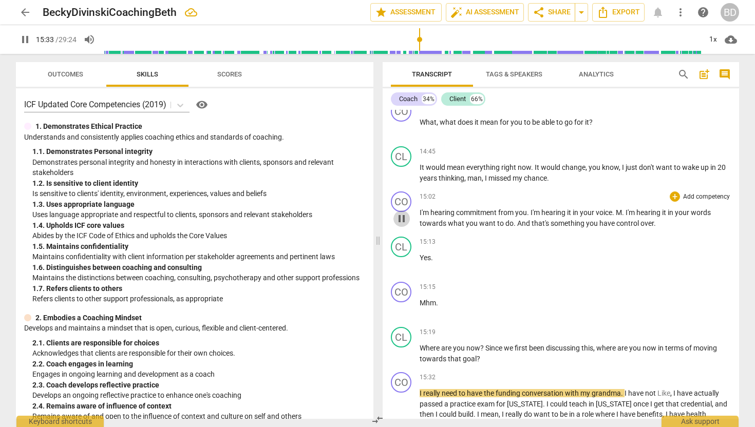
click at [404, 225] on span "pause" at bounding box center [401, 219] width 12 height 12
click at [404, 225] on span "play_arrow" at bounding box center [401, 219] width 12 height 12
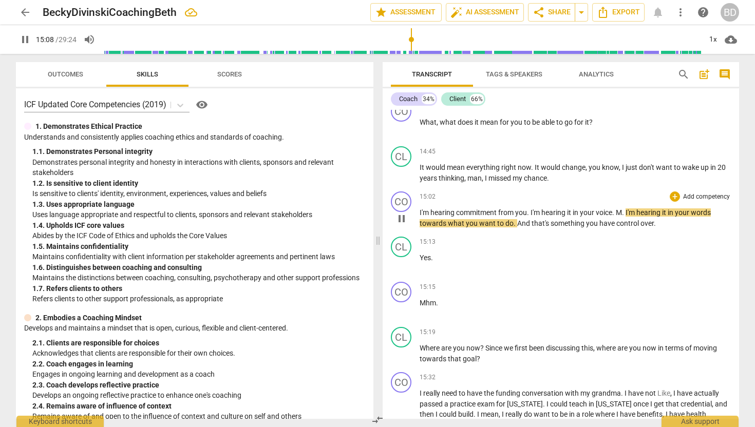
click at [628, 217] on span "I'm" at bounding box center [630, 212] width 11 height 8
type input "910"
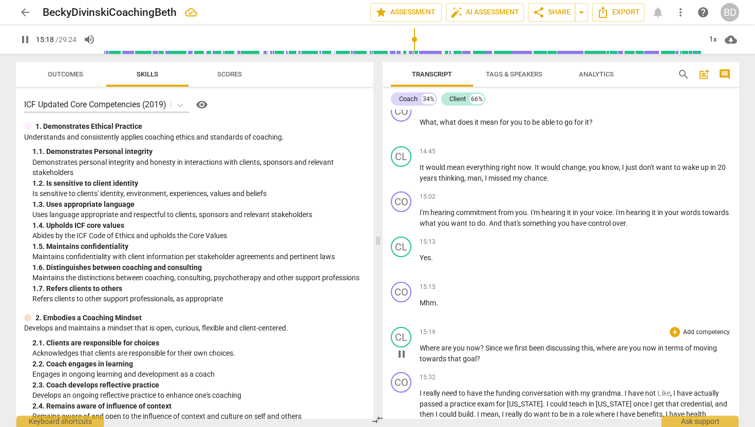
click at [419, 352] on span "Where" at bounding box center [430, 348] width 22 height 8
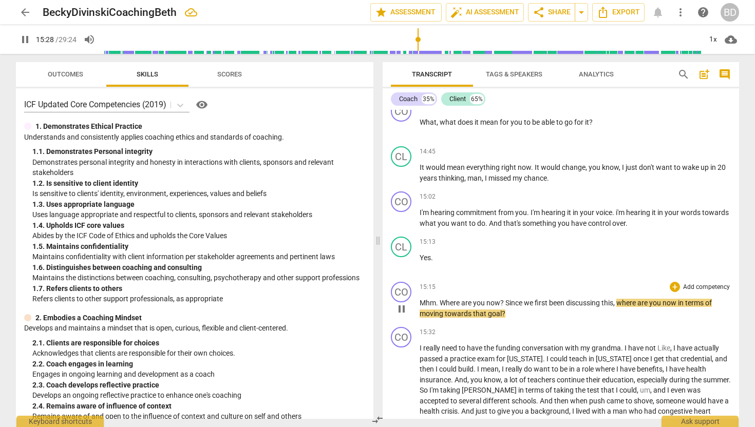
click at [508, 307] on span "Since" at bounding box center [514, 303] width 18 height 8
type input "930"
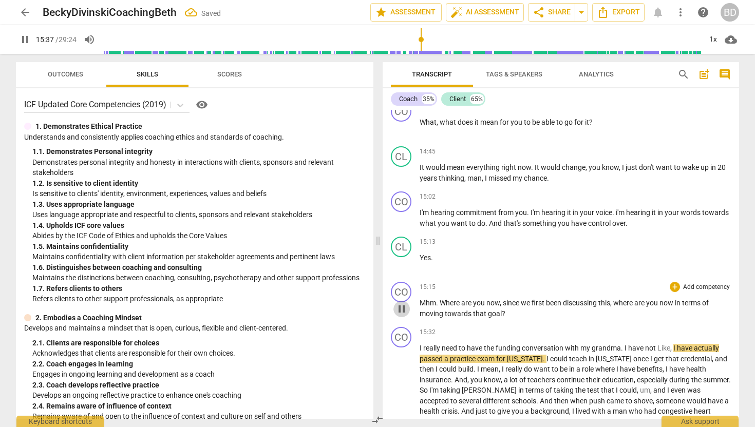
click at [402, 315] on span "pause" at bounding box center [401, 309] width 12 height 12
click at [419, 352] on span "I" at bounding box center [421, 348] width 4 height 8
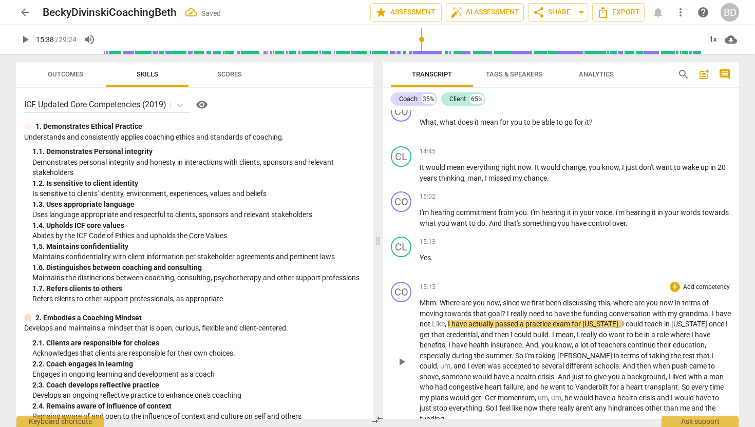
click at [505, 318] on span "?" at bounding box center [504, 314] width 5 height 8
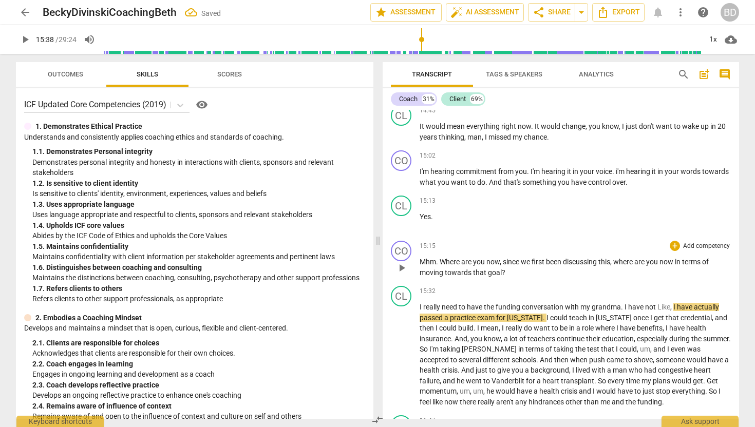
scroll to position [2790, 0]
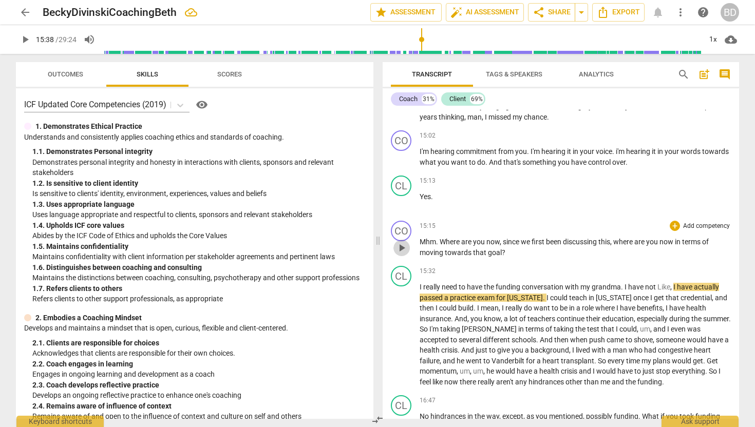
click at [403, 254] on span "play_arrow" at bounding box center [401, 248] width 12 height 12
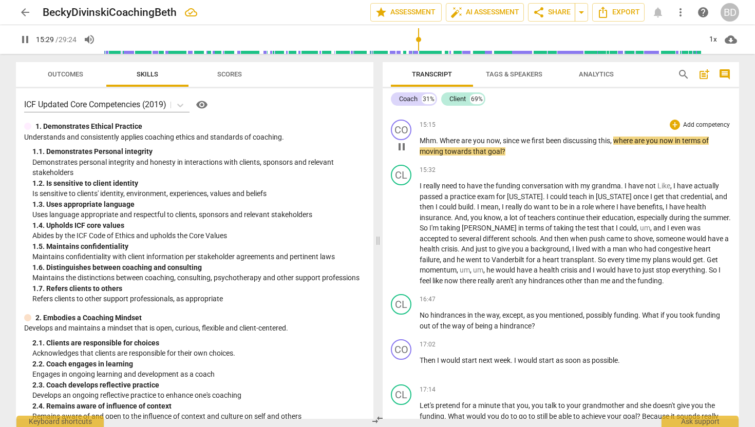
scroll to position [2894, 0]
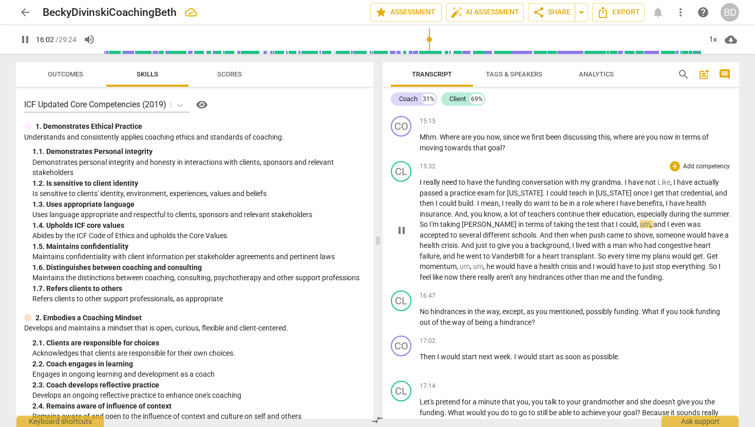
click at [512, 228] on span "[PERSON_NAME]" at bounding box center [490, 224] width 56 height 8
type input "963"
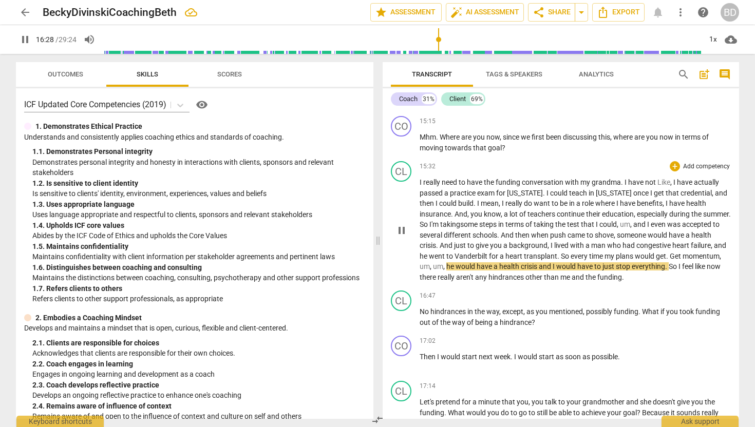
click at [669, 260] on span "." at bounding box center [668, 256] width 4 height 8
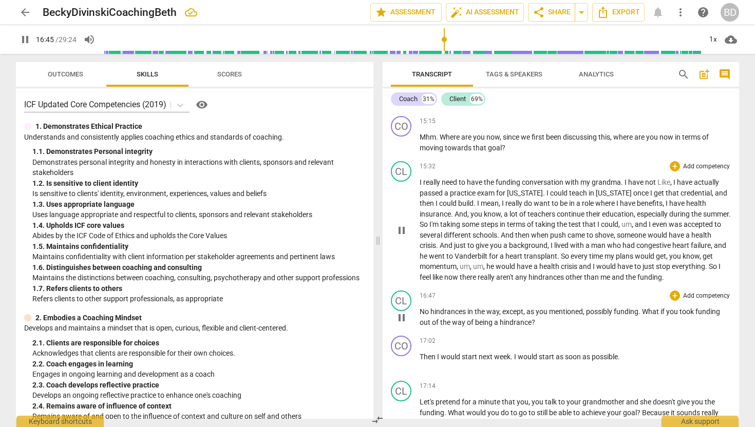
click at [420, 316] on span "No" at bounding box center [424, 312] width 11 height 8
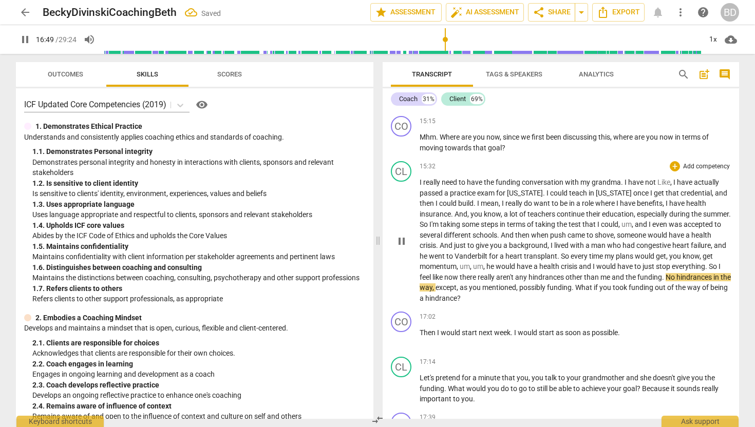
click at [676, 281] on span "No" at bounding box center [670, 277] width 11 height 8
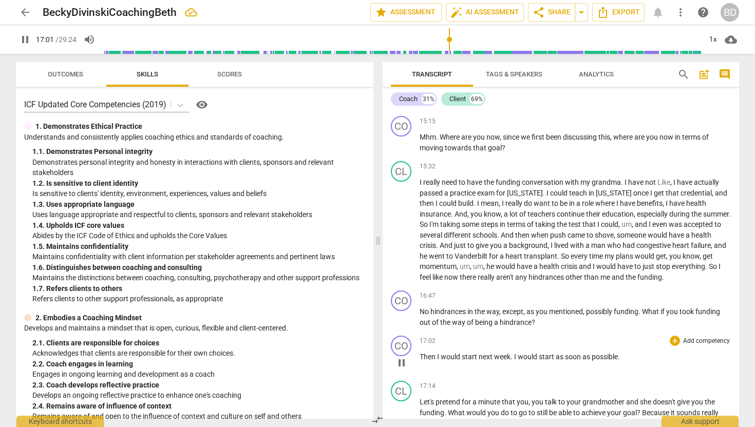
click at [421, 361] on span "Then" at bounding box center [427, 357] width 17 height 8
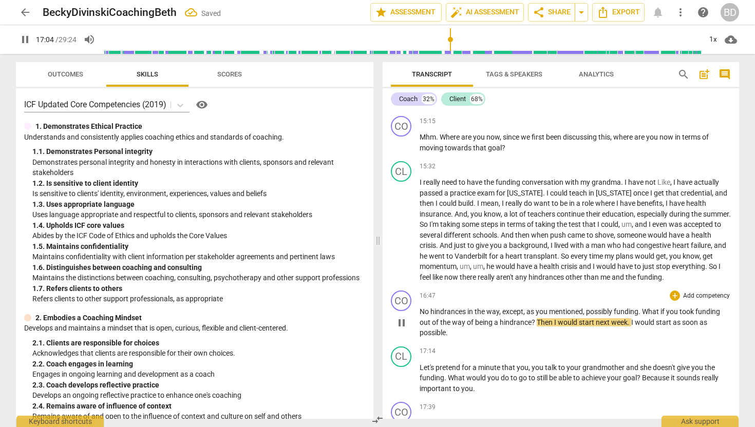
click at [538, 327] on span "Then" at bounding box center [544, 322] width 17 height 8
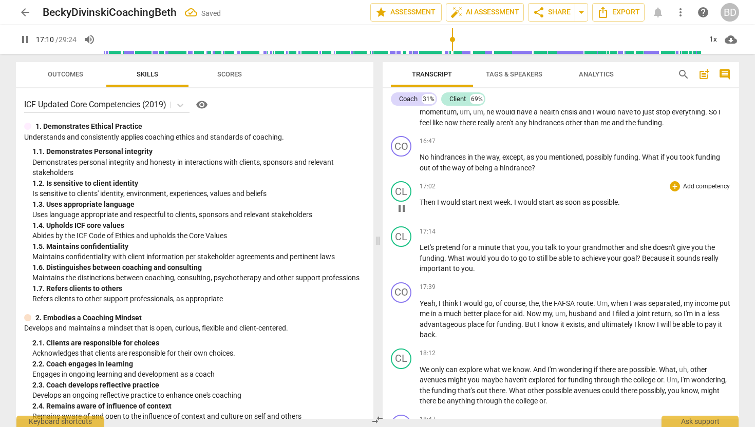
scroll to position [3050, 0]
click at [419, 251] on span "Let's" at bounding box center [427, 246] width 16 height 8
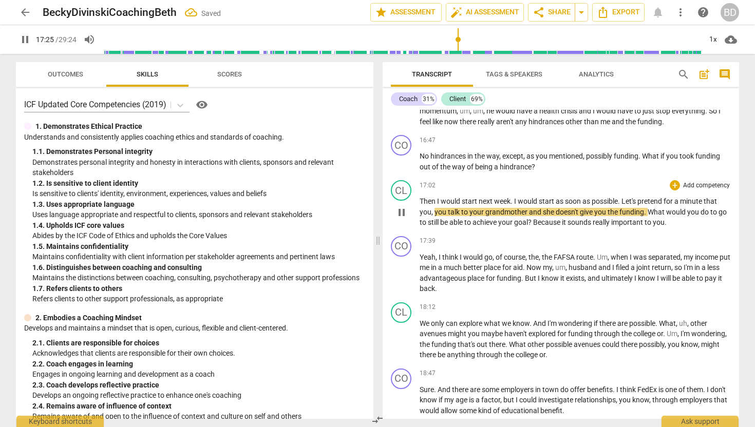
click at [621, 205] on span "." at bounding box center [620, 201] width 4 height 8
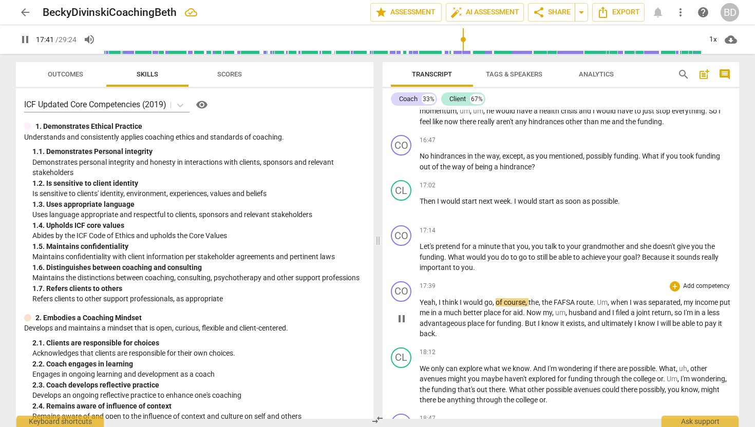
click at [419, 306] on span "Yeah" at bounding box center [427, 302] width 16 height 8
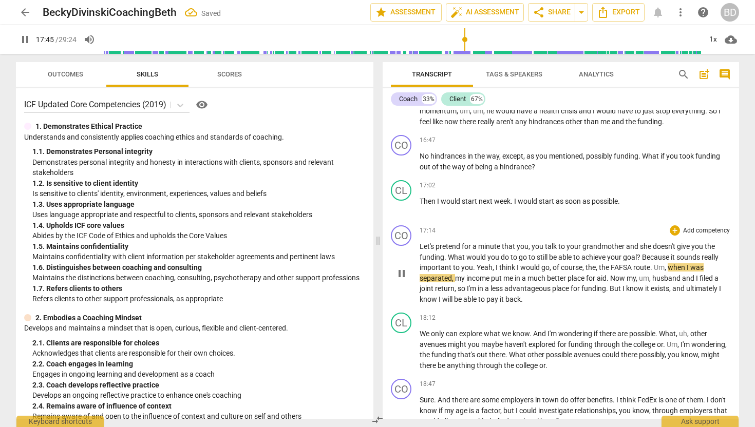
click at [476, 272] on span "Yeah" at bounding box center [484, 267] width 16 height 8
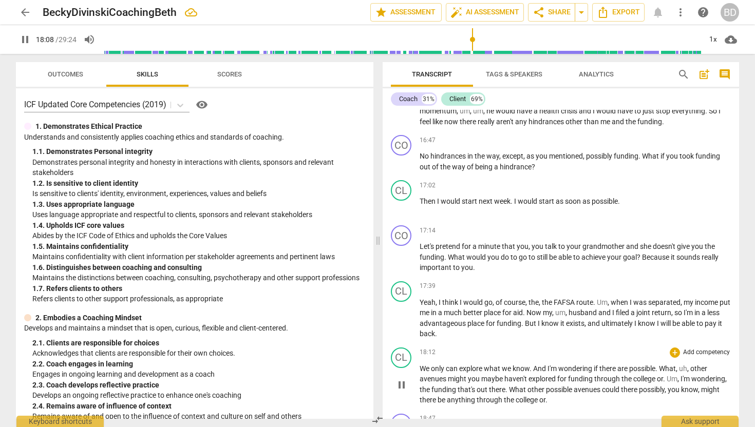
click at [419, 373] on span "We" at bounding box center [424, 369] width 11 height 8
click at [487, 358] on div "18:12 + Add competency keyboard_arrow_right" at bounding box center [574, 353] width 311 height 10
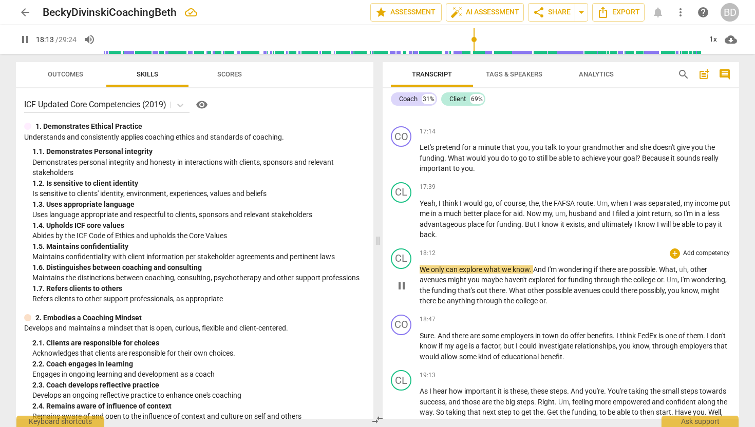
scroll to position [3150, 0]
click at [420, 273] on span "We" at bounding box center [424, 269] width 11 height 8
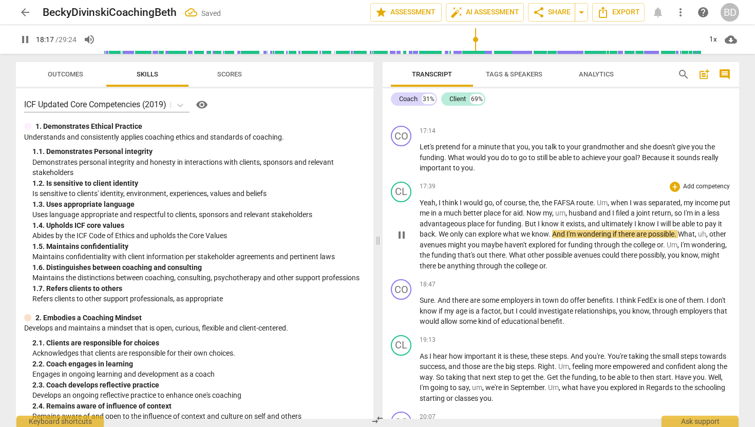
click at [450, 238] on span "We" at bounding box center [443, 234] width 11 height 8
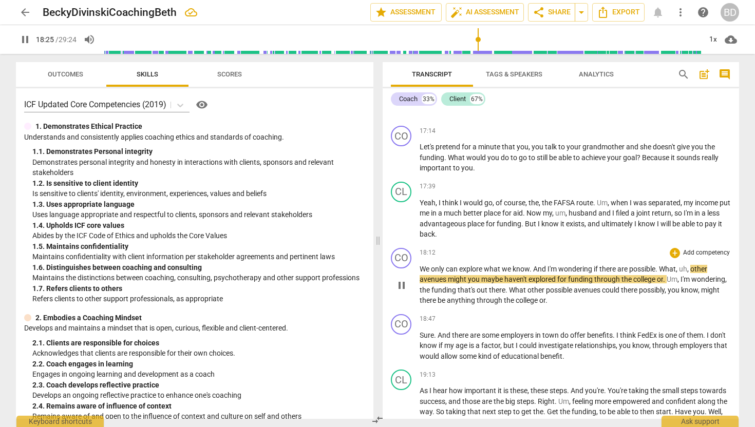
click at [690, 273] on span "," at bounding box center [688, 269] width 3 height 8
type input "1106"
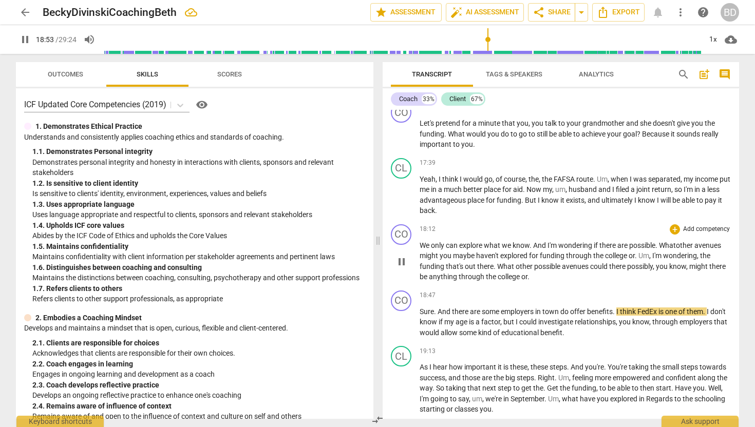
scroll to position [3174, 0]
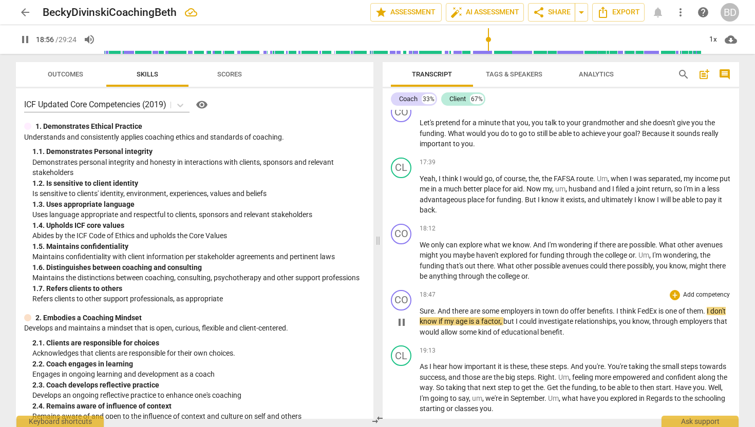
click at [419, 315] on span "Sure" at bounding box center [426, 311] width 14 height 8
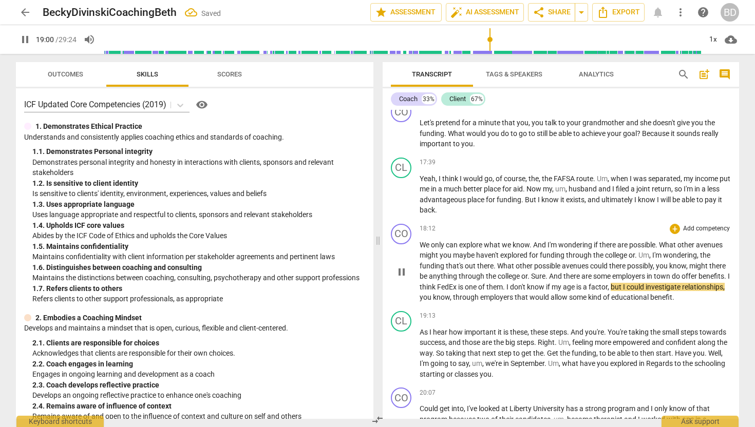
click at [531, 280] on span "Sure" at bounding box center [538, 276] width 14 height 8
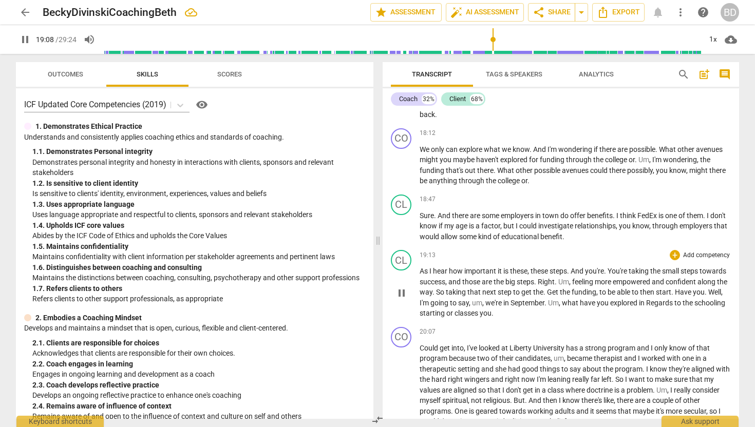
scroll to position [3270, 0]
click at [420, 275] on span "As" at bounding box center [424, 270] width 10 height 8
click at [482, 246] on div "CL play_arrow pause 18:47 + Add competency keyboard_arrow_right Sure . And ther…" at bounding box center [560, 218] width 356 height 56
click at [418, 282] on div "play_arrow pause" at bounding box center [406, 292] width 26 height 45
click at [420, 275] on span "As" at bounding box center [424, 270] width 10 height 8
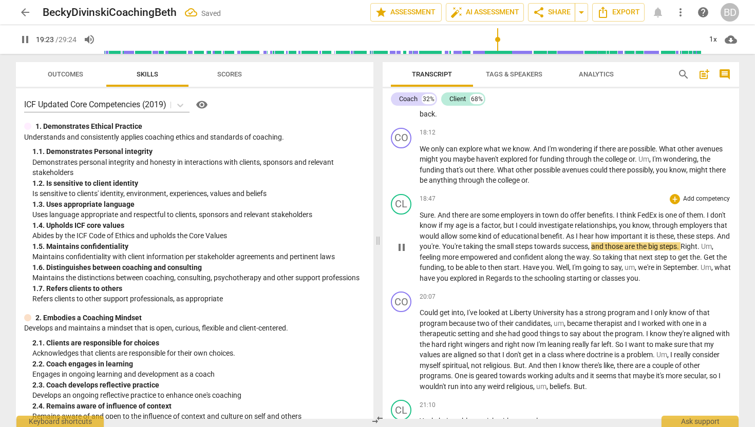
click at [576, 240] on span "As" at bounding box center [571, 236] width 10 height 8
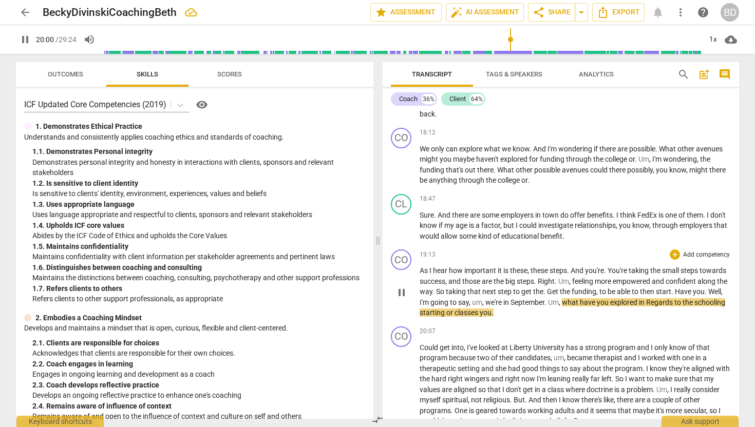
click at [580, 306] on span "what" at bounding box center [571, 302] width 18 height 8
type input "1201"
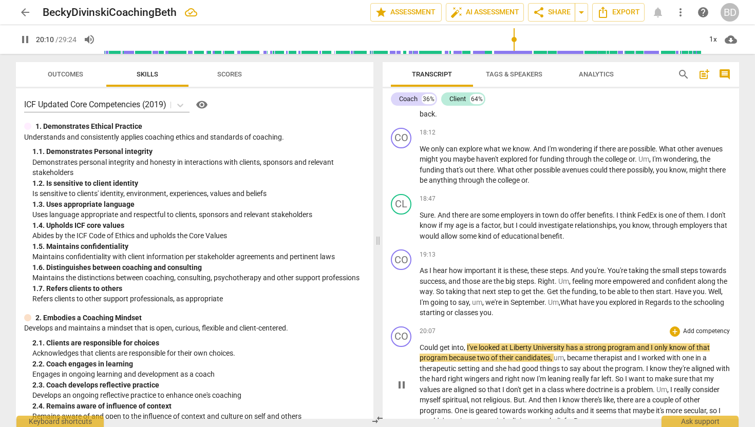
click at [423, 352] on span "Could" at bounding box center [429, 347] width 20 height 8
type input "1212"
click at [420, 352] on span "could" at bounding box center [428, 347] width 19 height 8
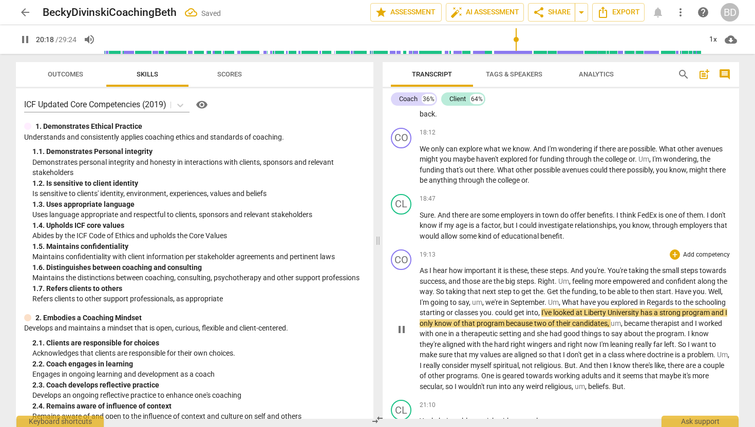
click at [514, 317] on span "could" at bounding box center [504, 313] width 19 height 8
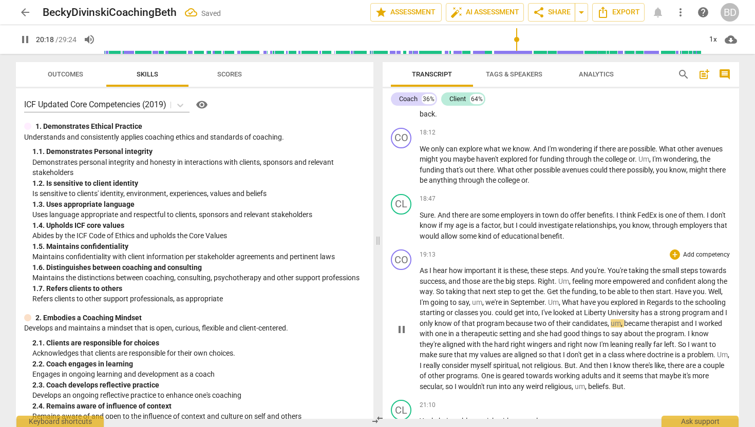
type input "1219"
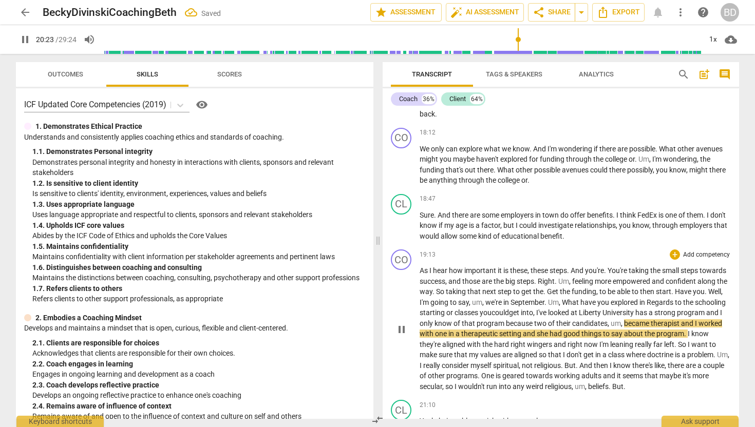
click at [536, 317] on span "," at bounding box center [534, 313] width 3 height 8
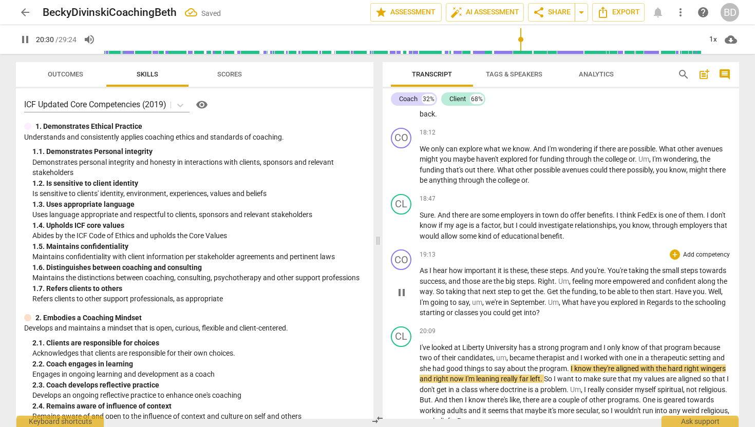
click at [675, 306] on span "Regards" at bounding box center [660, 302] width 28 height 8
type input "1231"
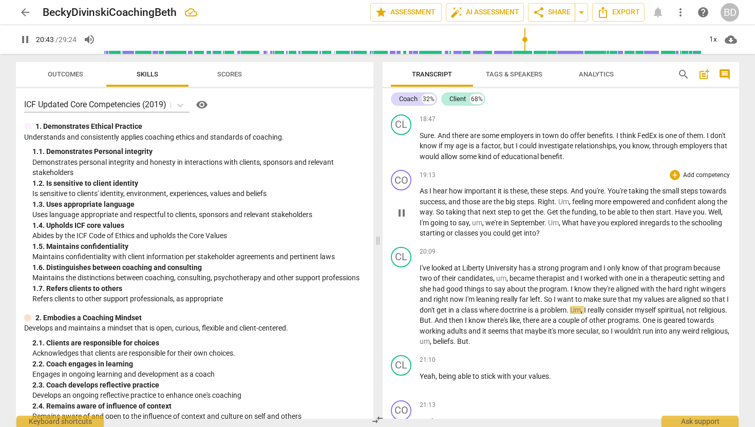
scroll to position [3348, 0]
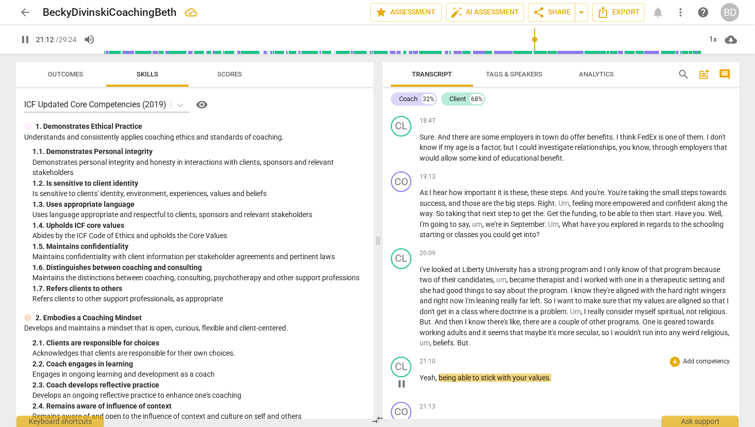
click at [420, 382] on span "Yeah" at bounding box center [427, 378] width 16 height 8
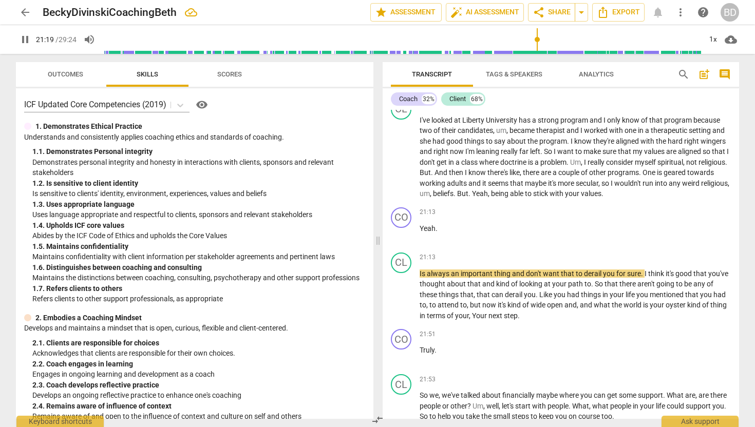
scroll to position [3496, 0]
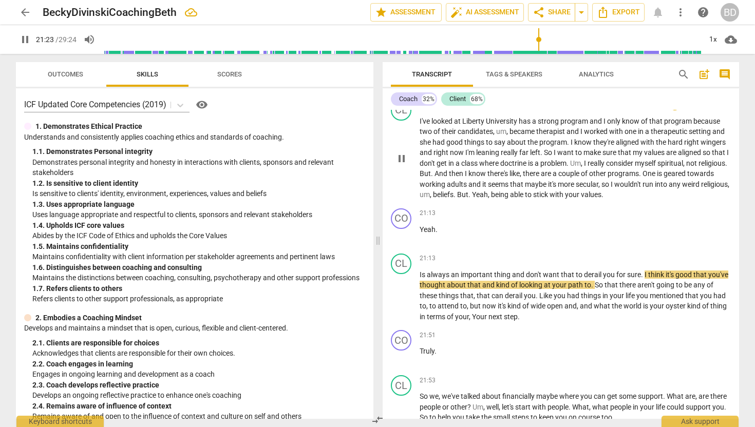
click at [488, 199] on span "Yeah" at bounding box center [480, 194] width 16 height 8
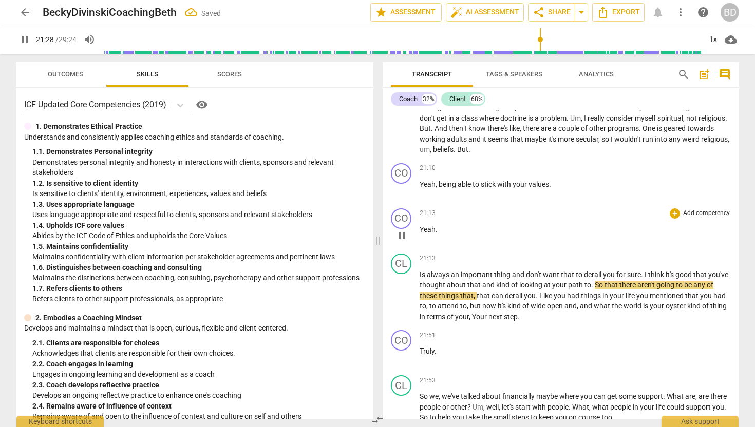
click at [419, 234] on span "Yeah" at bounding box center [427, 229] width 16 height 8
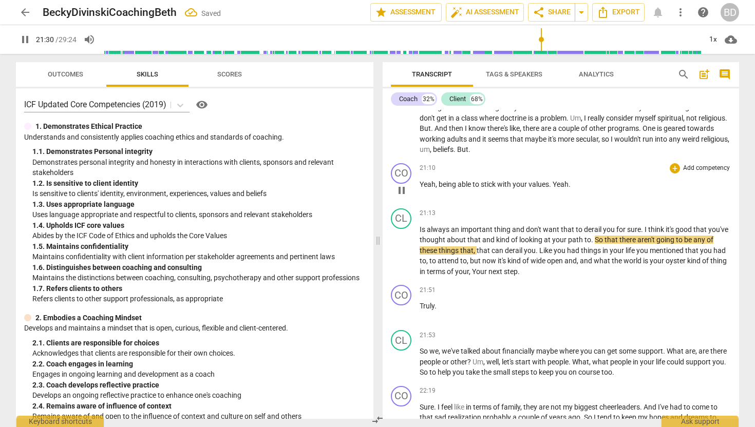
click at [554, 188] on span "Yeah" at bounding box center [560, 184] width 16 height 8
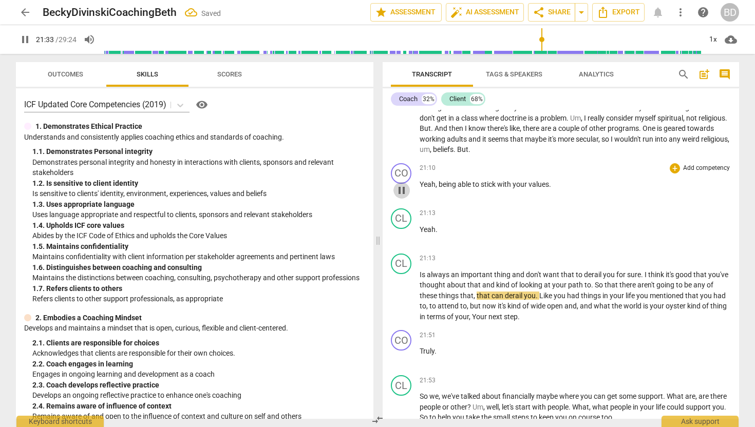
click at [401, 197] on span "pause" at bounding box center [401, 190] width 12 height 12
click at [402, 197] on span "play_arrow" at bounding box center [401, 190] width 12 height 12
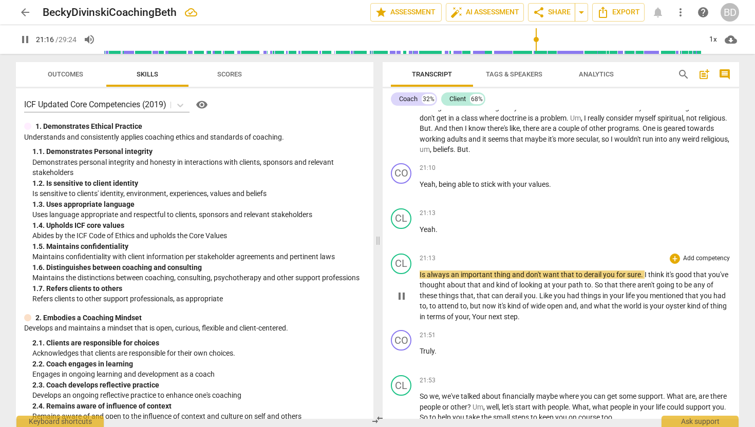
click at [420, 279] on span "Is" at bounding box center [422, 275] width 7 height 8
click at [449, 264] on div "21:13 + Add competency keyboard_arrow_right" at bounding box center [574, 259] width 311 height 10
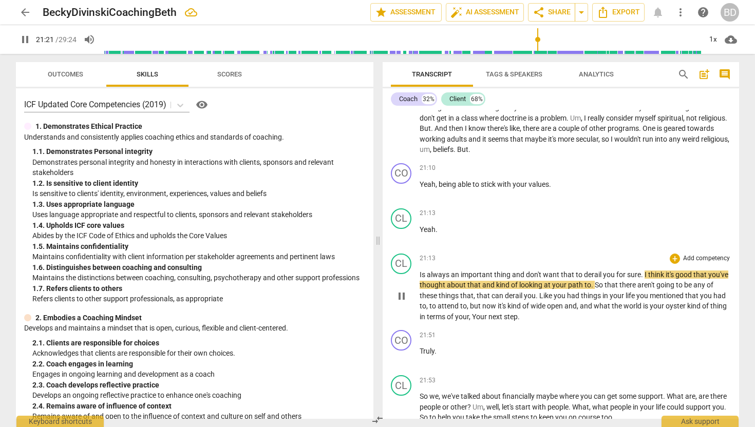
click at [420, 279] on span "Is" at bounding box center [422, 275] width 7 height 8
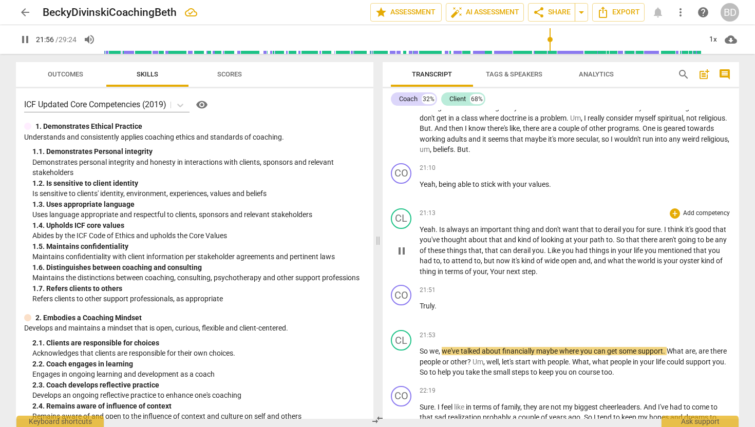
click at [421, 234] on span "Yeah" at bounding box center [427, 229] width 16 height 8
click at [439, 234] on span "Is" at bounding box center [442, 229] width 7 height 8
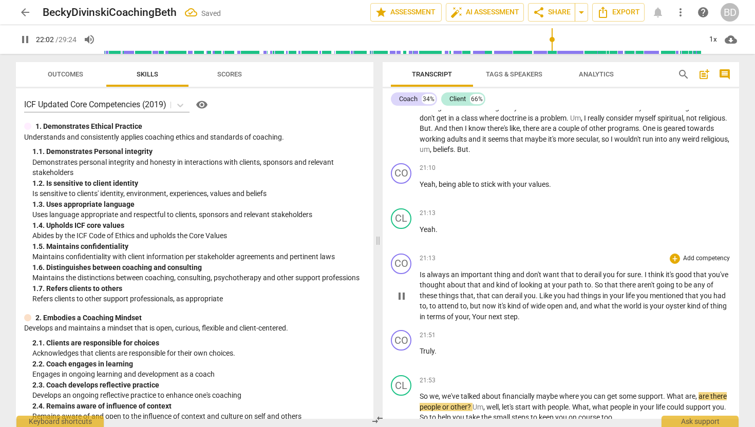
click at [422, 279] on span "Is" at bounding box center [422, 275] width 7 height 8
type input "1324"
click at [507, 245] on div "21:13 + Add competency keyboard_arrow_right Yeah ." at bounding box center [574, 226] width 311 height 37
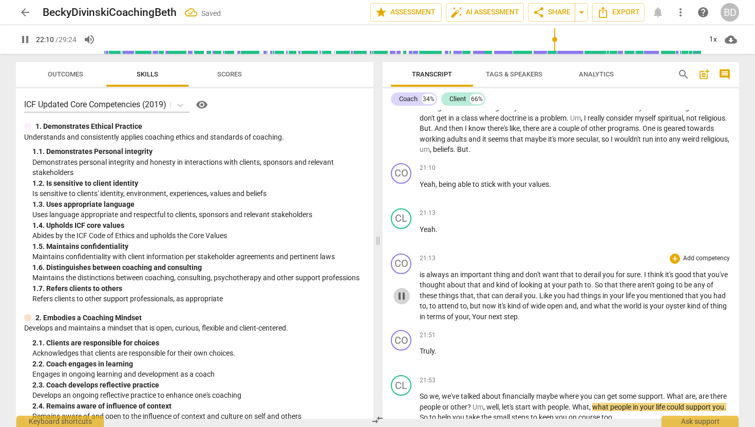
click at [400, 302] on span "pause" at bounding box center [401, 296] width 12 height 12
click at [419, 355] on span "Truly" at bounding box center [426, 351] width 15 height 8
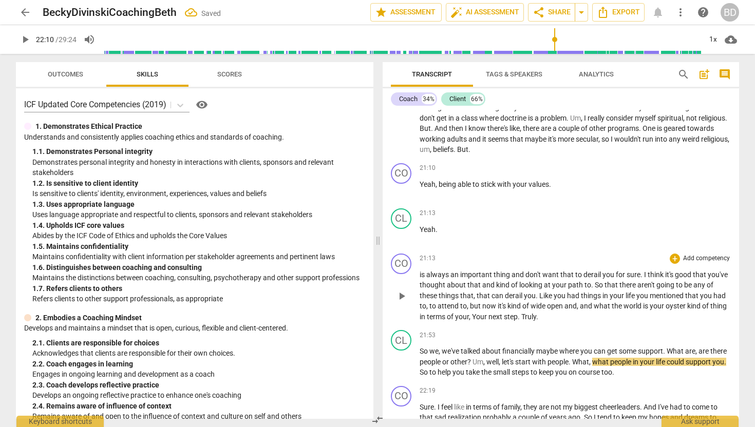
click at [536, 321] on span "Truly" at bounding box center [528, 317] width 15 height 8
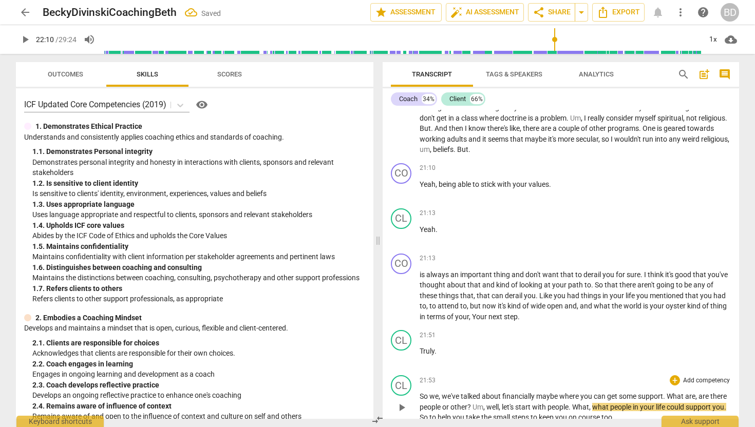
click at [421, 400] on span "So" at bounding box center [424, 396] width 10 height 8
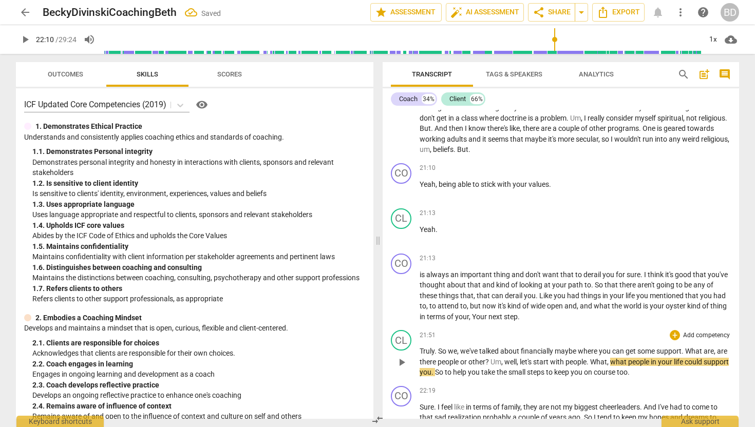
click at [439, 355] on span "So" at bounding box center [443, 351] width 10 height 8
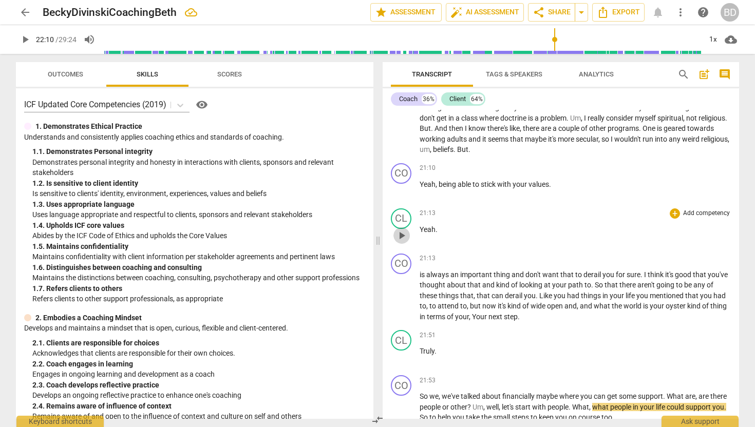
click at [402, 242] on span "play_arrow" at bounding box center [401, 235] width 12 height 12
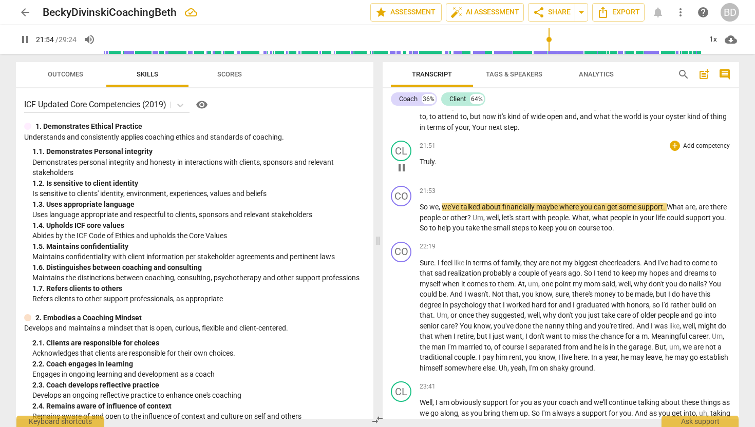
scroll to position [3758, 0]
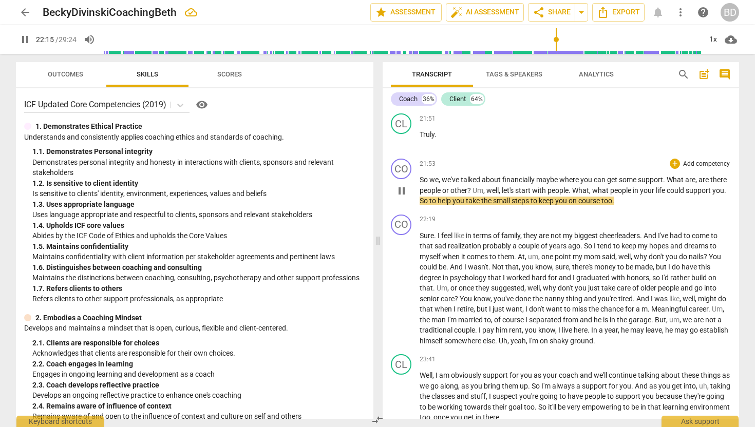
click at [429, 205] on span "So" at bounding box center [424, 201] width 10 height 8
type input "1337"
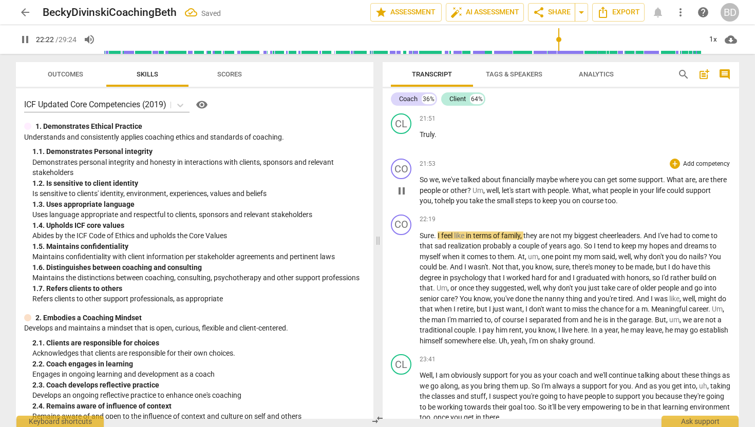
click at [650, 206] on p "So we , we've talked about financially maybe where you can get some support . W…" at bounding box center [574, 191] width 311 height 32
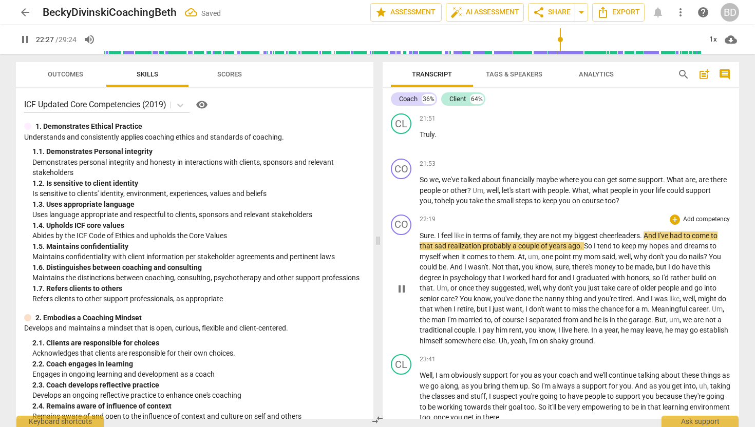
click at [420, 240] on span "Sure" at bounding box center [426, 236] width 14 height 8
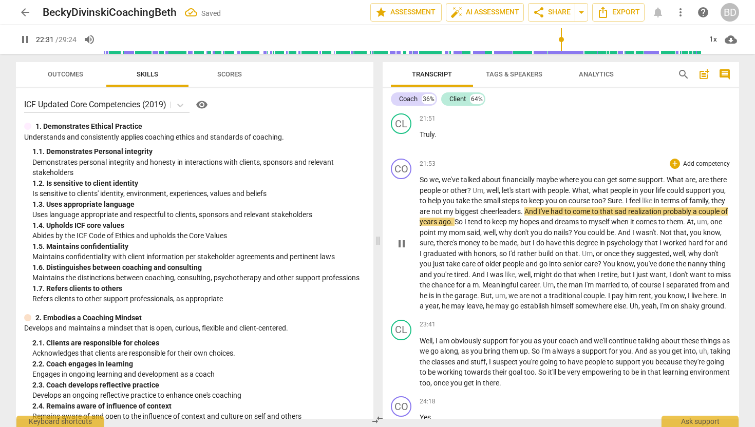
click at [622, 205] on span "Sure" at bounding box center [614, 201] width 14 height 8
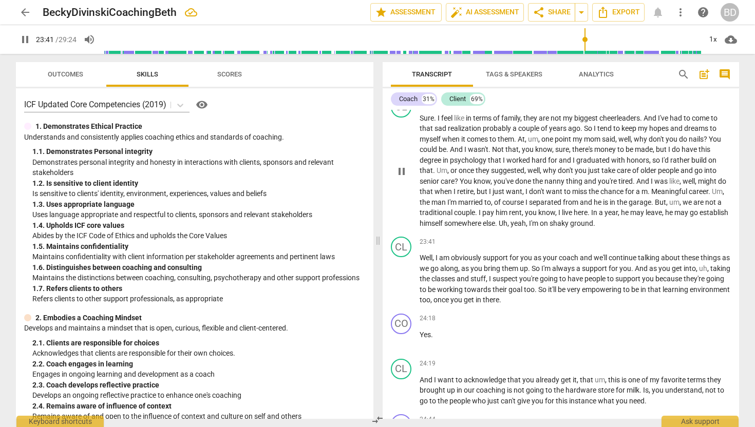
scroll to position [3880, 0]
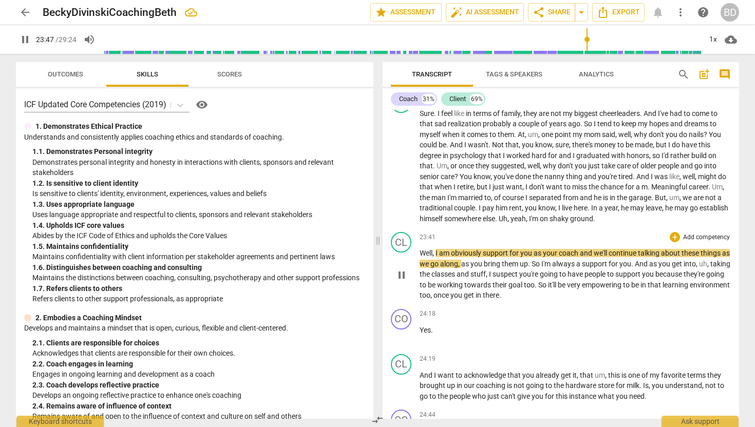
click at [420, 257] on span "Well" at bounding box center [425, 253] width 13 height 8
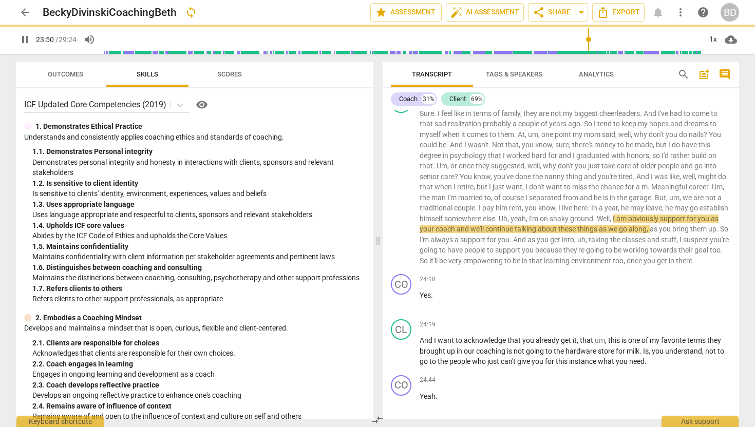
scroll to position [3856, 0]
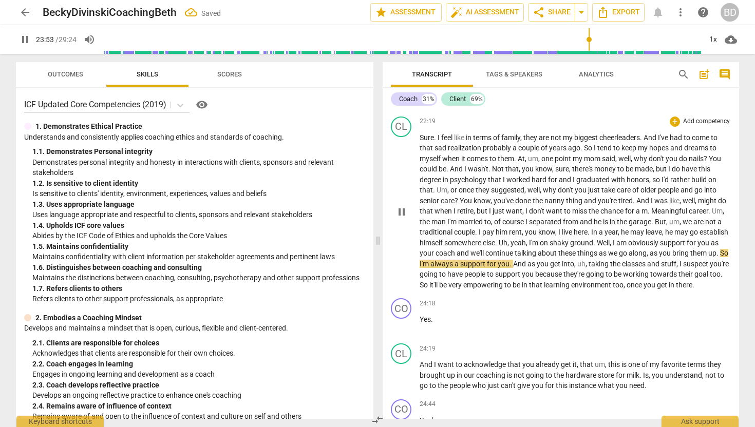
click at [609, 247] on span "Well" at bounding box center [603, 243] width 13 height 8
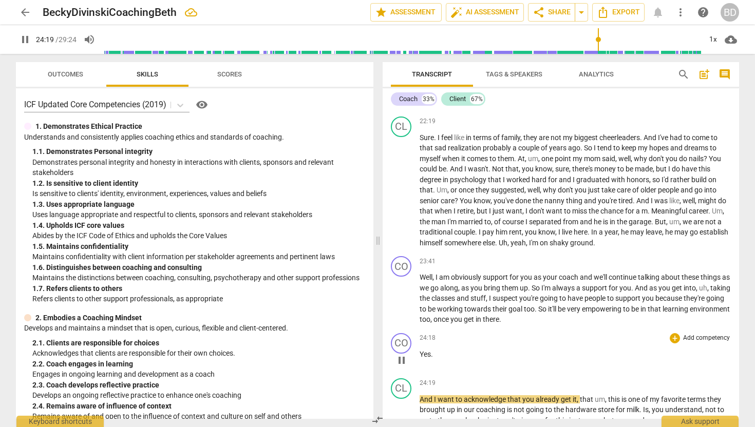
click at [420, 358] on span "Yes" at bounding box center [424, 354] width 11 height 8
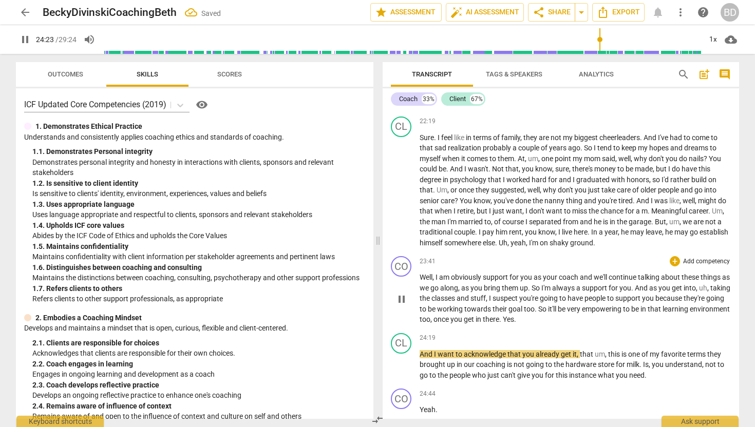
click at [514, 323] on span "Yes" at bounding box center [508, 319] width 11 height 8
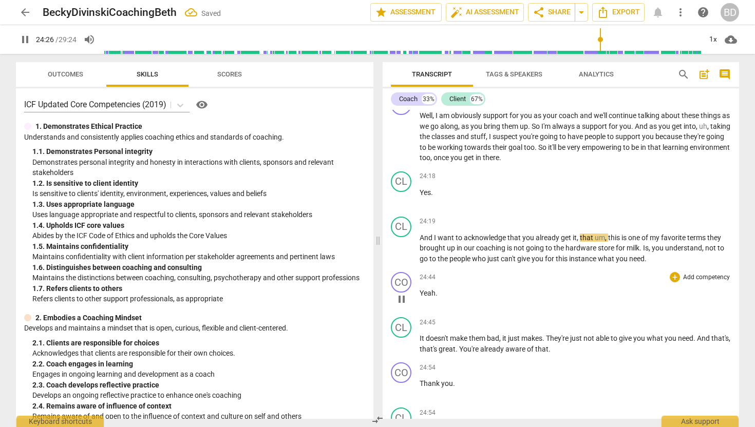
scroll to position [4019, 0]
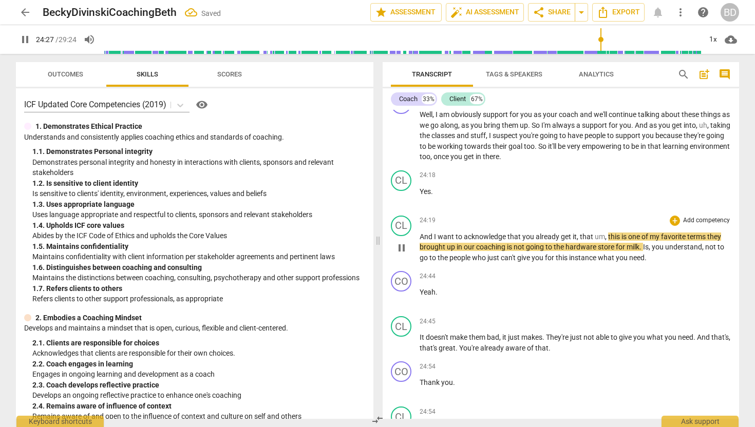
click at [420, 241] on span "And" at bounding box center [426, 237] width 14 height 8
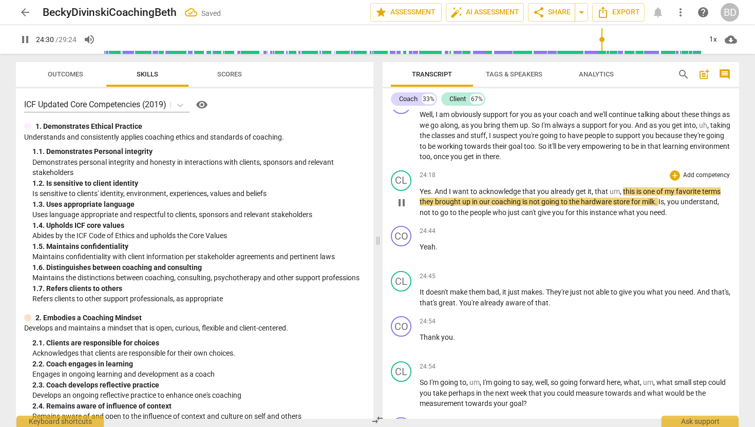
click at [435, 196] on span "And" at bounding box center [441, 191] width 14 height 8
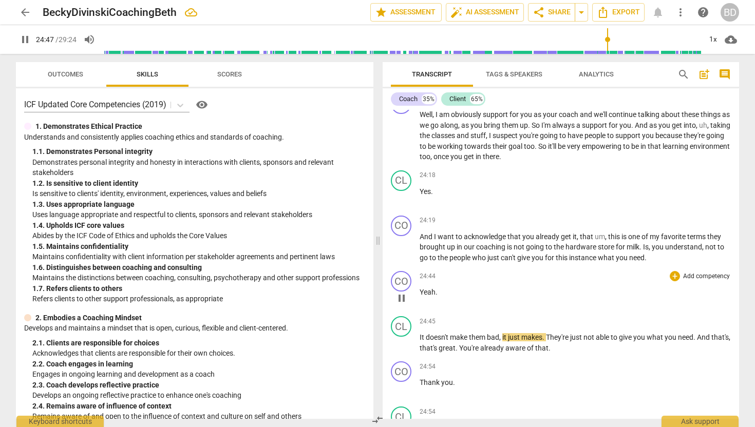
click at [419, 296] on span "Yeah" at bounding box center [427, 292] width 16 height 8
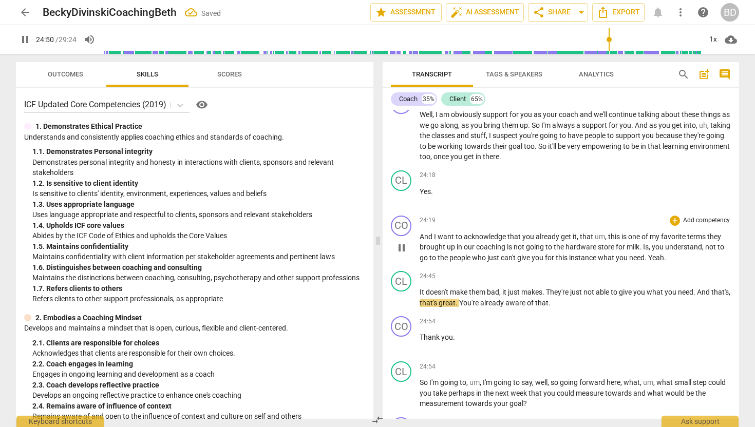
click at [650, 262] on span "Yeah" at bounding box center [656, 258] width 16 height 8
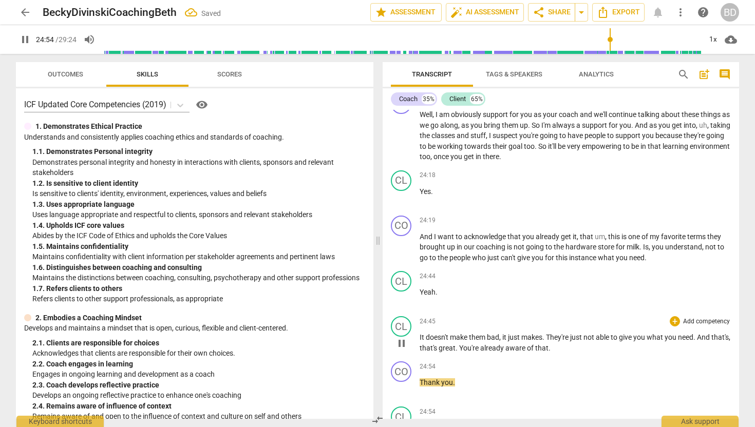
scroll to position [4343, 0]
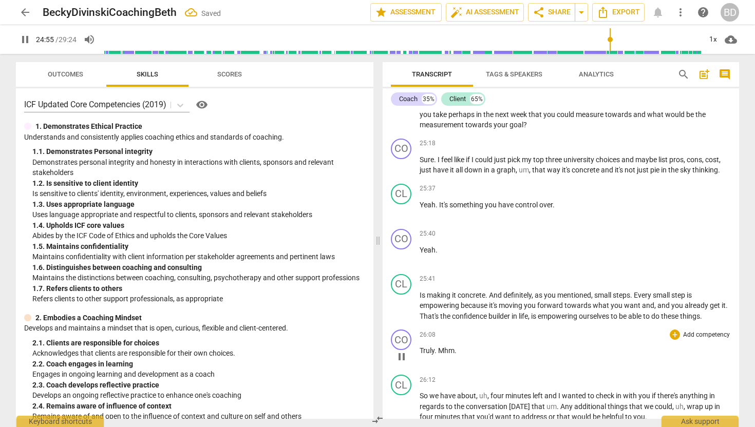
click at [419, 339] on span "26:08" at bounding box center [427, 335] width 16 height 9
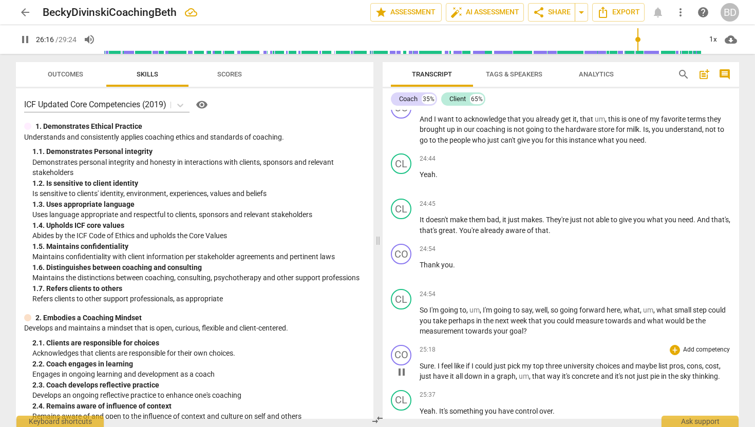
scroll to position [4136, 0]
click at [420, 224] on span "It" at bounding box center [422, 220] width 6 height 8
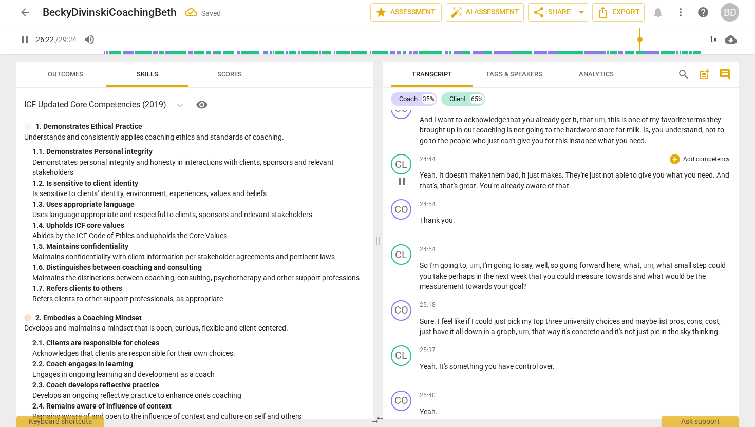
click at [439, 179] on span "It" at bounding box center [442, 175] width 6 height 8
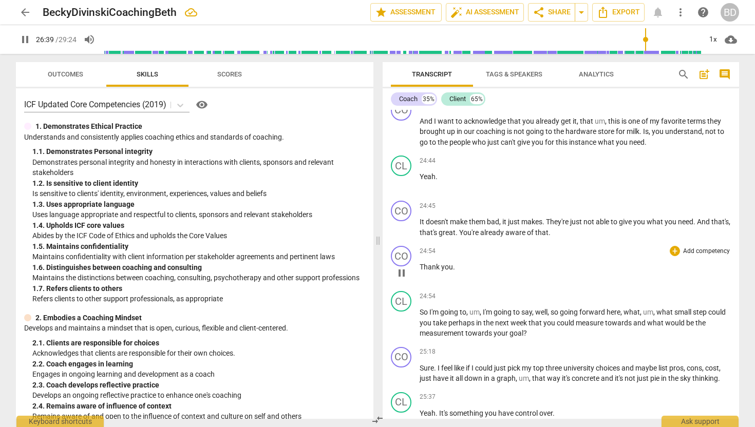
scroll to position [4131, 0]
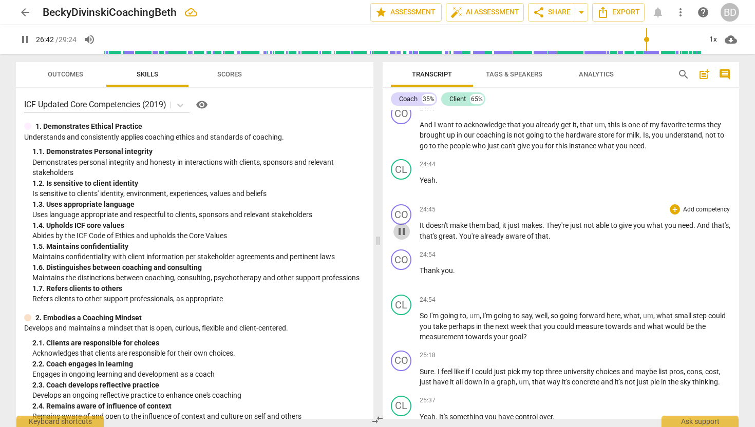
click at [402, 238] on span "pause" at bounding box center [401, 231] width 12 height 12
click at [402, 238] on span "play_arrow" at bounding box center [401, 231] width 12 height 12
click at [419, 275] on span "Thank" at bounding box center [430, 270] width 22 height 8
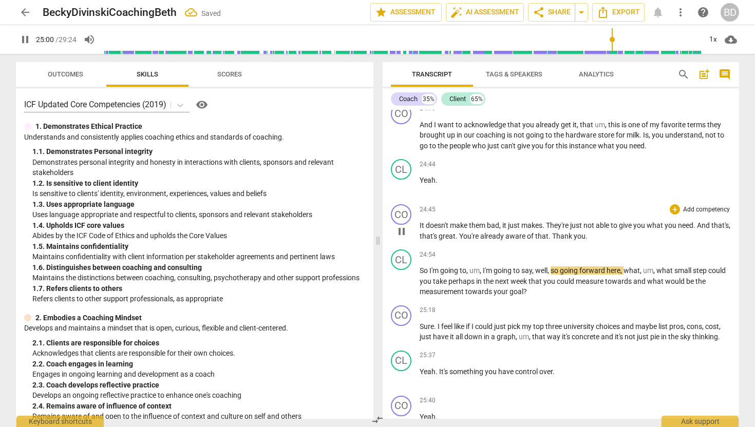
click at [571, 240] on span "Thank" at bounding box center [563, 236] width 22 height 8
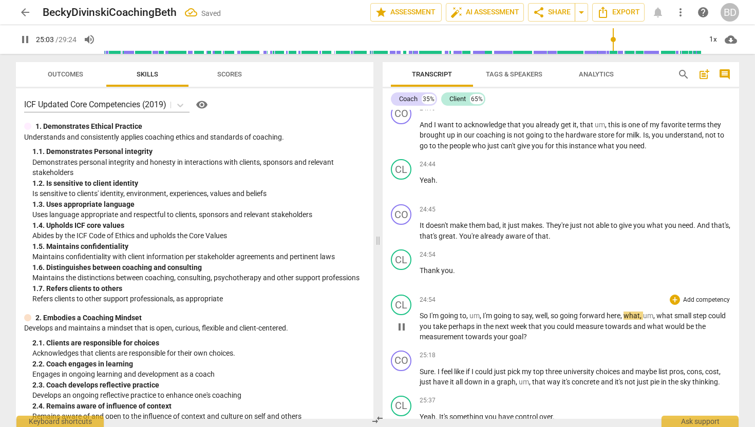
click at [420, 320] on span "So" at bounding box center [424, 316] width 10 height 8
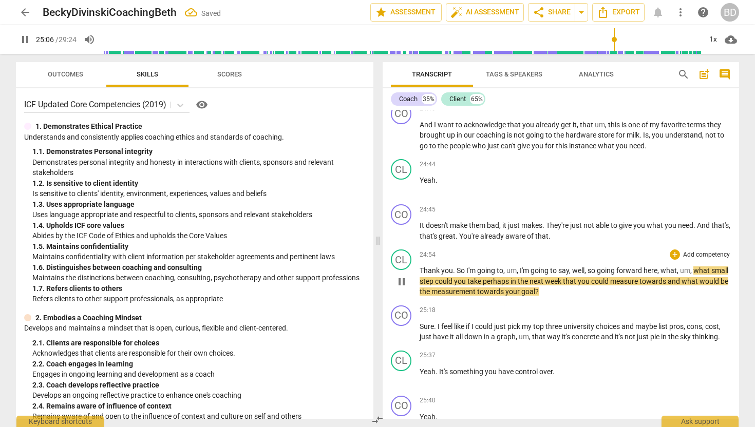
click at [456, 275] on span "So" at bounding box center [461, 270] width 10 height 8
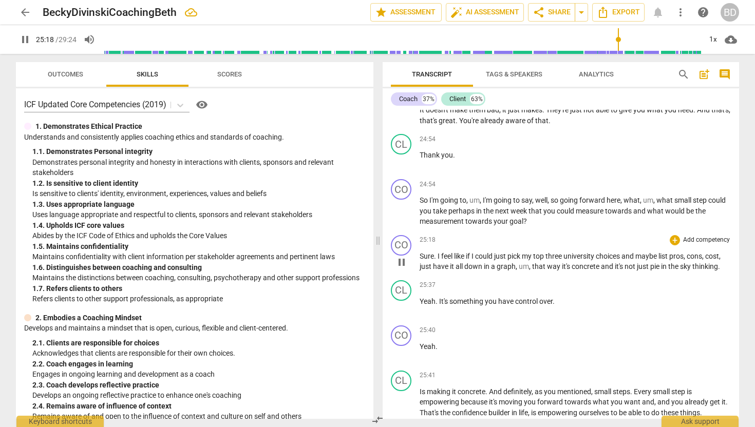
scroll to position [4249, 0]
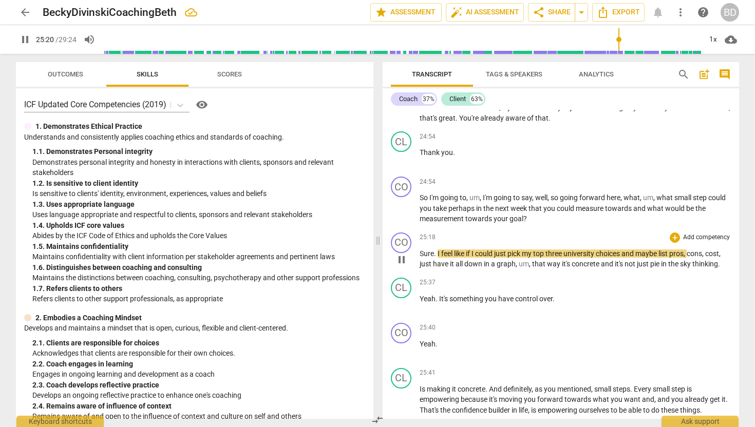
click at [420, 258] on span "Sure" at bounding box center [426, 254] width 14 height 8
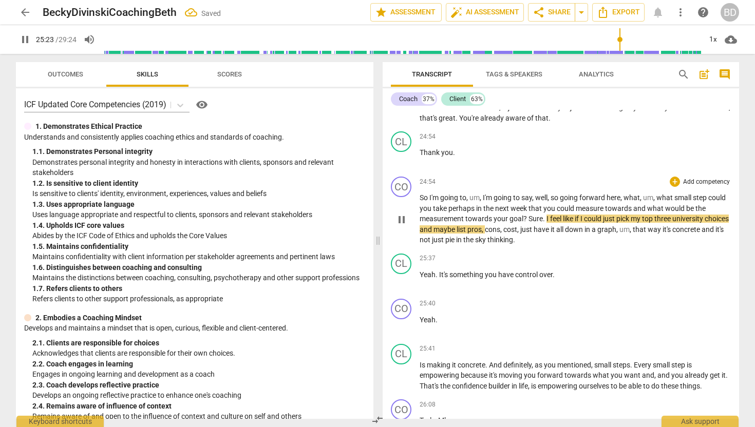
click at [529, 223] on span "Sure" at bounding box center [535, 219] width 14 height 8
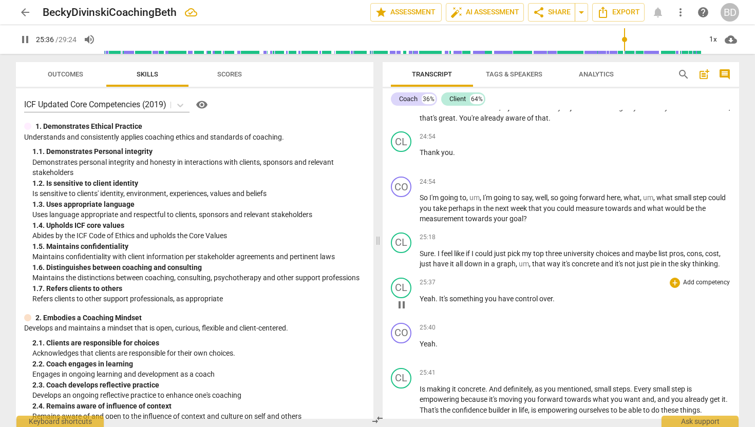
click at [419, 303] on span "Yeah" at bounding box center [427, 299] width 16 height 8
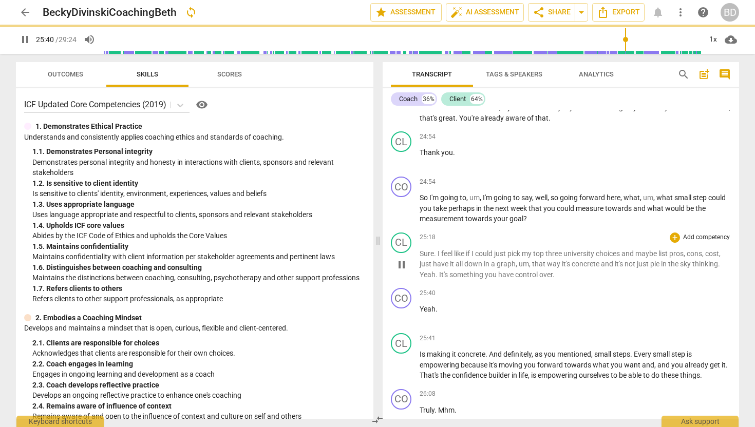
click at [420, 279] on span "Yeah" at bounding box center [427, 275] width 16 height 8
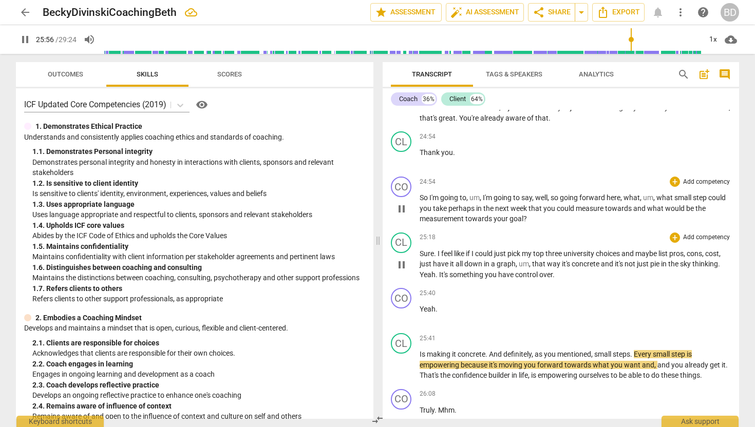
click at [403, 215] on span "pause" at bounding box center [401, 209] width 12 height 12
click at [402, 215] on span "play_arrow" at bounding box center [401, 209] width 12 height 12
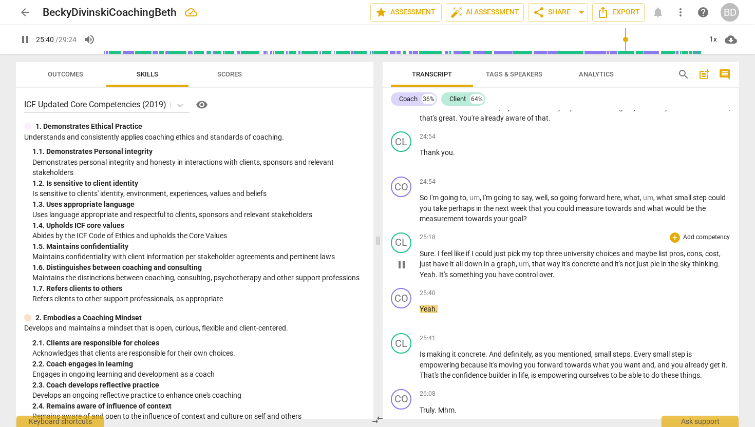
click at [419, 279] on span "Yeah" at bounding box center [427, 275] width 16 height 8
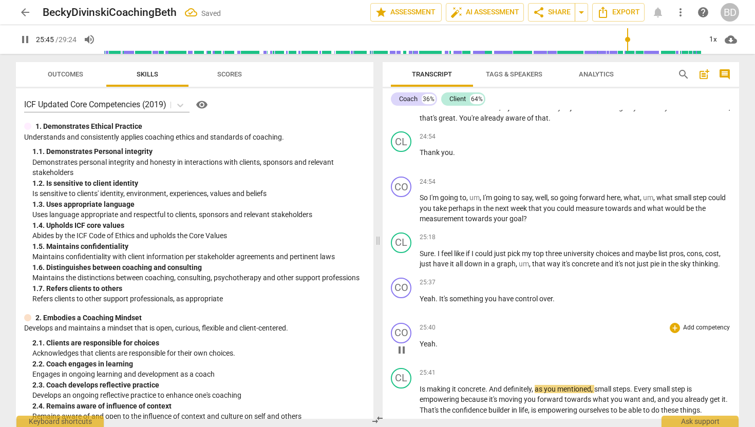
click at [419, 348] on span "Yeah" at bounding box center [427, 344] width 16 height 8
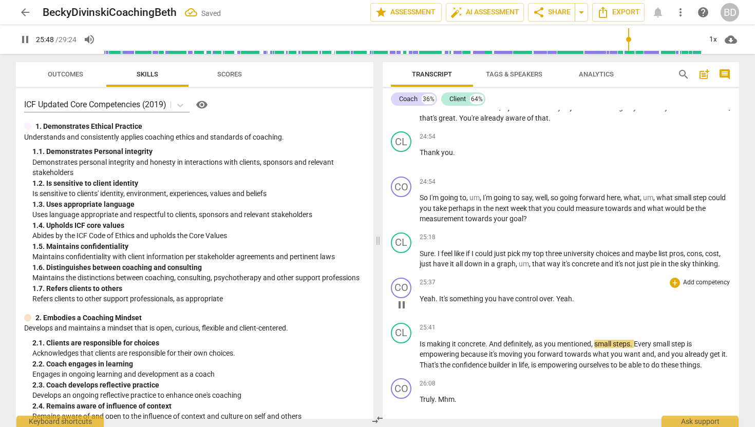
click at [557, 303] on span "Yeah" at bounding box center [564, 299] width 16 height 8
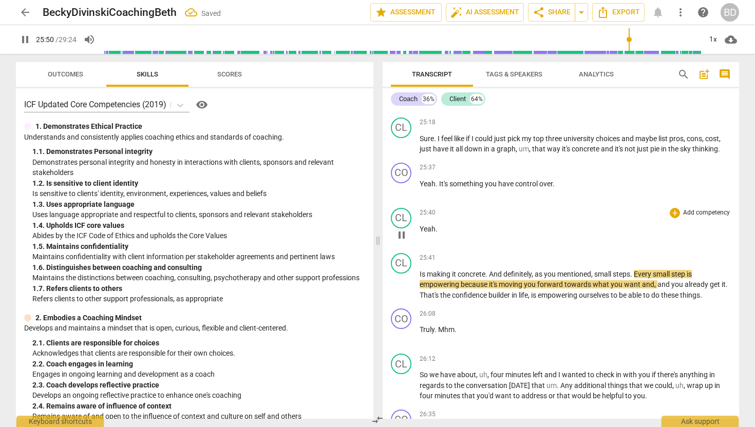
scroll to position [4367, 0]
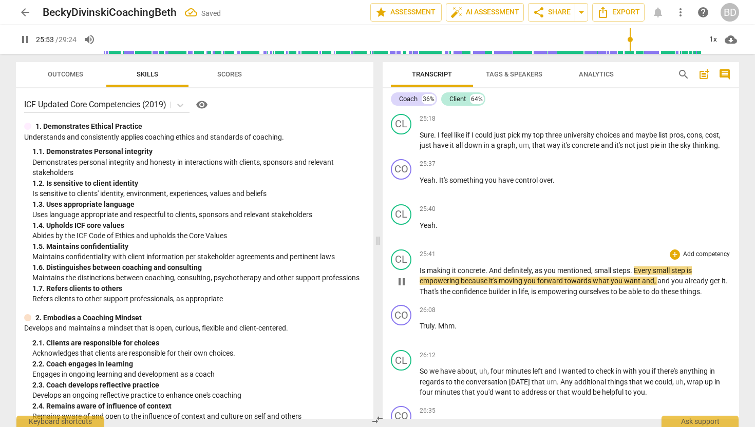
click at [419, 275] on span "Is" at bounding box center [422, 270] width 7 height 8
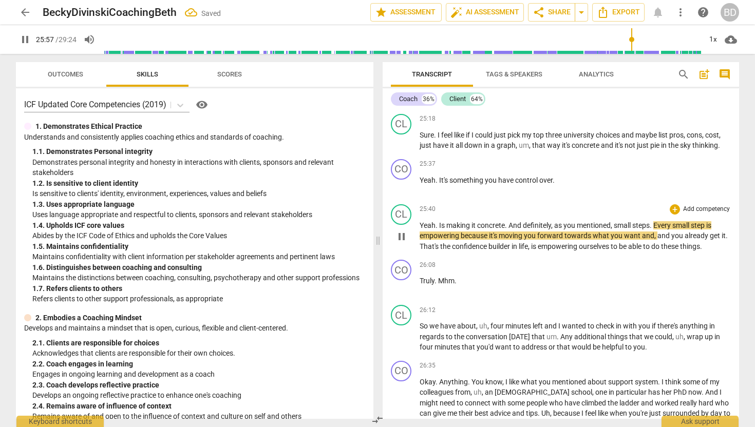
click at [439, 229] on span "Is" at bounding box center [442, 225] width 7 height 8
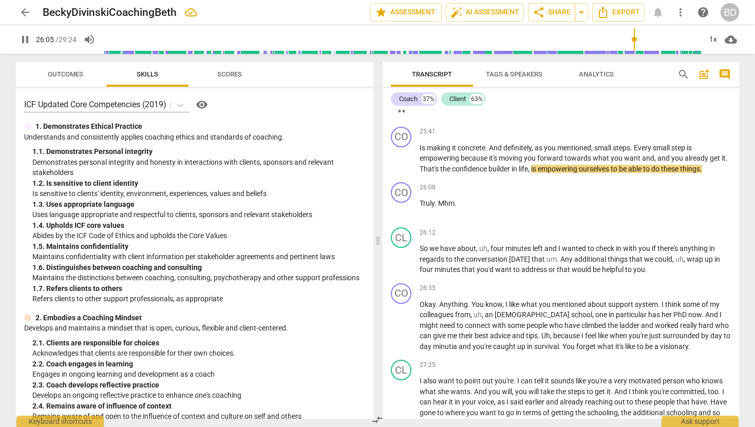
scroll to position [4484, 0]
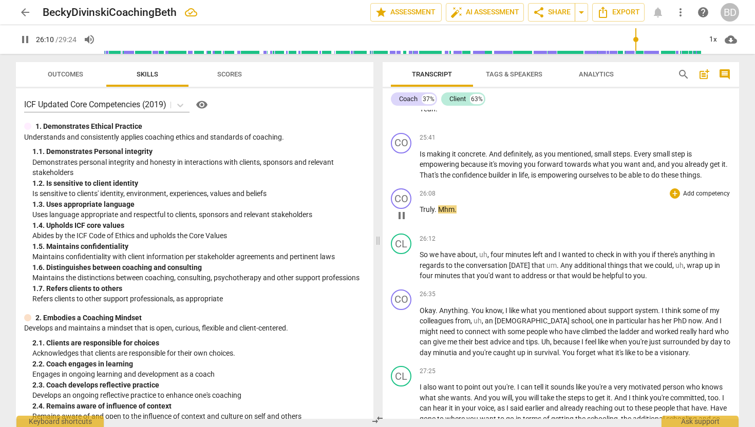
click at [419, 214] on span "Truly" at bounding box center [426, 209] width 15 height 8
click at [404, 222] on span "pause" at bounding box center [401, 215] width 12 height 12
click at [404, 222] on span "play_arrow" at bounding box center [401, 215] width 12 height 12
click at [419, 214] on span "Truly" at bounding box center [426, 209] width 15 height 8
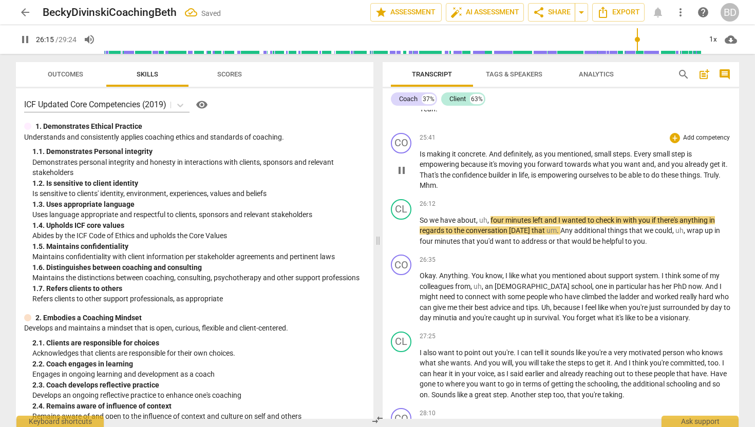
click at [710, 179] on span "Truly" at bounding box center [710, 175] width 15 height 8
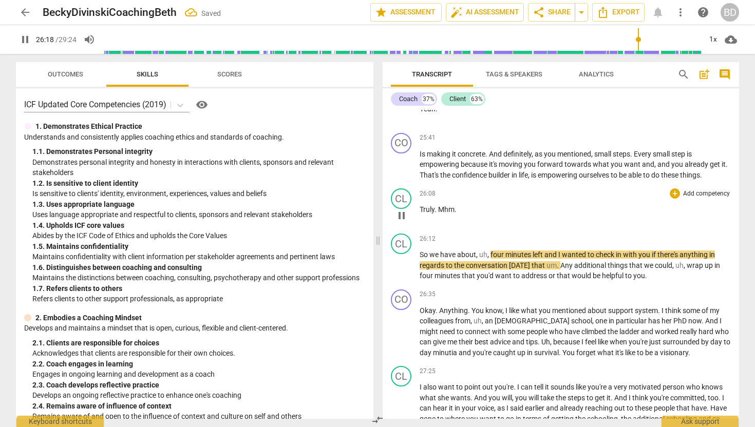
click at [438, 214] on span "Mhm" at bounding box center [446, 209] width 16 height 8
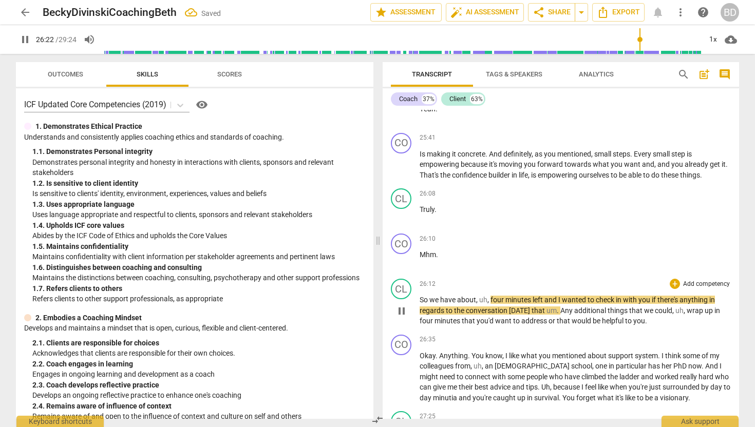
click at [419, 304] on span "So" at bounding box center [424, 300] width 10 height 8
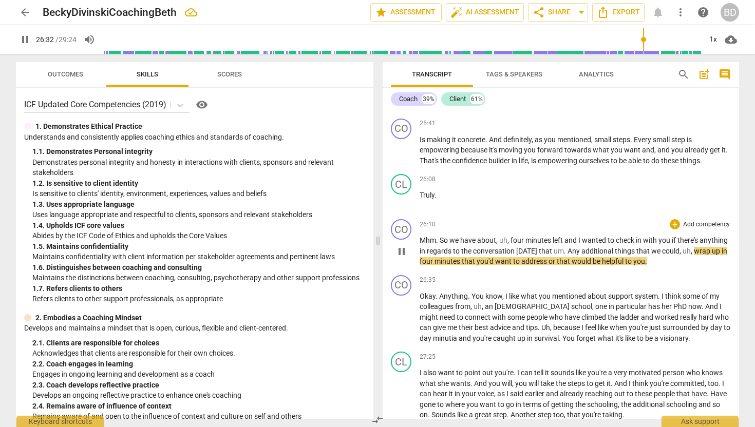
scroll to position [4500, 0]
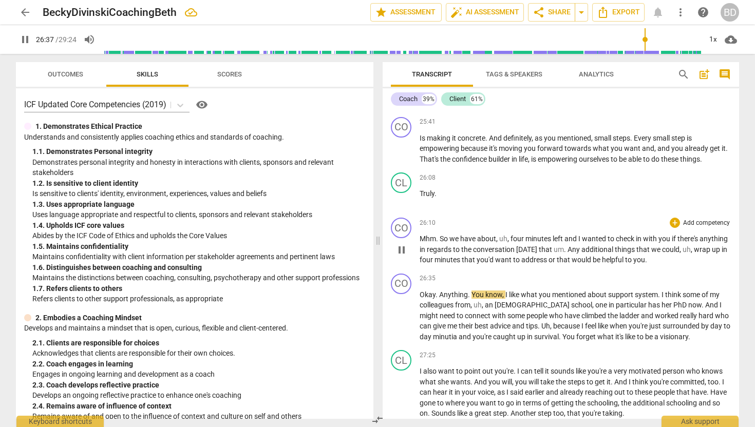
click at [647, 264] on span "." at bounding box center [646, 260] width 2 height 8
click at [420, 299] on span "Okay" at bounding box center [427, 295] width 16 height 8
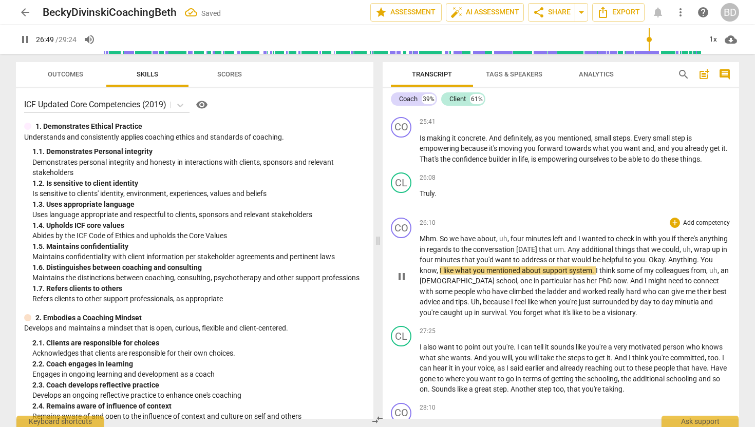
click at [664, 264] on span "Okay" at bounding box center [656, 260] width 16 height 8
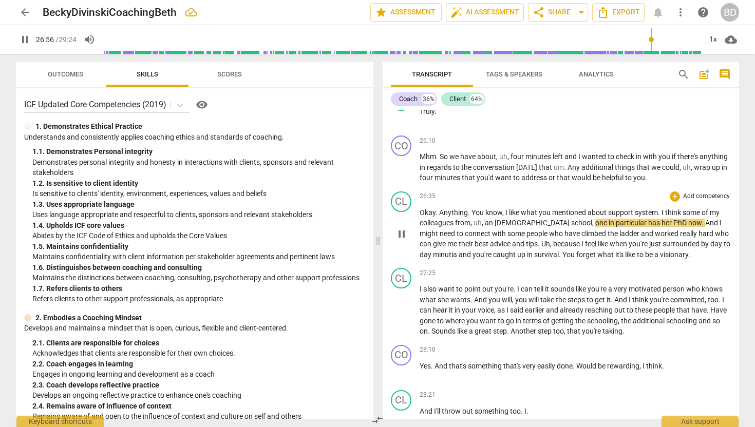
scroll to position [4584, 0]
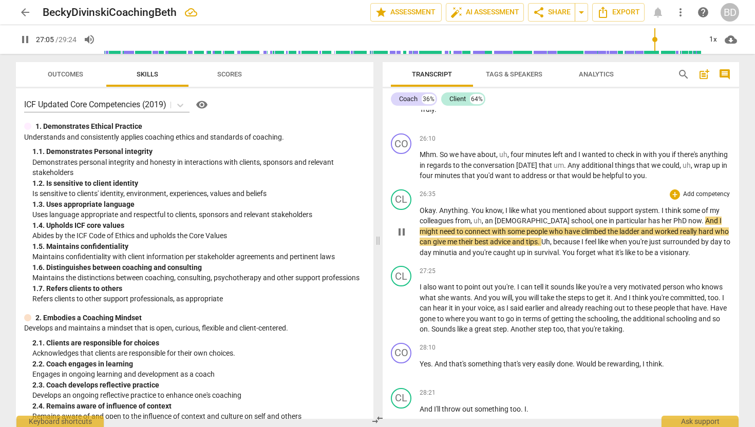
type input "1626"
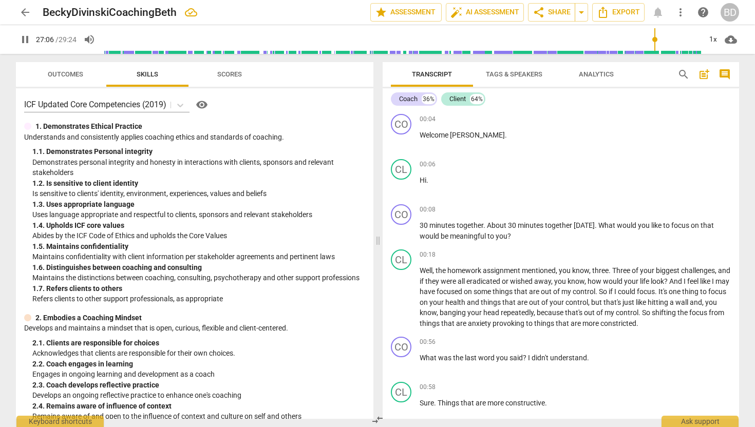
scroll to position [4584, 0]
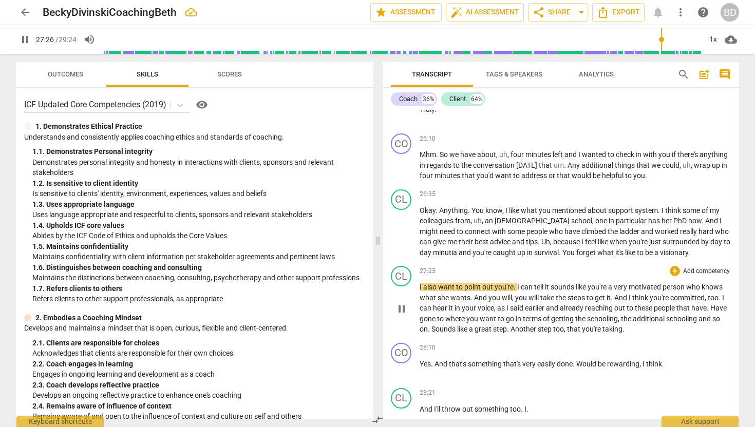
click at [419, 291] on span "I" at bounding box center [421, 287] width 4 height 8
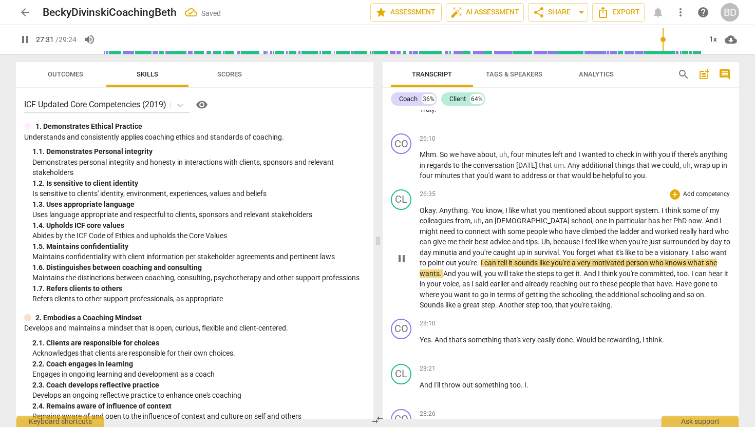
click at [692, 257] on span "I" at bounding box center [694, 252] width 4 height 8
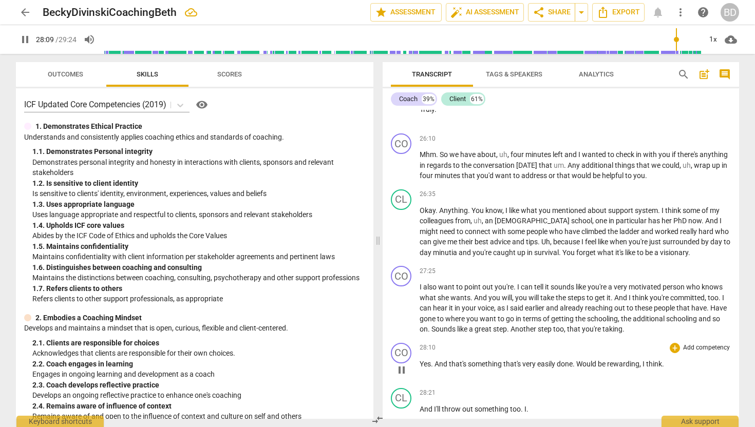
click at [482, 353] on div "28:10 + Add competency keyboard_arrow_right" at bounding box center [574, 348] width 311 height 10
click at [419, 368] on span "Yes" at bounding box center [424, 364] width 11 height 8
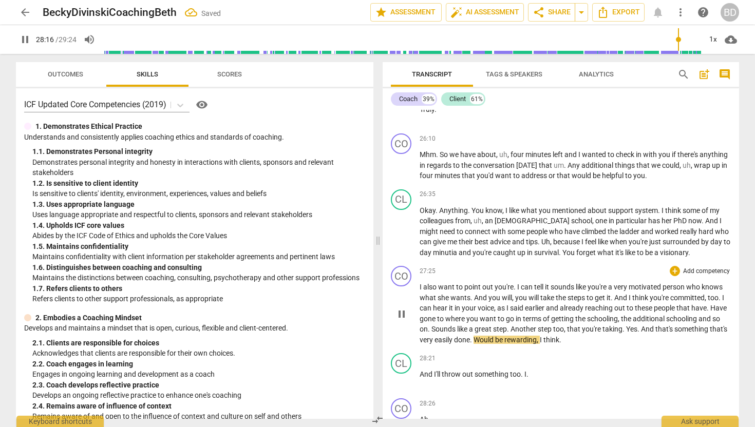
click at [637, 333] on span "Yes" at bounding box center [631, 329] width 11 height 8
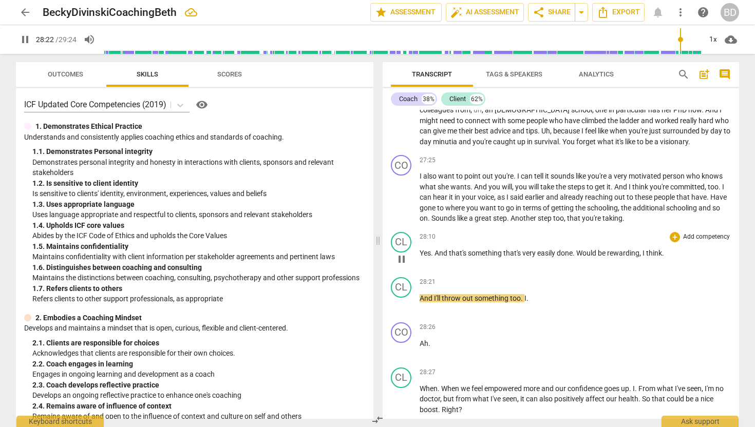
scroll to position [4695, 0]
click at [420, 302] on span "And" at bounding box center [426, 298] width 14 height 8
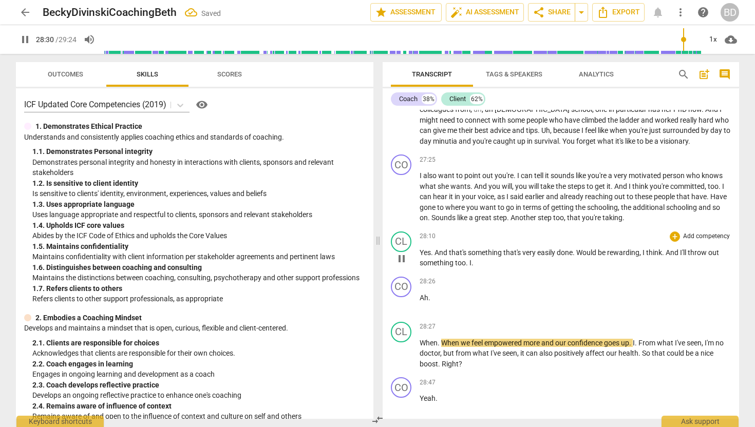
click at [667, 257] on span "And" at bounding box center [672, 252] width 14 height 8
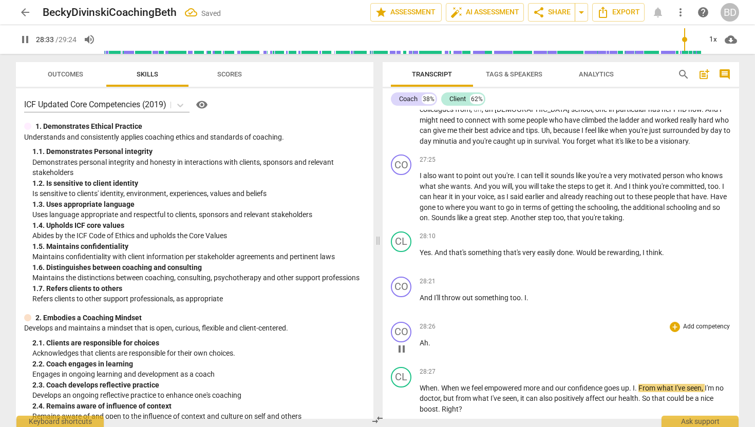
click at [420, 347] on span "Ah" at bounding box center [423, 343] width 9 height 8
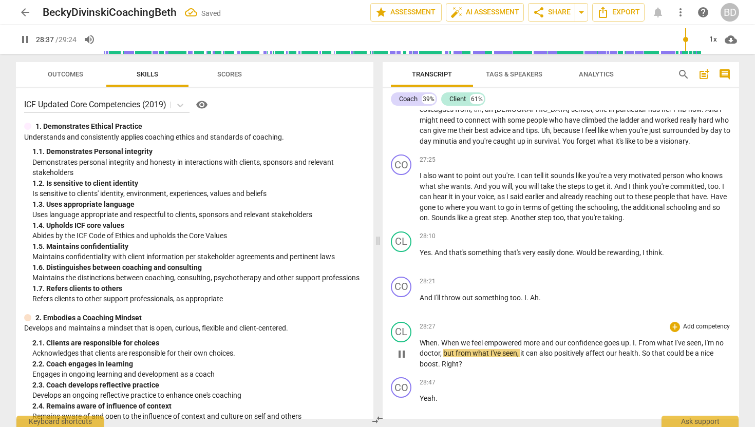
click at [420, 347] on span "When" at bounding box center [428, 343] width 18 height 8
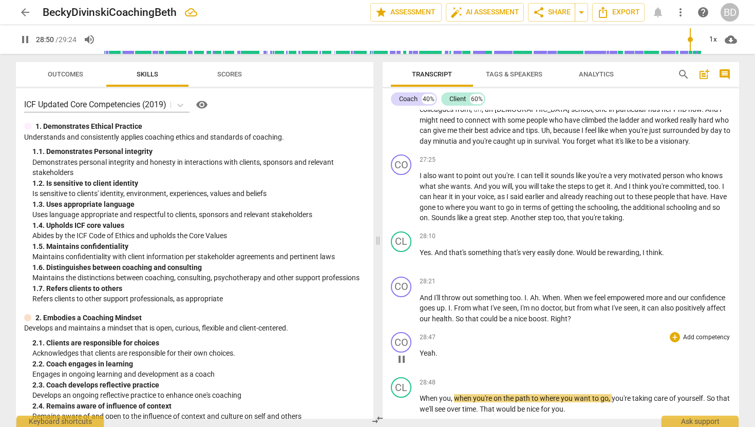
click at [420, 357] on span "Yeah" at bounding box center [427, 353] width 16 height 8
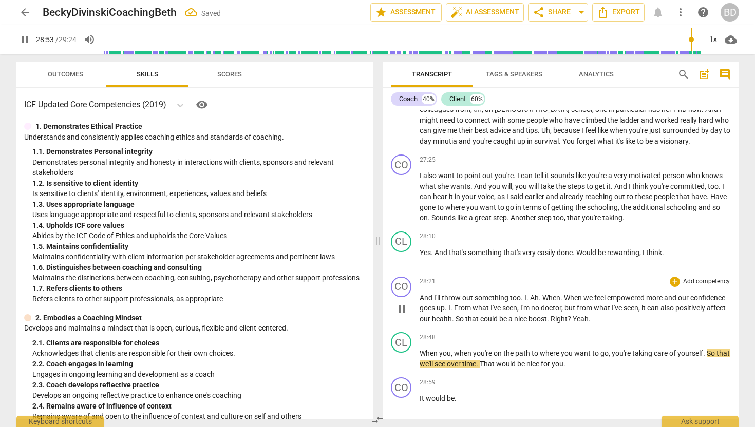
click at [588, 323] on span "Yeah" at bounding box center [580, 319] width 16 height 8
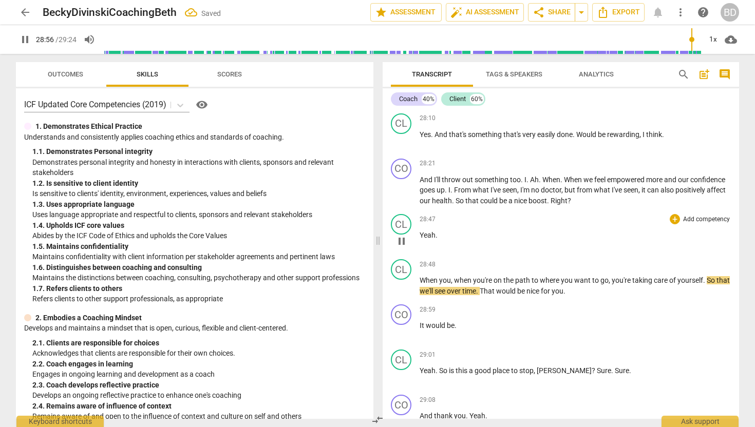
scroll to position [4815, 0]
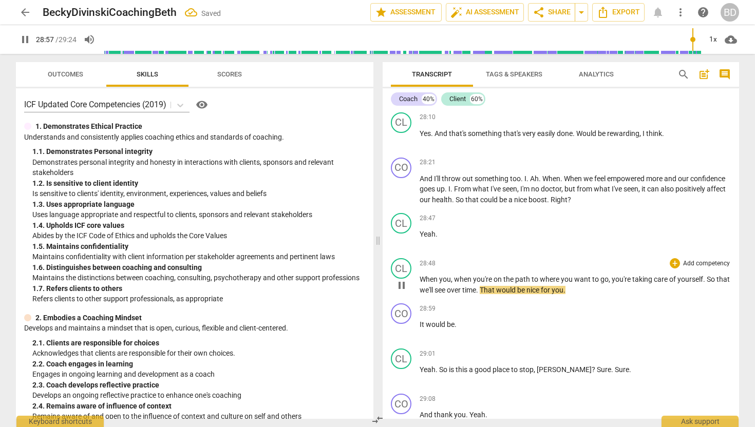
click at [420, 283] on span "When" at bounding box center [429, 279] width 20 height 8
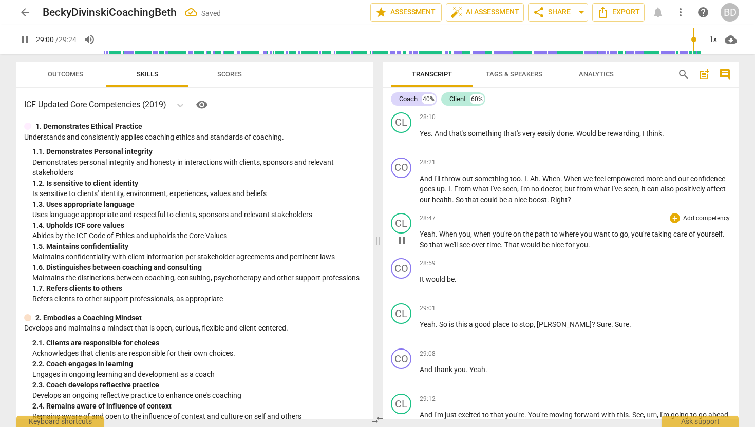
click at [439, 238] on span "When" at bounding box center [449, 234] width 20 height 8
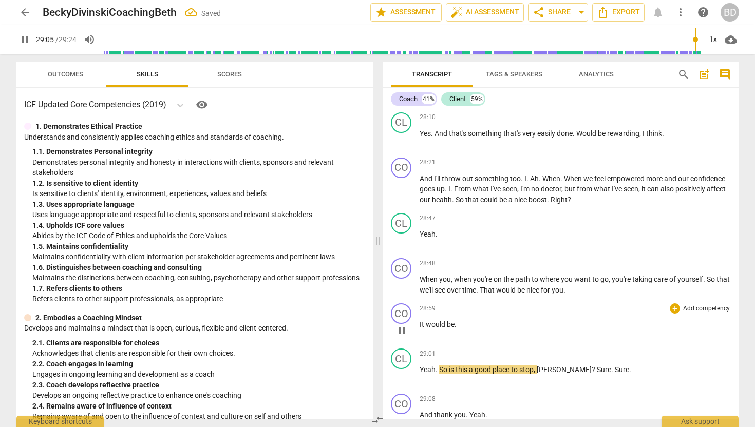
click at [420, 329] on span "It" at bounding box center [422, 324] width 6 height 8
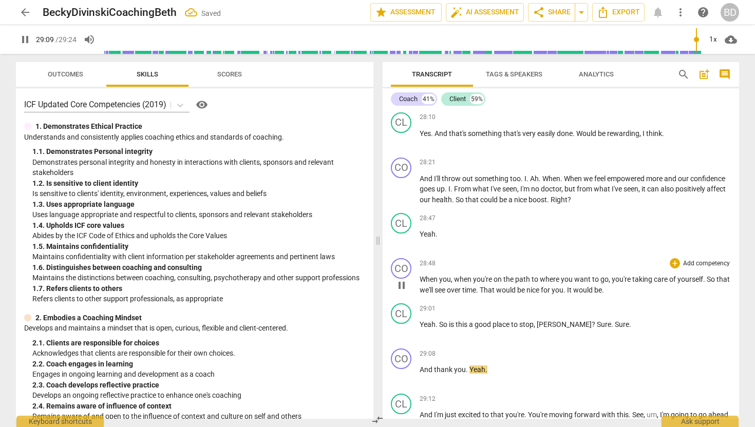
click at [573, 294] on span "It" at bounding box center [570, 290] width 6 height 8
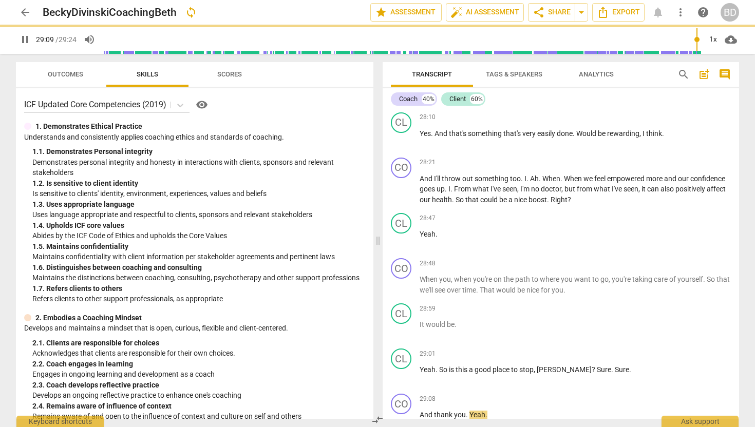
scroll to position [4924, 0]
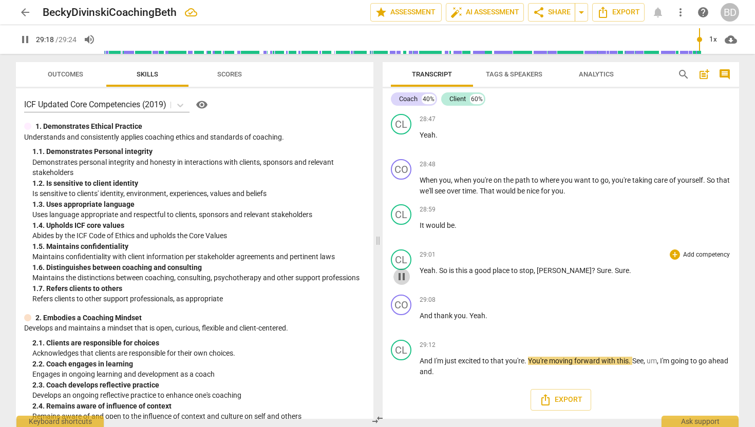
click at [404, 276] on span "pause" at bounding box center [401, 277] width 12 height 12
click at [403, 276] on span "play_arrow" at bounding box center [401, 277] width 12 height 12
click at [597, 269] on span "Sure" at bounding box center [604, 270] width 14 height 8
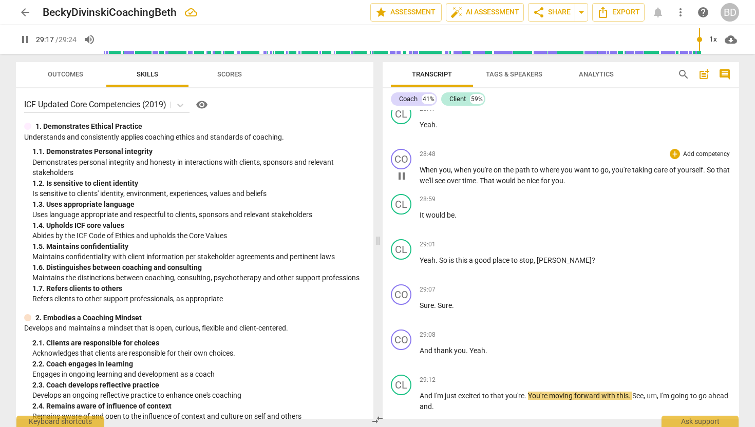
click at [404, 182] on span "pause" at bounding box center [401, 176] width 12 height 12
click at [405, 182] on span "play_arrow" at bounding box center [401, 176] width 12 height 12
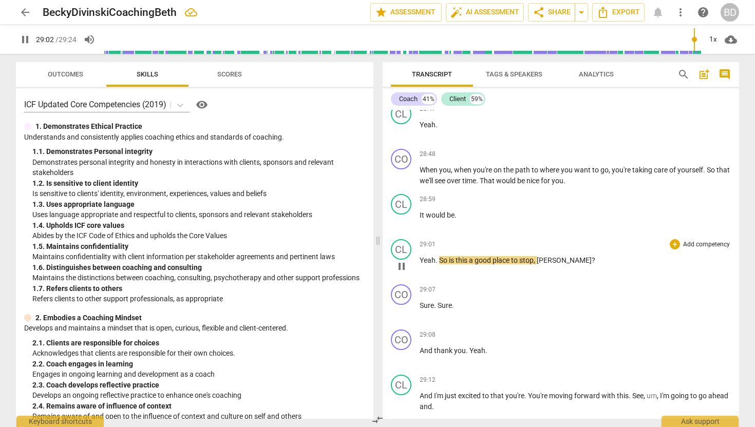
click at [421, 264] on span "Yeah" at bounding box center [427, 260] width 16 height 8
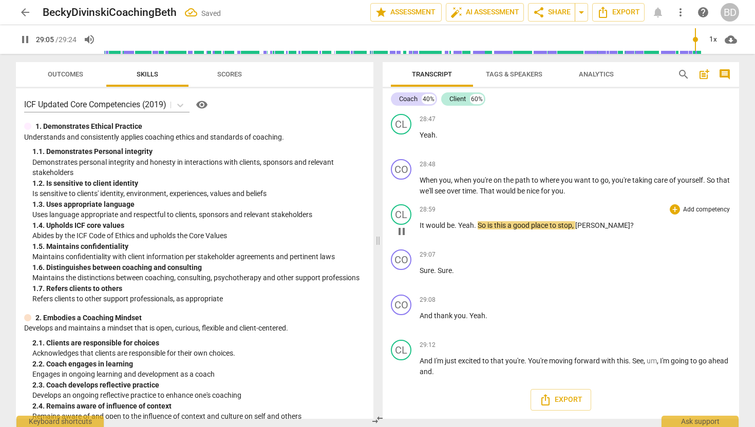
click at [458, 223] on span "Yeah" at bounding box center [466, 225] width 16 height 8
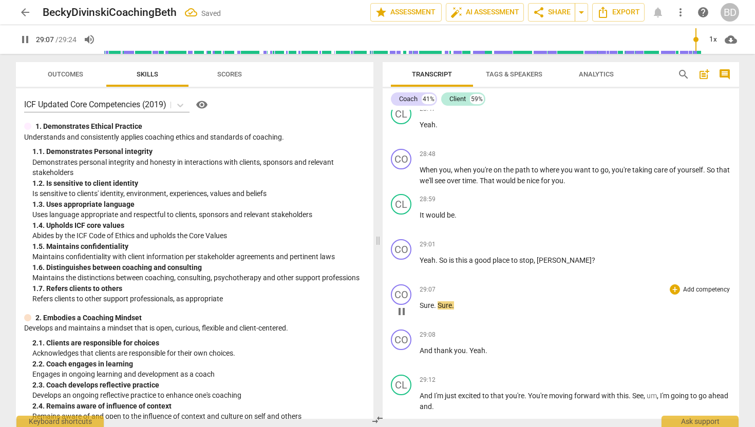
click at [419, 310] on span "Sure" at bounding box center [426, 305] width 14 height 8
click at [419, 355] on span "And" at bounding box center [426, 351] width 14 height 8
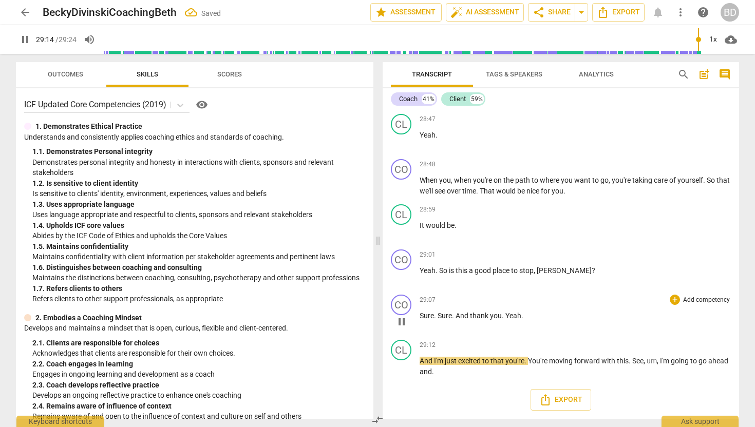
click at [506, 316] on span "Yeah" at bounding box center [513, 316] width 16 height 8
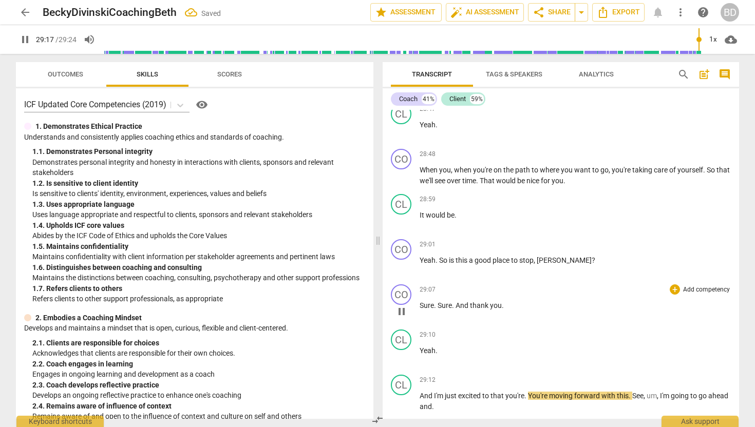
click at [420, 310] on span "Sure" at bounding box center [426, 305] width 14 height 8
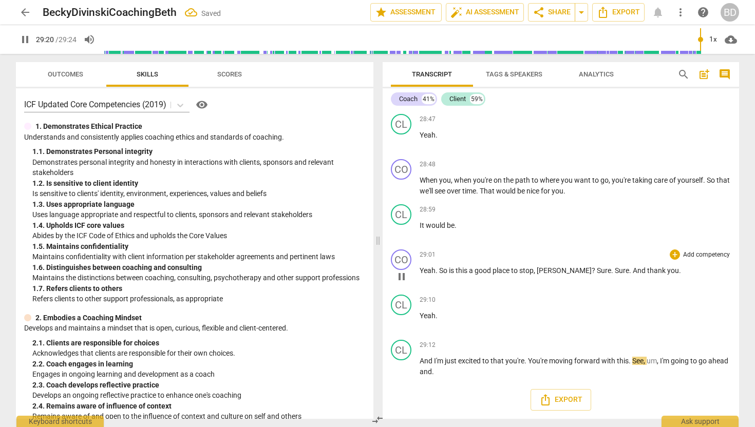
click at [597, 268] on span "Sure" at bounding box center [604, 270] width 14 height 8
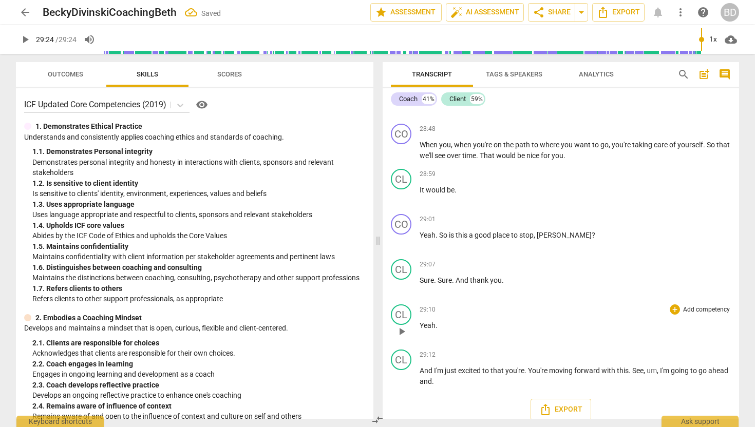
scroll to position [4969, 0]
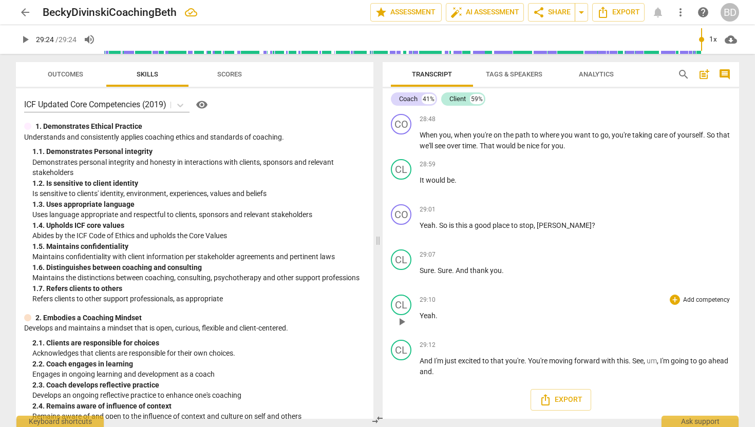
click at [420, 313] on span "Yeah" at bounding box center [427, 316] width 16 height 8
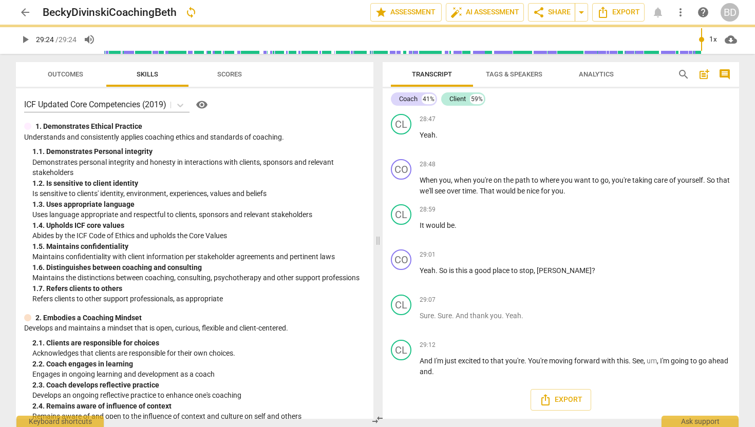
scroll to position [4924, 0]
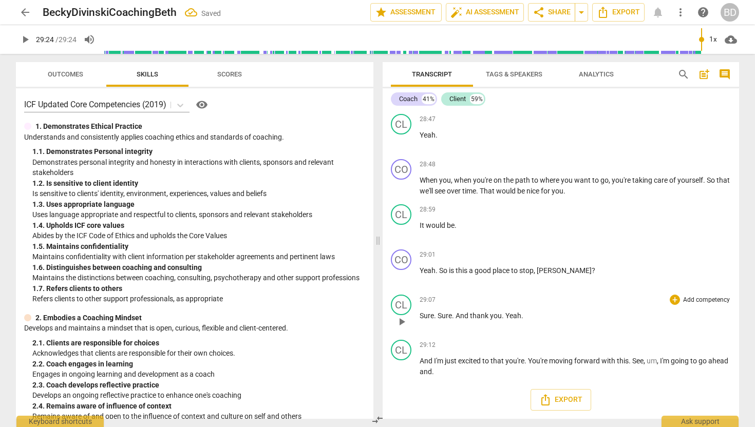
click at [505, 312] on span "Yeah" at bounding box center [513, 316] width 16 height 8
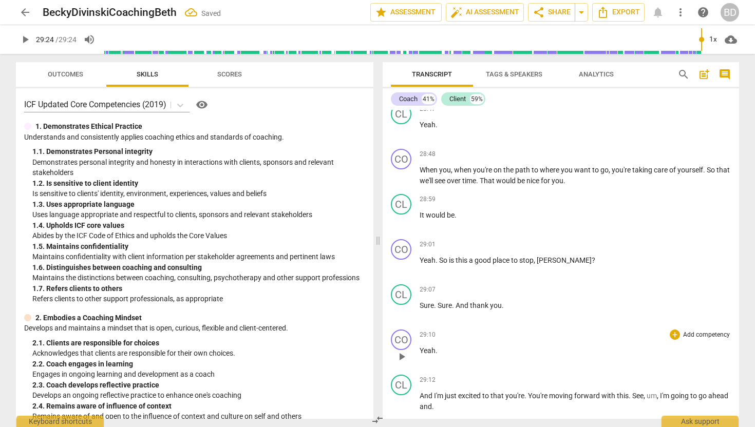
scroll to position [4969, 0]
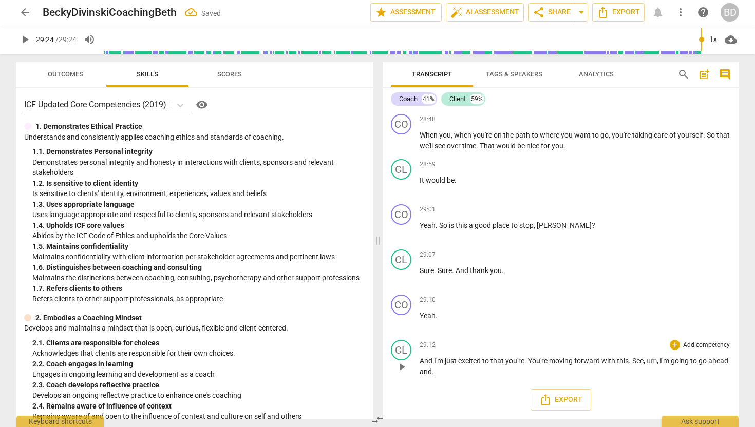
click at [420, 360] on span "And" at bounding box center [426, 361] width 14 height 8
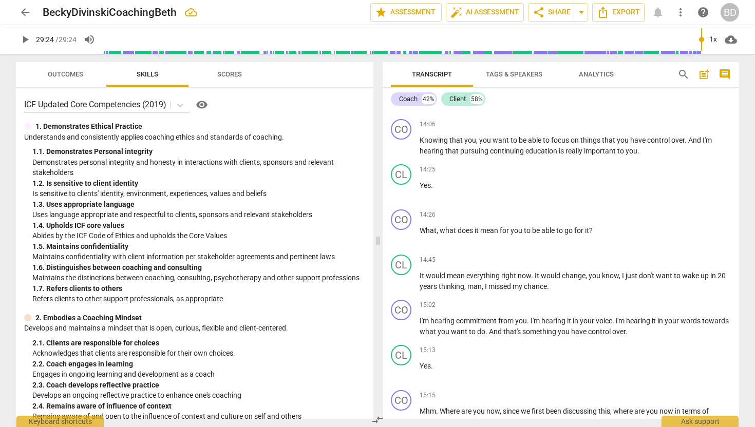
scroll to position [2620, 0]
click at [478, 10] on span "auto_fix_high AI Assessment" at bounding box center [484, 12] width 69 height 12
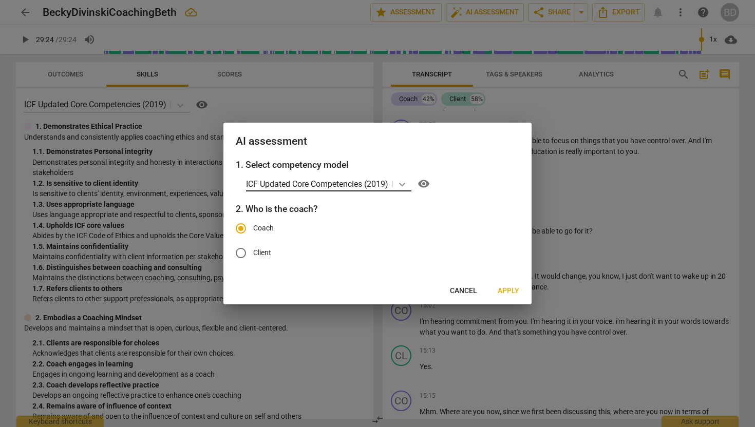
click at [405, 184] on icon at bounding box center [402, 185] width 6 height 4
click at [511, 289] on span "Apply" at bounding box center [508, 291] width 22 height 10
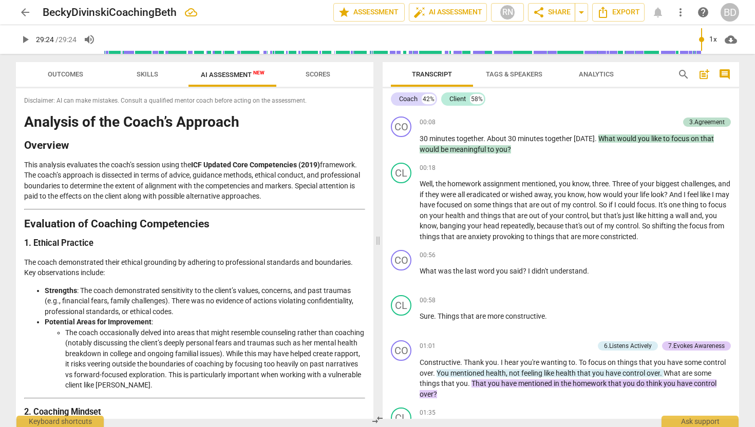
scroll to position [0, 0]
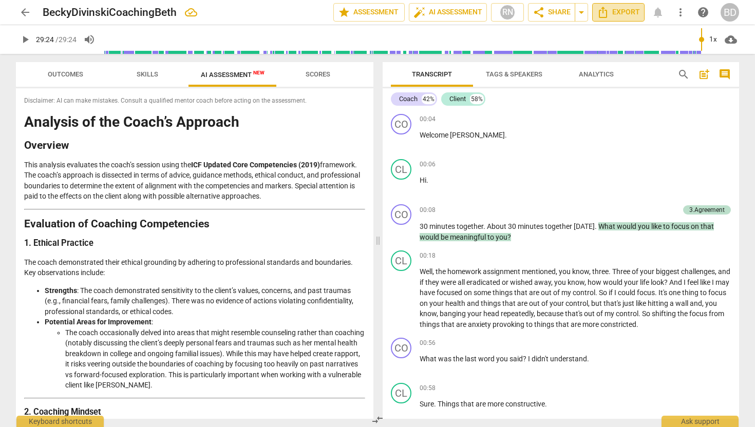
click at [632, 10] on span "Export" at bounding box center [618, 12] width 43 height 12
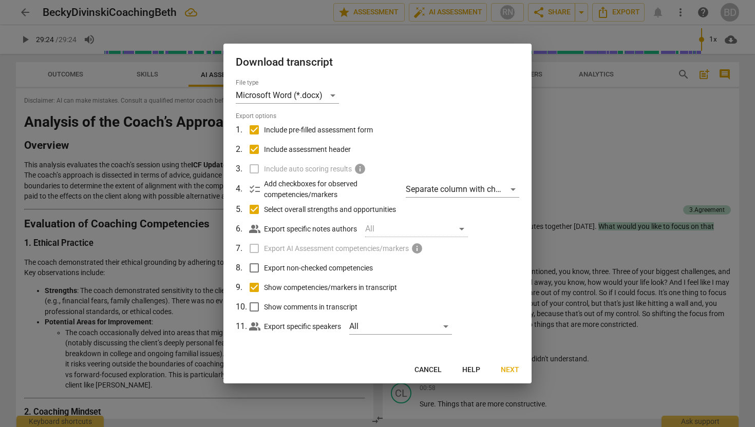
click at [255, 247] on label "Export AI Assessment competencies/markers info" at bounding box center [376, 249] width 269 height 20
click at [502, 370] on span "Next" at bounding box center [510, 370] width 18 height 10
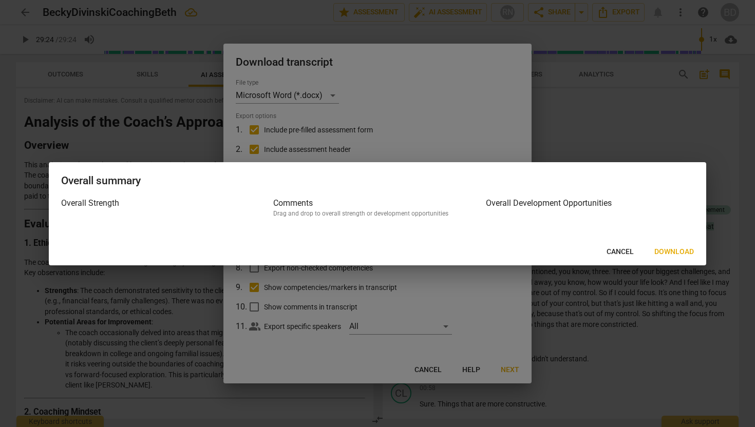
click at [676, 253] on span "Download" at bounding box center [674, 252] width 40 height 10
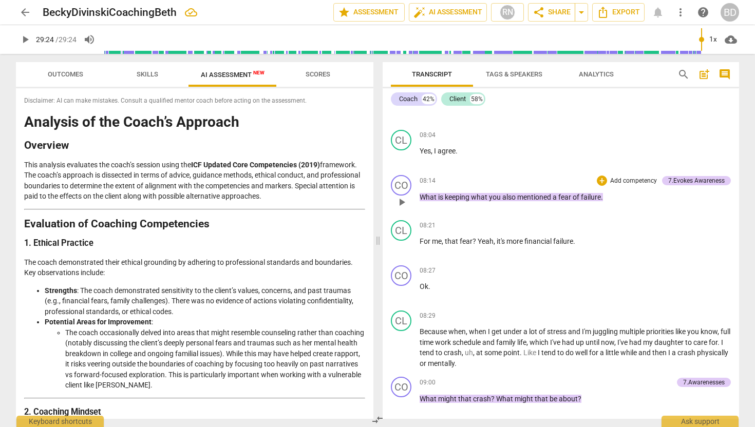
scroll to position [1348, 0]
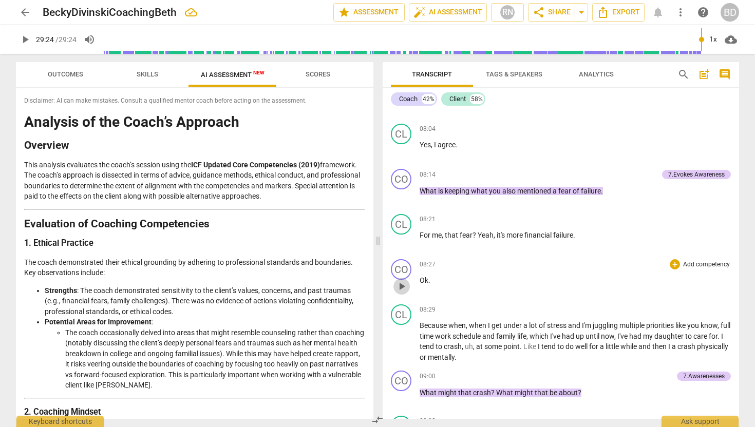
click at [403, 285] on span "play_arrow" at bounding box center [401, 286] width 12 height 12
click at [404, 285] on span "pause" at bounding box center [401, 286] width 12 height 12
type input "509"
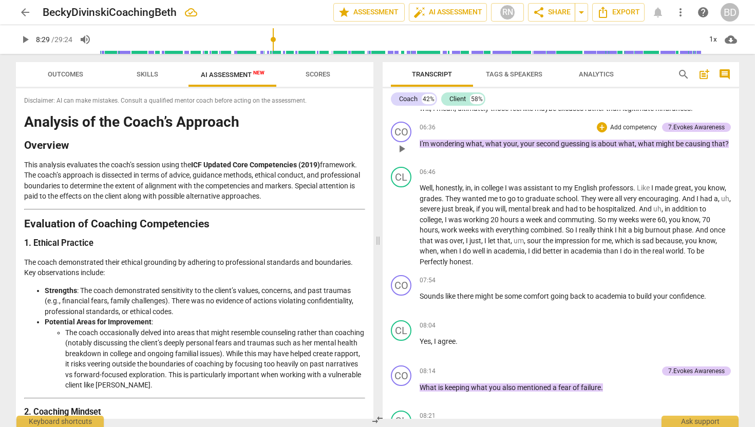
scroll to position [1154, 0]
